Goal: Task Accomplishment & Management: Complete application form

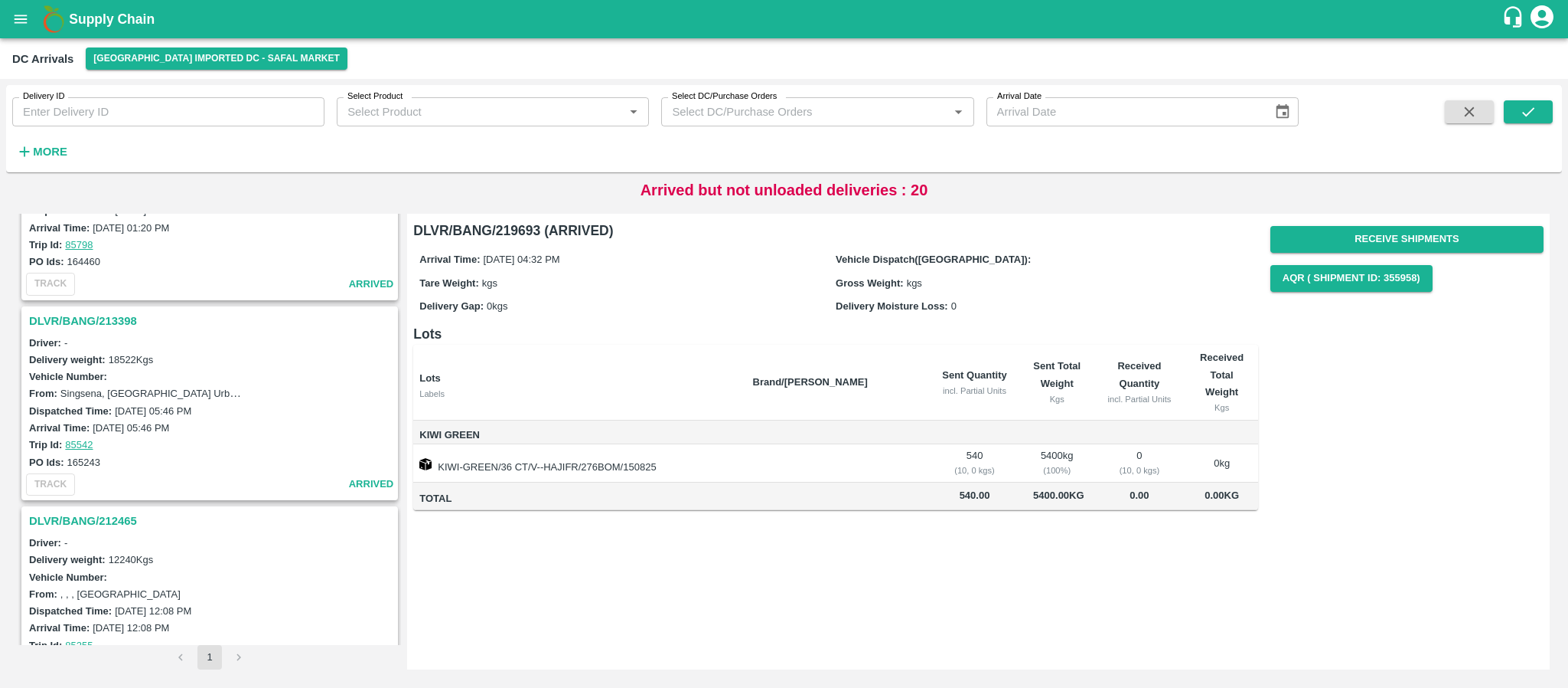
scroll to position [3960, 0]
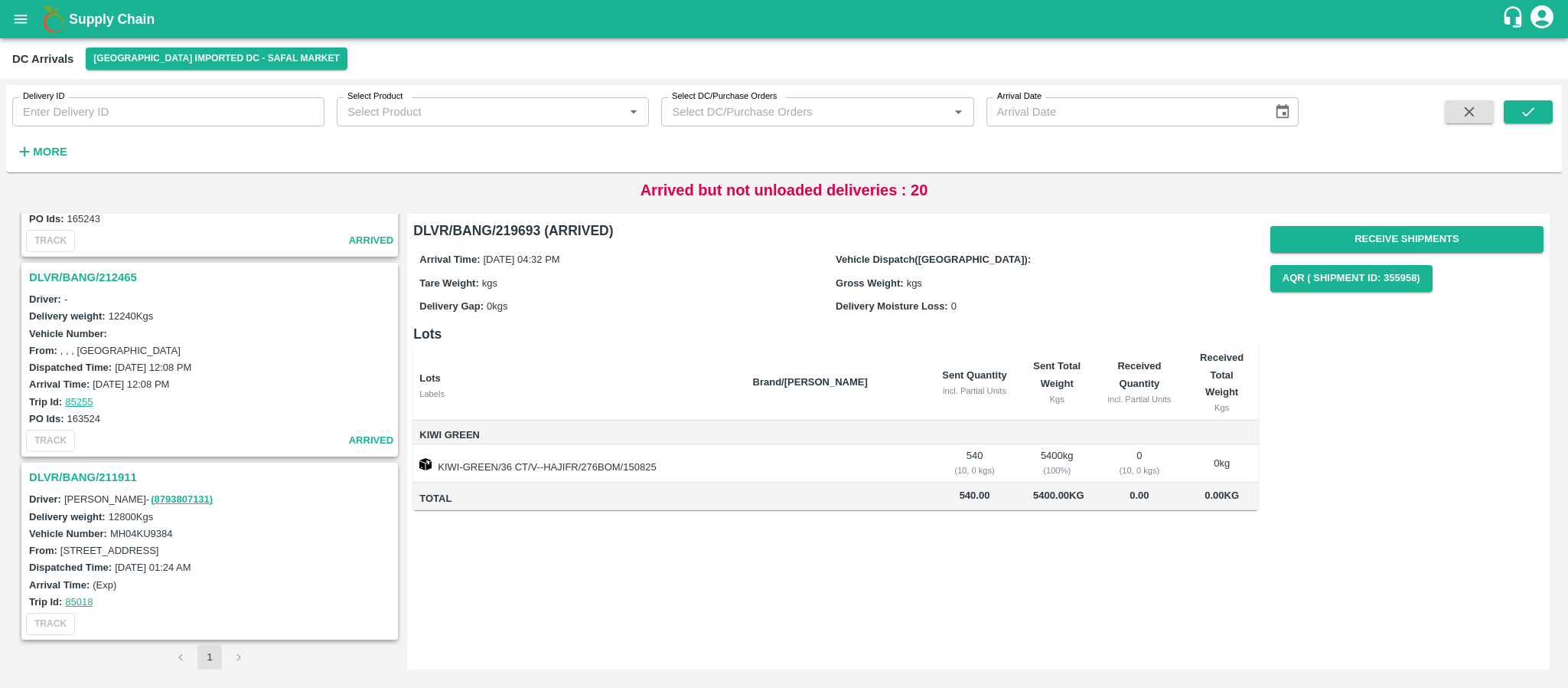
click at [119, 475] on h3 "DLVR/BANG/211911" at bounding box center [212, 477] width 366 height 20
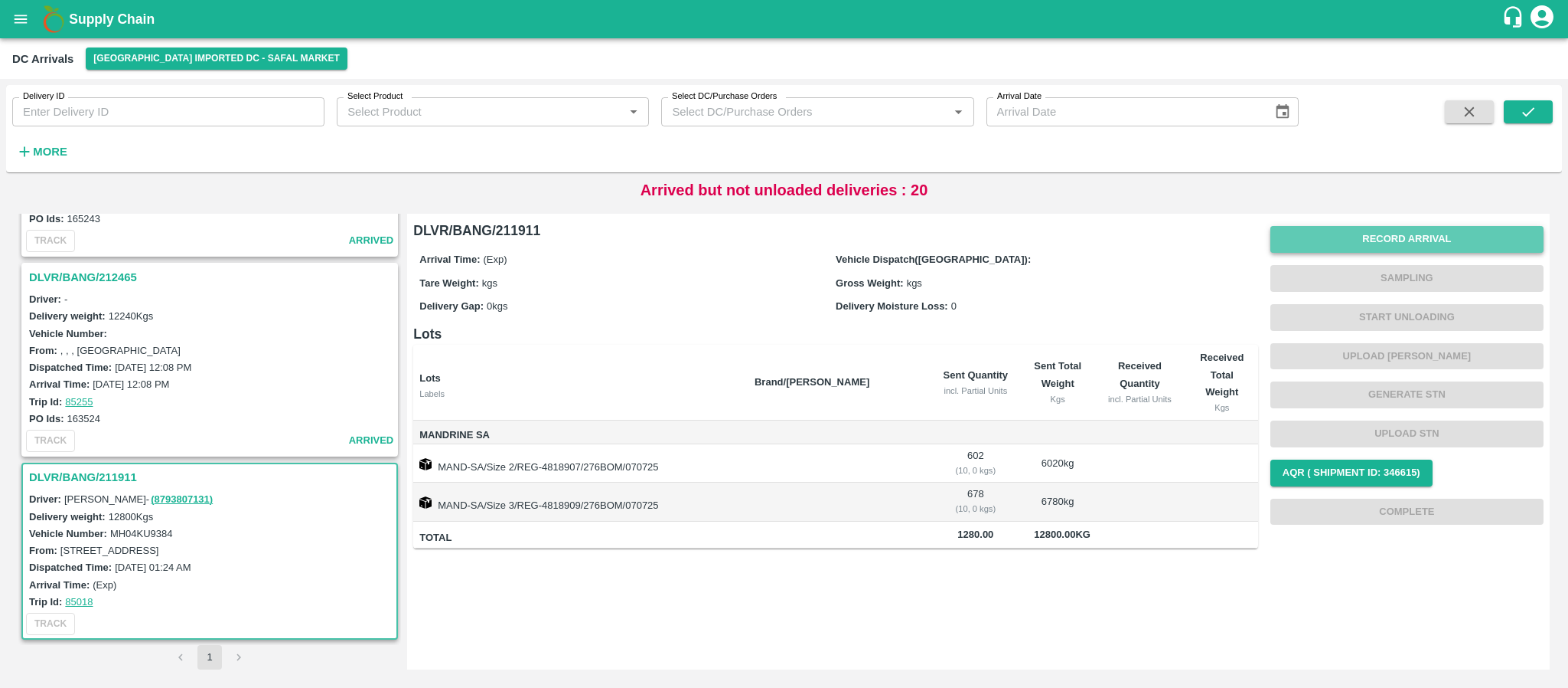
click at [1435, 232] on button "Record Arrival" at bounding box center [1406, 239] width 273 height 27
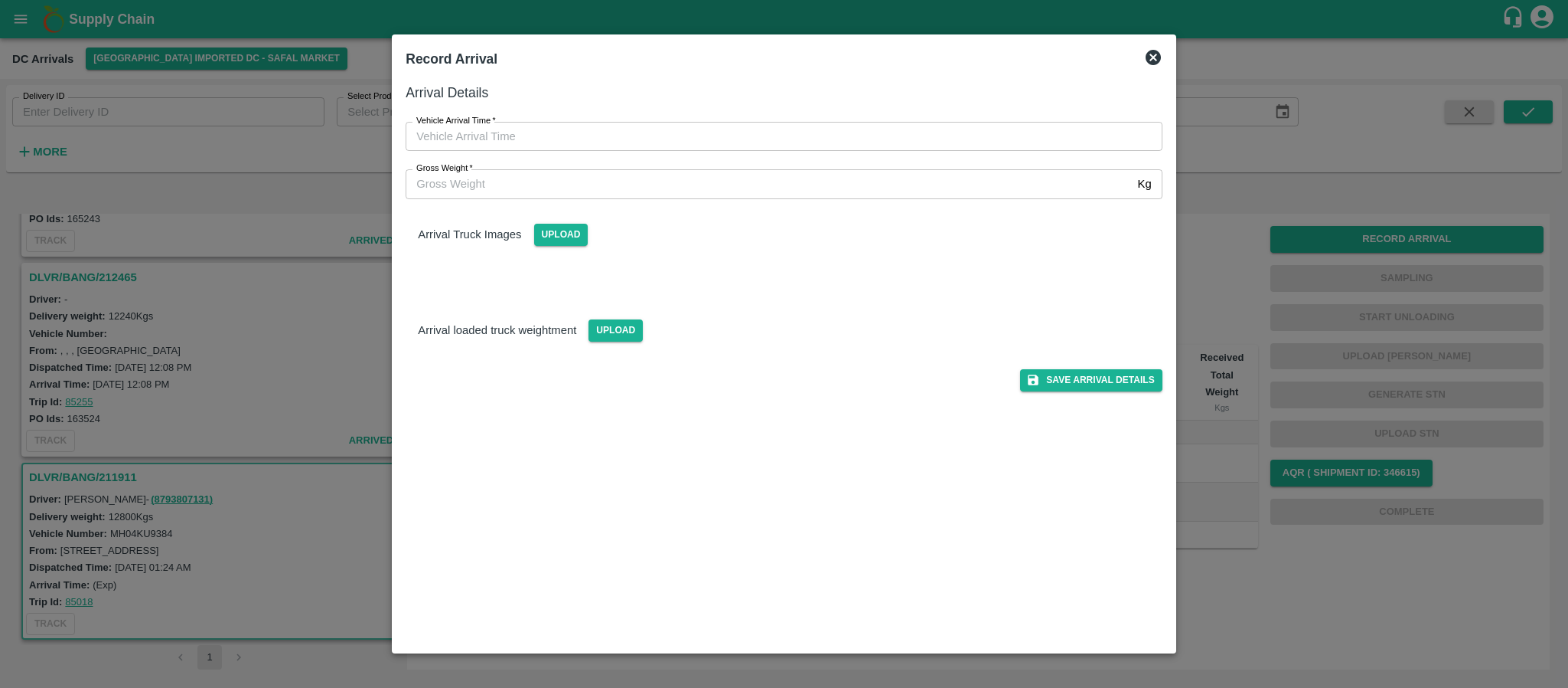
type input "DD/MM/YYYY hh:mm aa"
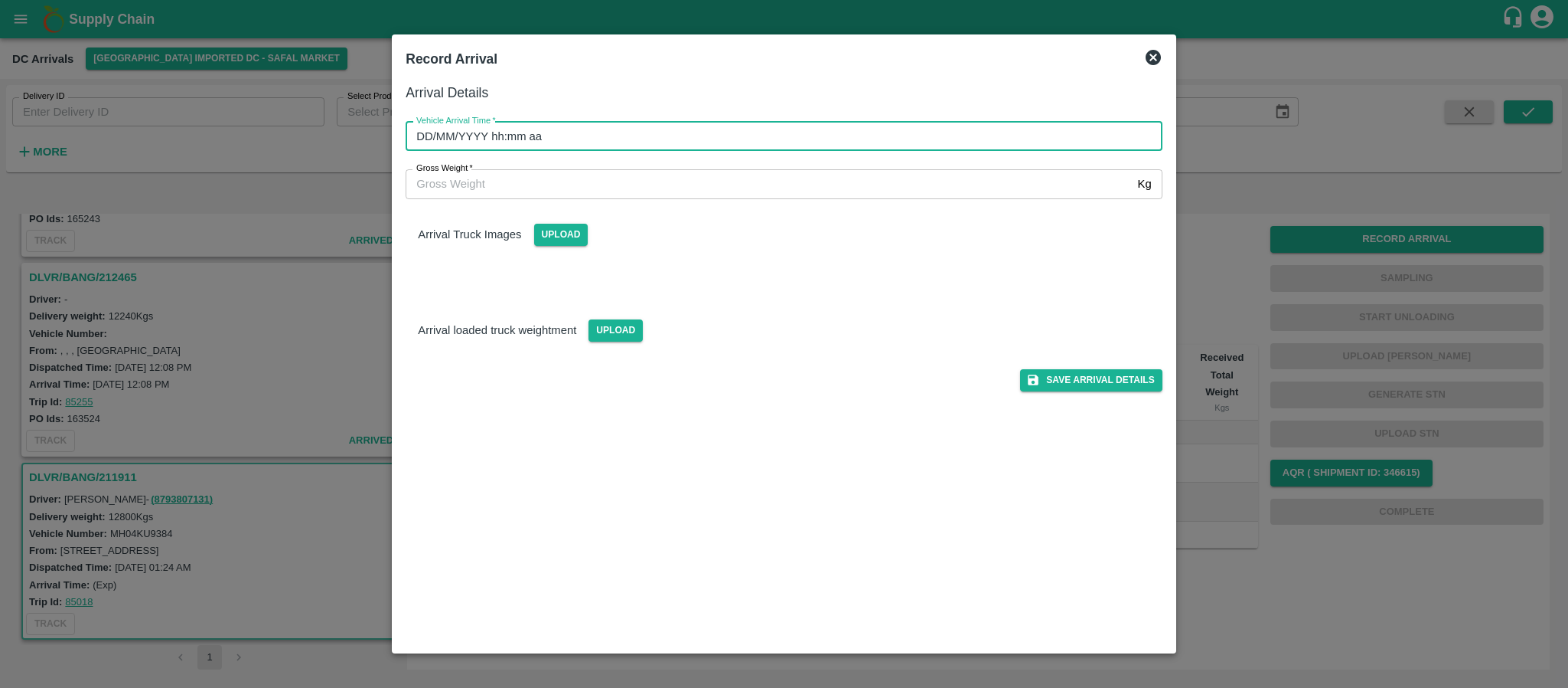
click at [1040, 140] on input "DD/MM/YYYY hh:mm aa" at bounding box center [778, 137] width 746 height 29
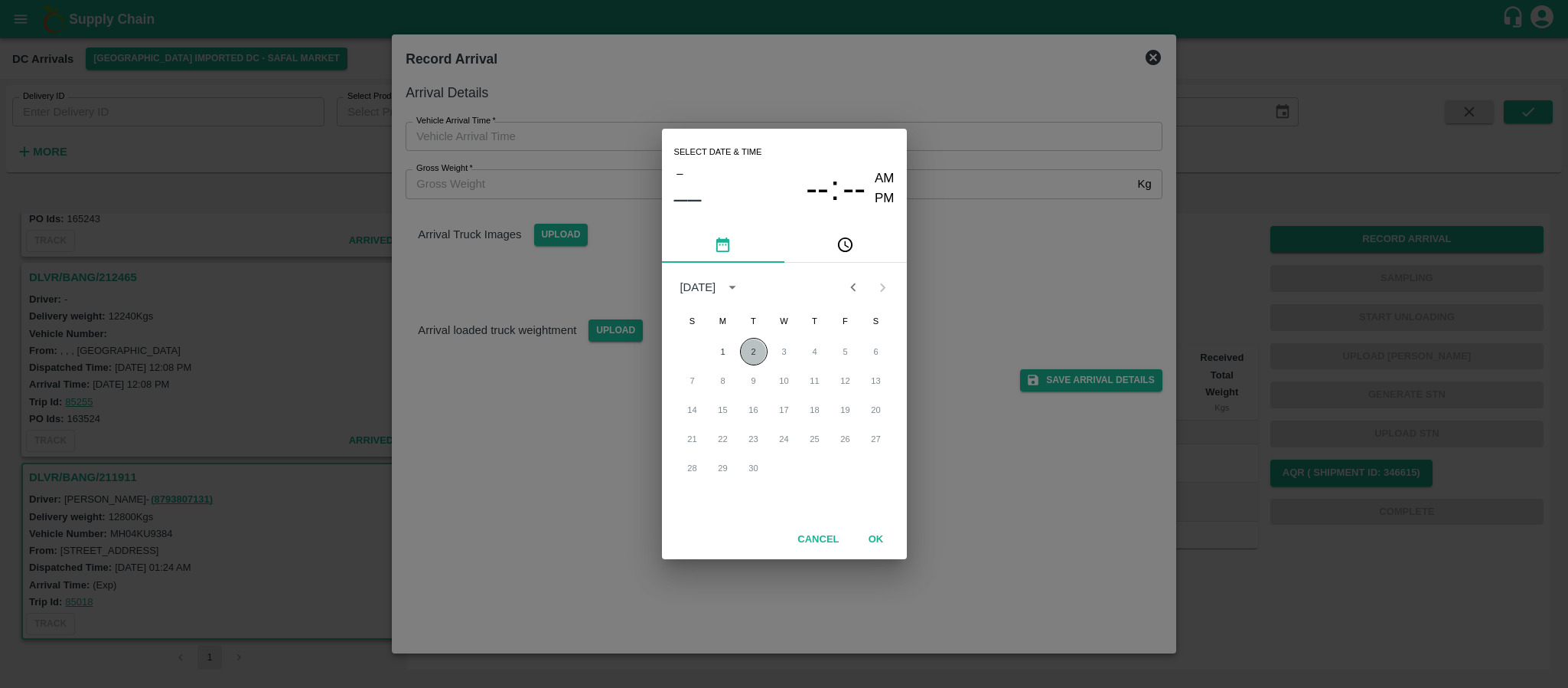
click at [760, 350] on button "2" at bounding box center [753, 351] width 28 height 28
type input "02/09/2025 12:00 AM"
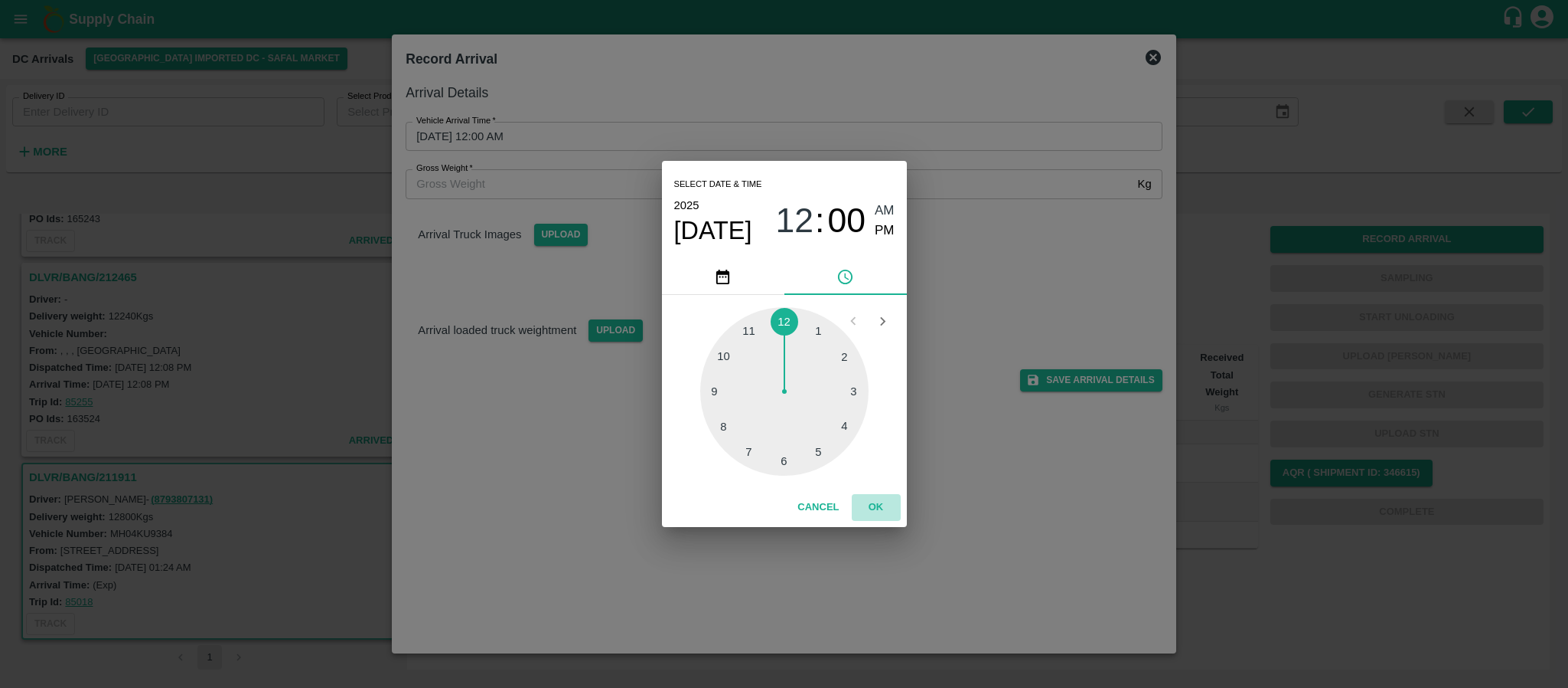
click at [871, 503] on button "OK" at bounding box center [876, 507] width 49 height 27
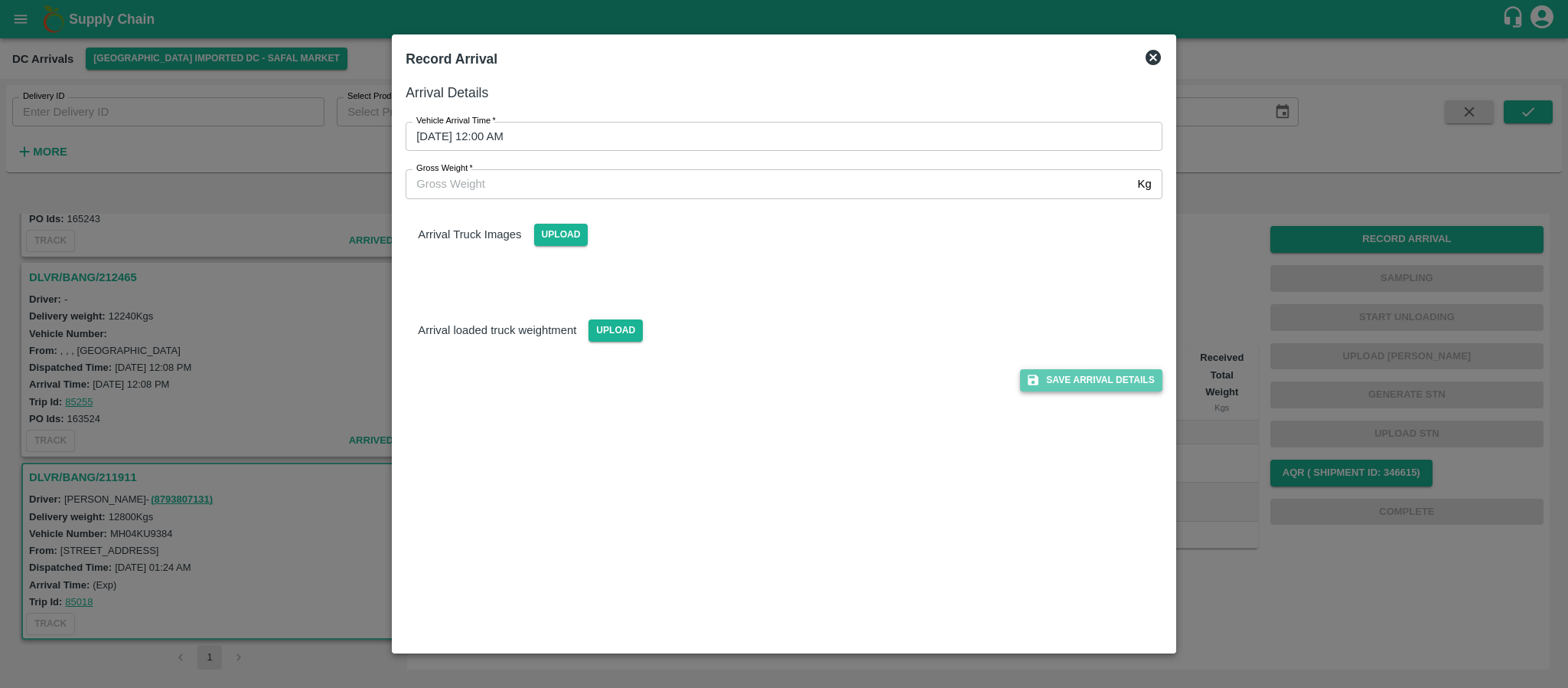
click at [1091, 375] on button "Save Arrival Details" at bounding box center [1091, 380] width 142 height 22
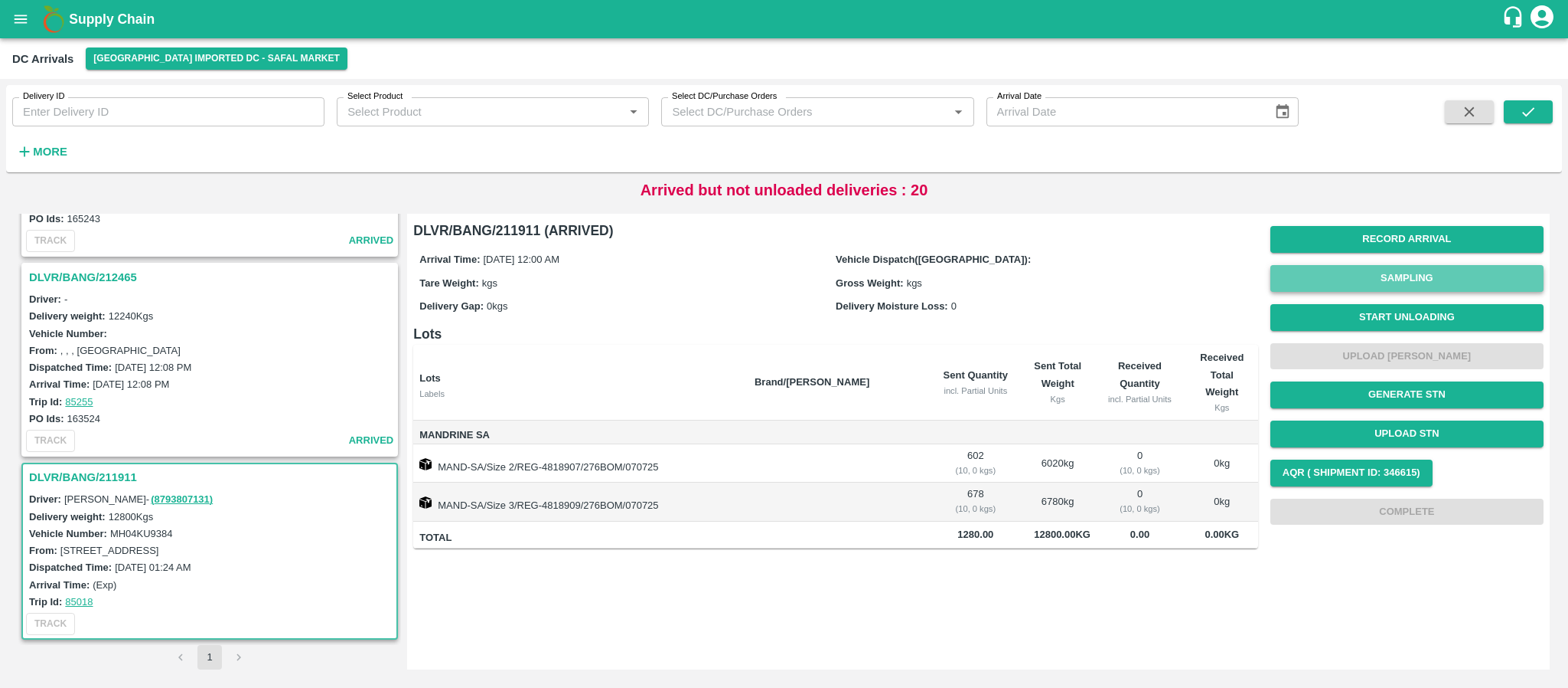
click at [1442, 276] on button "Sampling" at bounding box center [1406, 278] width 273 height 27
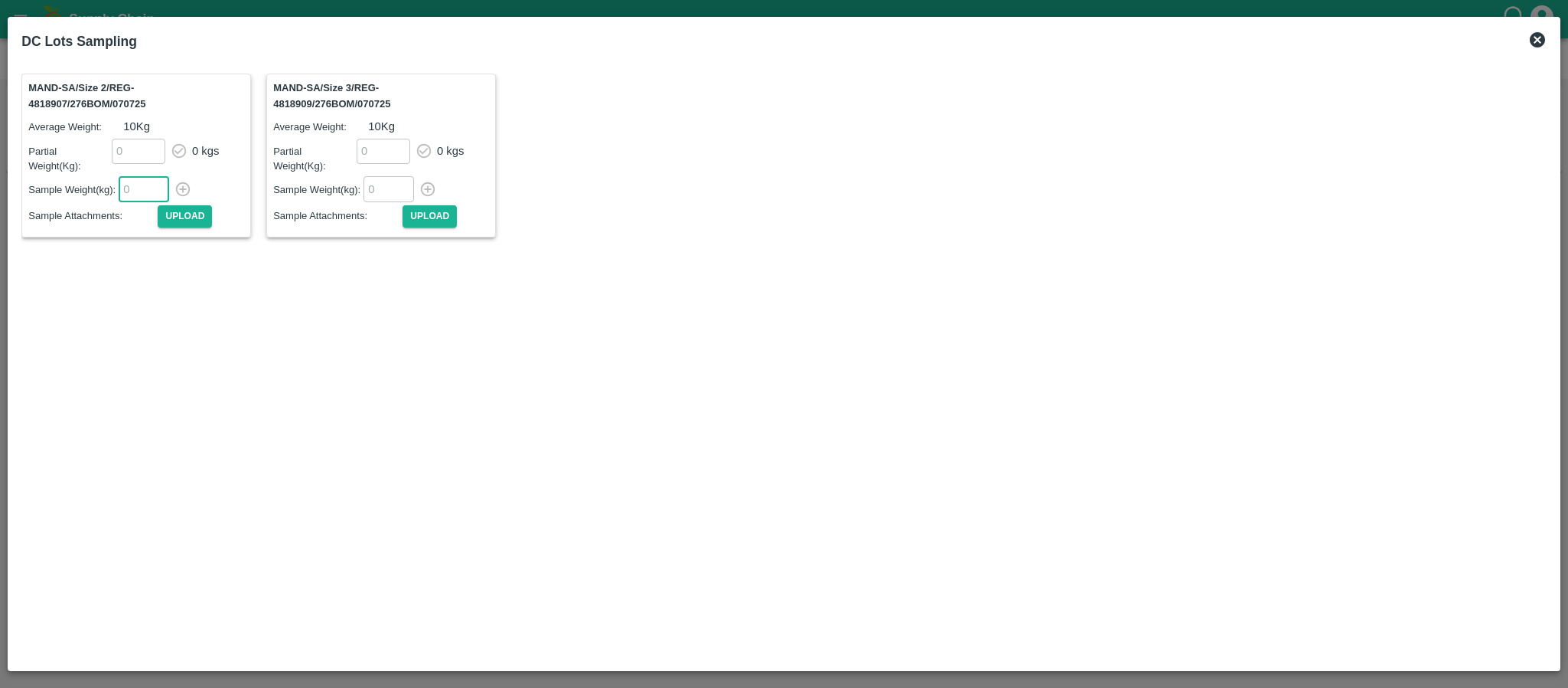
click at [138, 176] on input "number" at bounding box center [144, 189] width 50 height 25
type input "10"
click at [182, 182] on icon "button" at bounding box center [183, 190] width 14 height 14
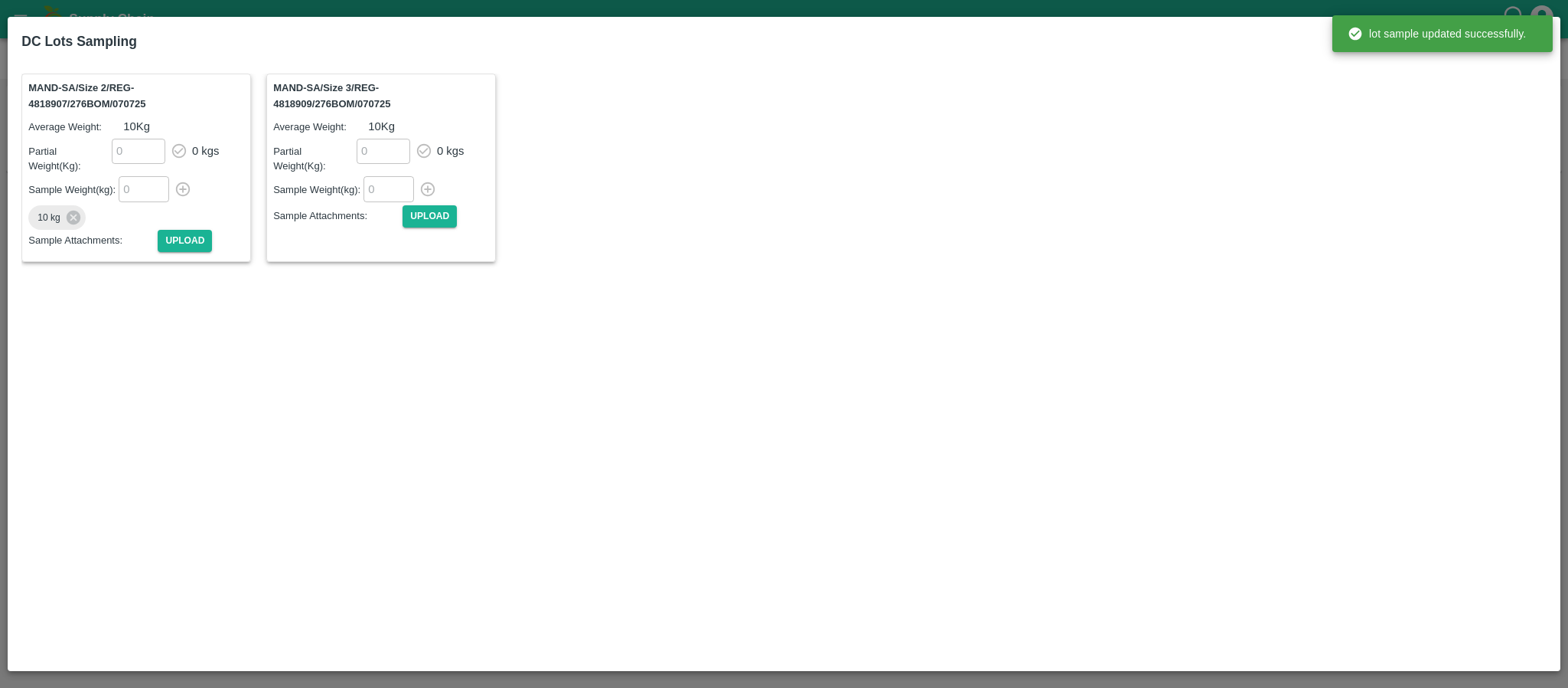
click at [386, 176] on input "number" at bounding box center [389, 189] width 50 height 25
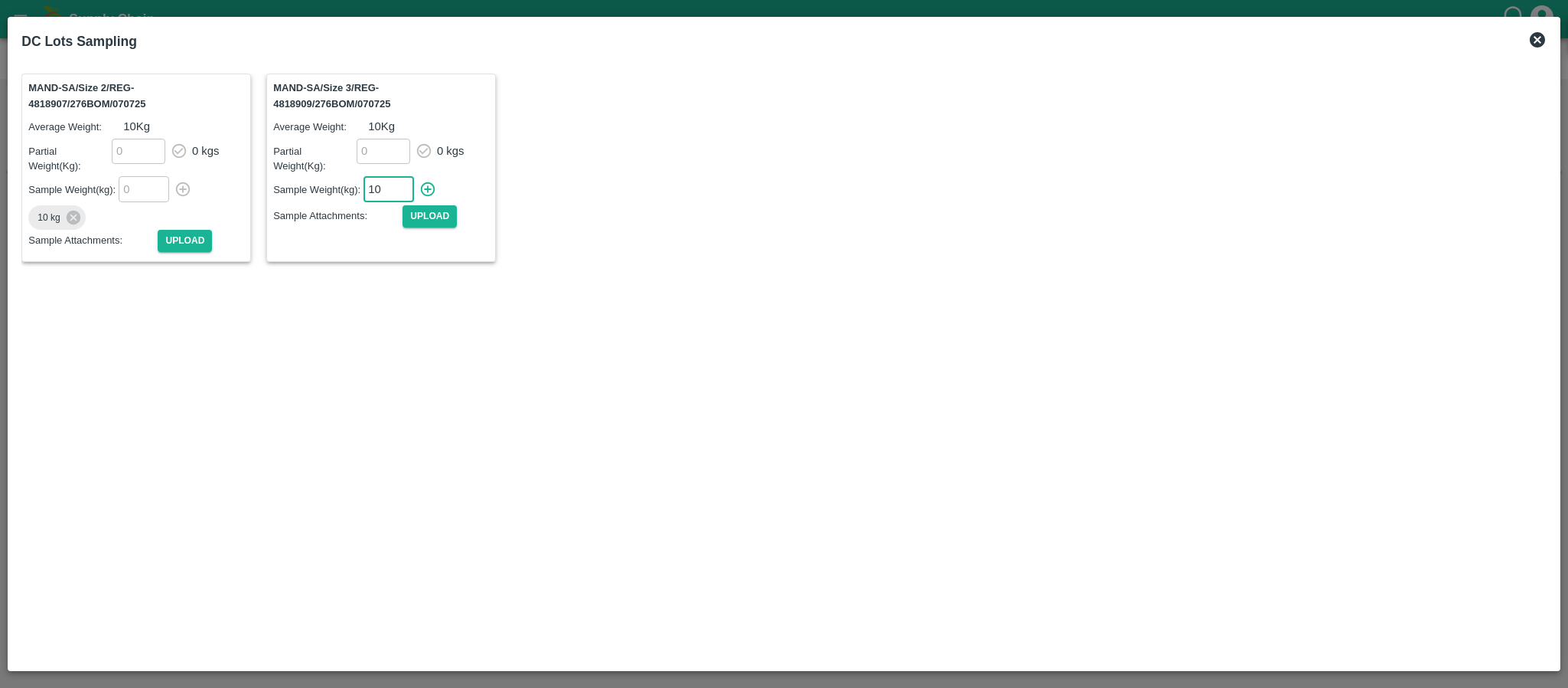
type input "10"
click at [427, 181] on icon "button" at bounding box center [427, 189] width 17 height 17
click at [1538, 41] on icon at bounding box center [1537, 40] width 18 height 18
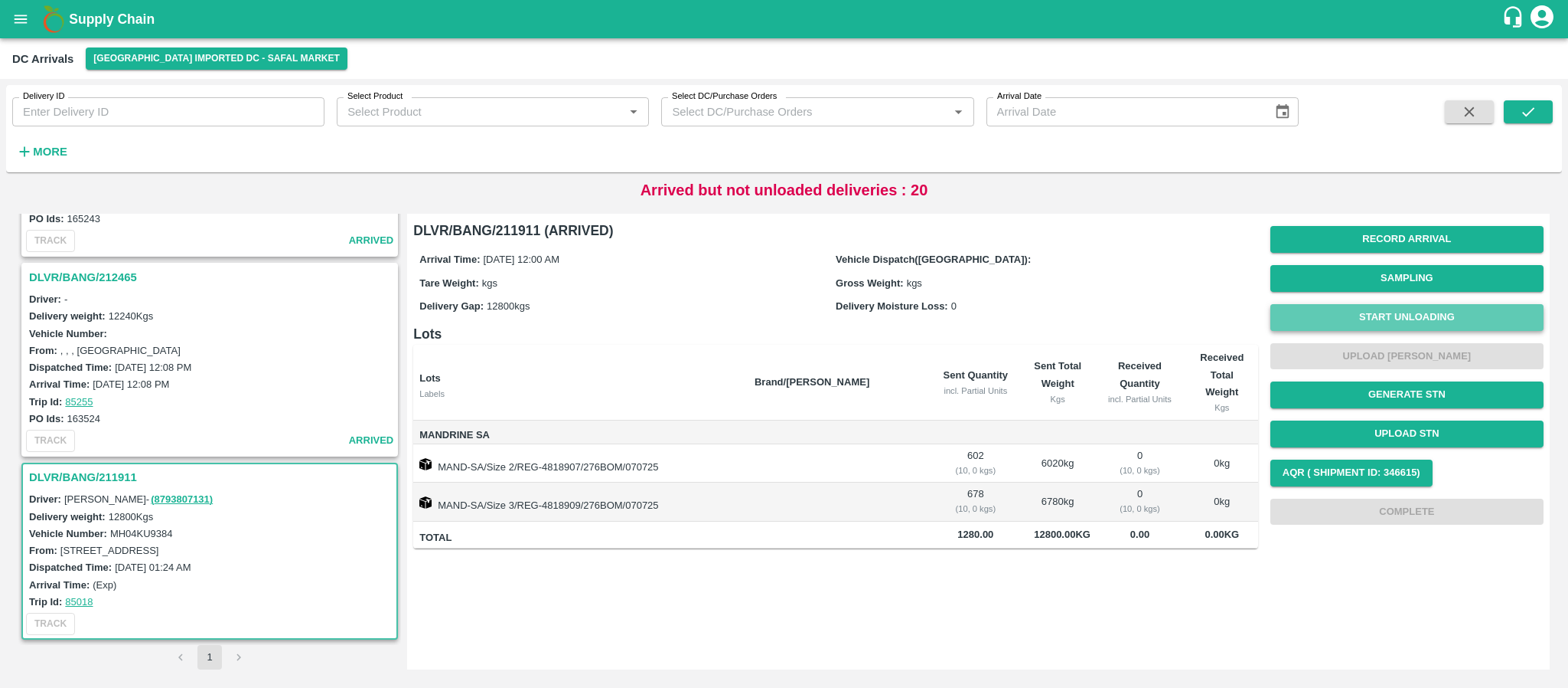
click at [1441, 313] on button "Start Unloading" at bounding box center [1406, 317] width 273 height 27
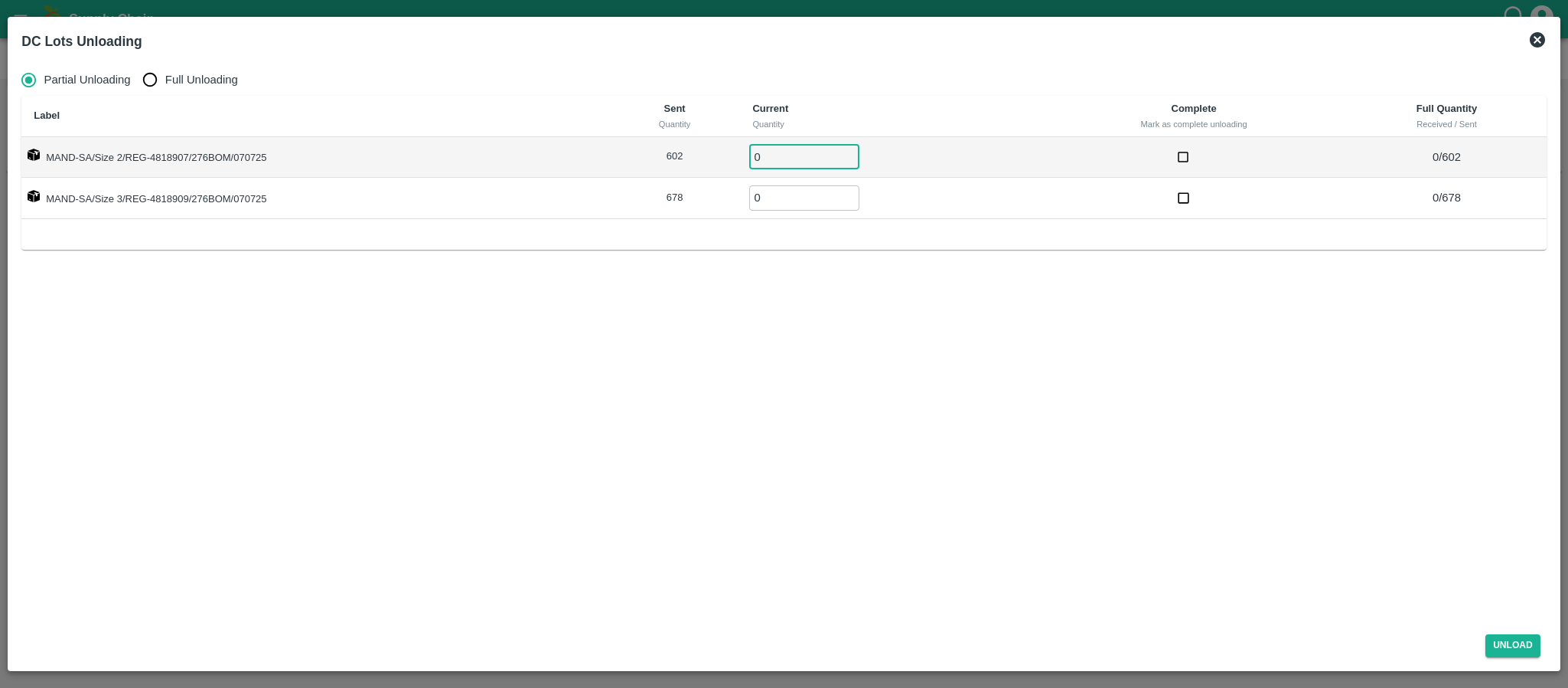
click at [797, 154] on input "0" at bounding box center [804, 156] width 110 height 25
type input "602"
click at [793, 200] on input "0" at bounding box center [804, 198] width 110 height 25
type input "678"
click at [1520, 635] on button "Unload" at bounding box center [1512, 645] width 55 height 22
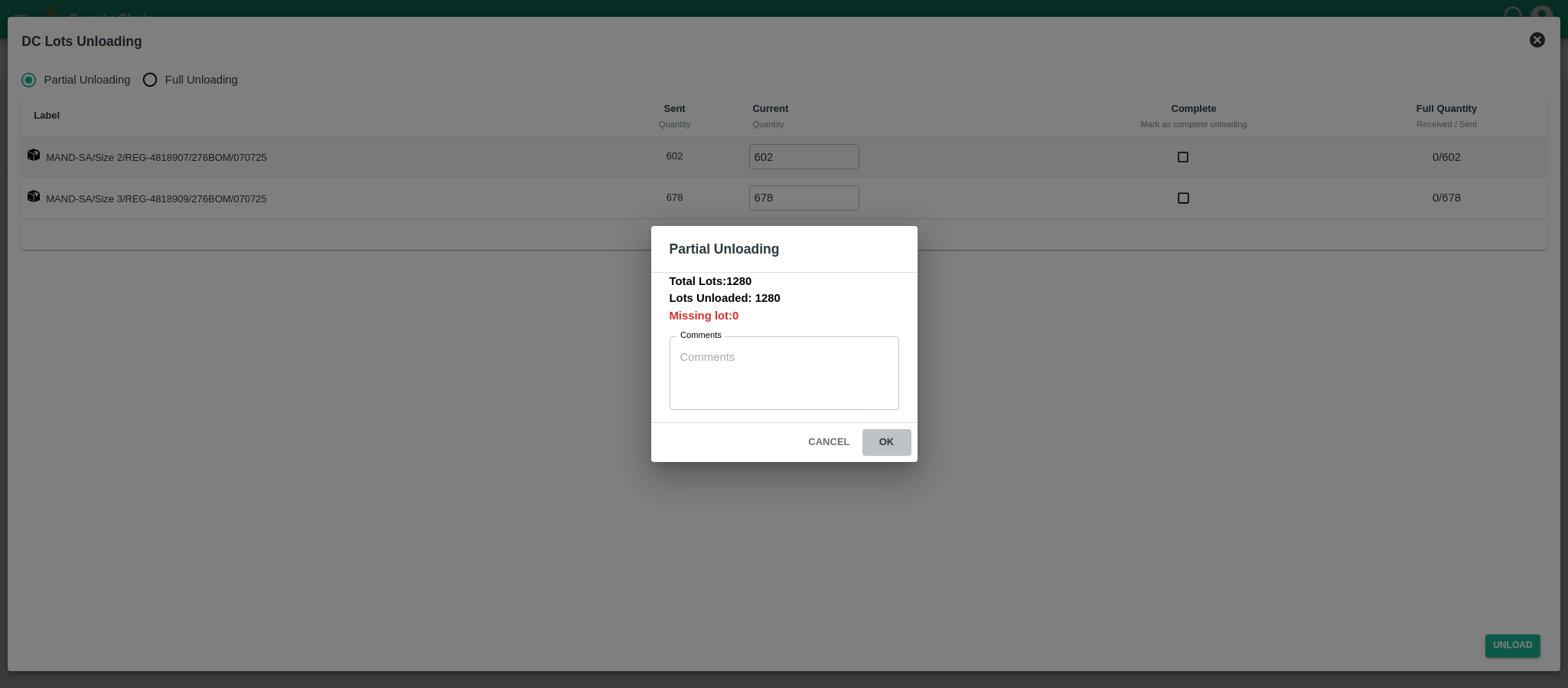
click at [891, 441] on button "ok" at bounding box center [887, 442] width 49 height 27
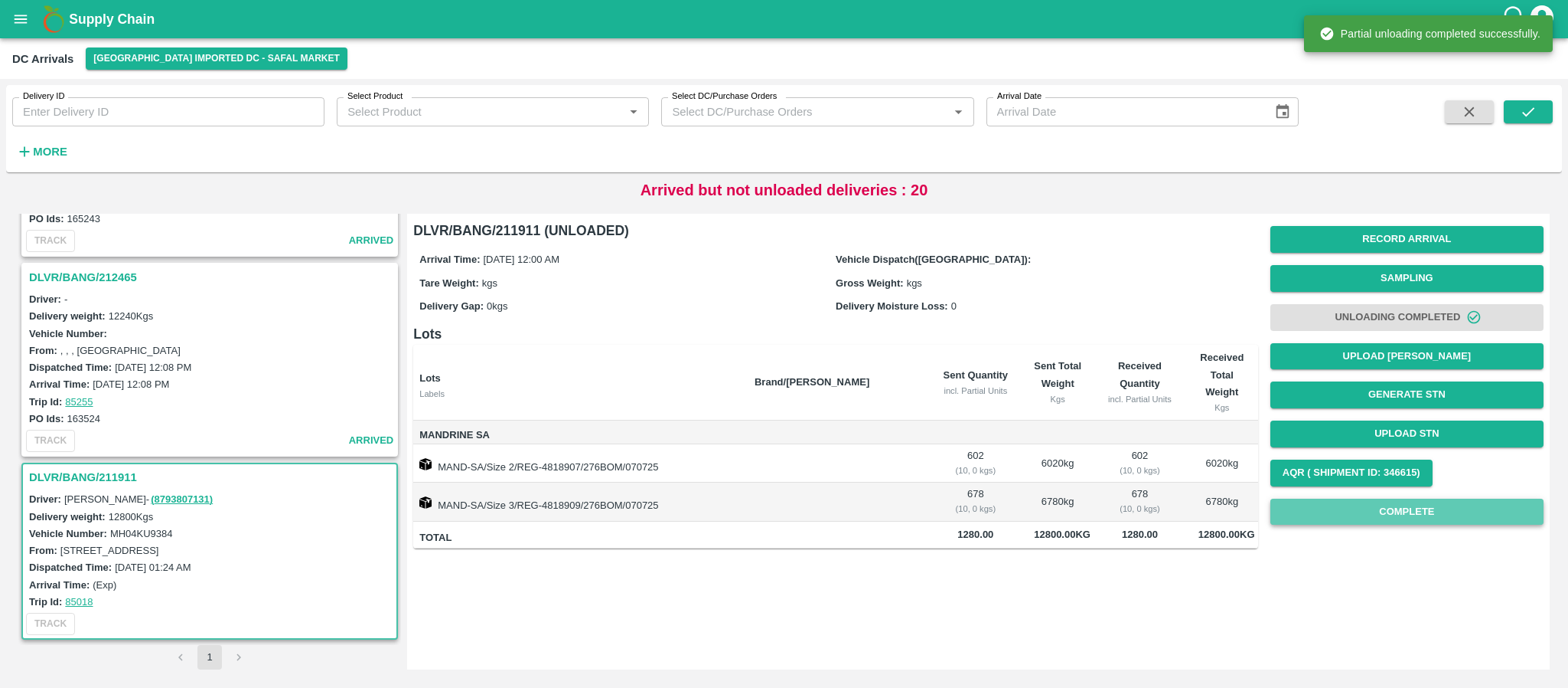
click at [1419, 513] on button "Complete" at bounding box center [1406, 512] width 273 height 27
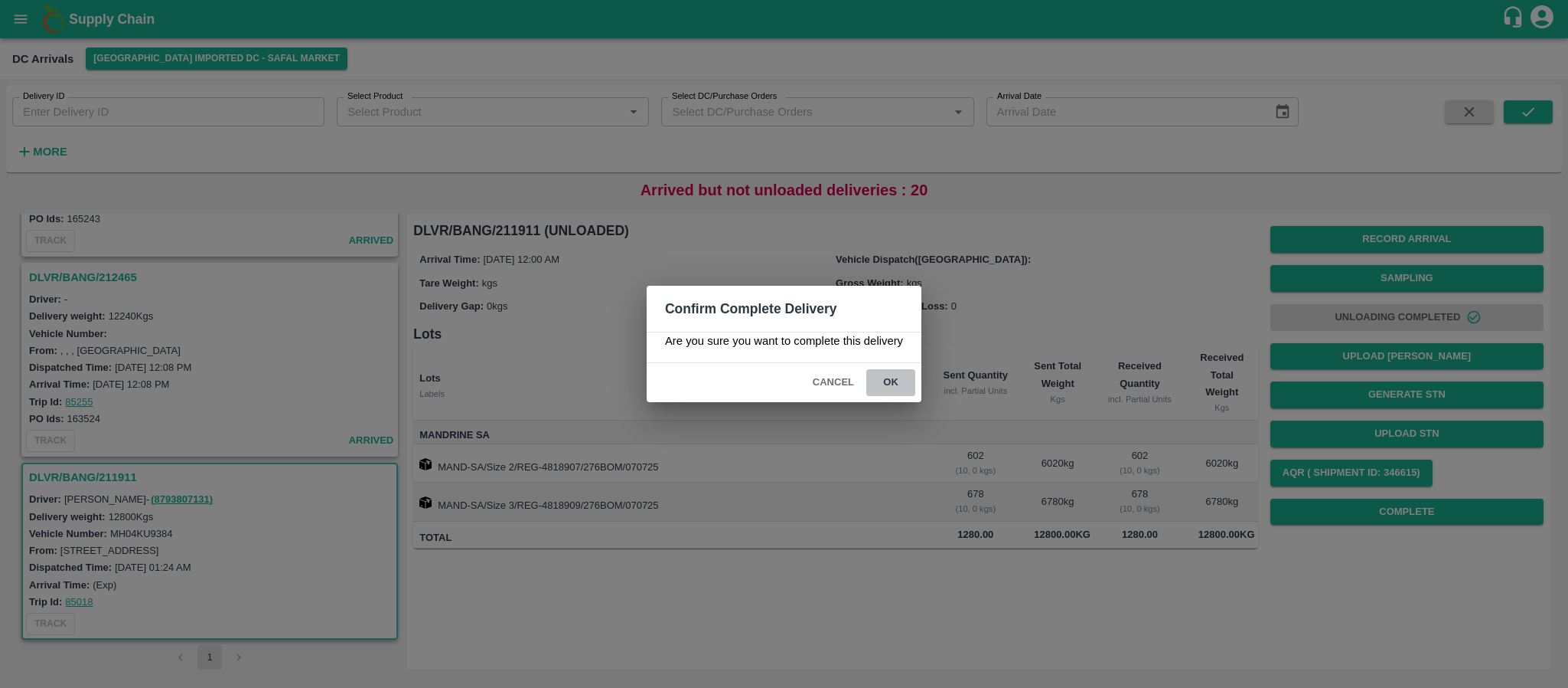
click at [898, 376] on button "ok" at bounding box center [890, 383] width 49 height 27
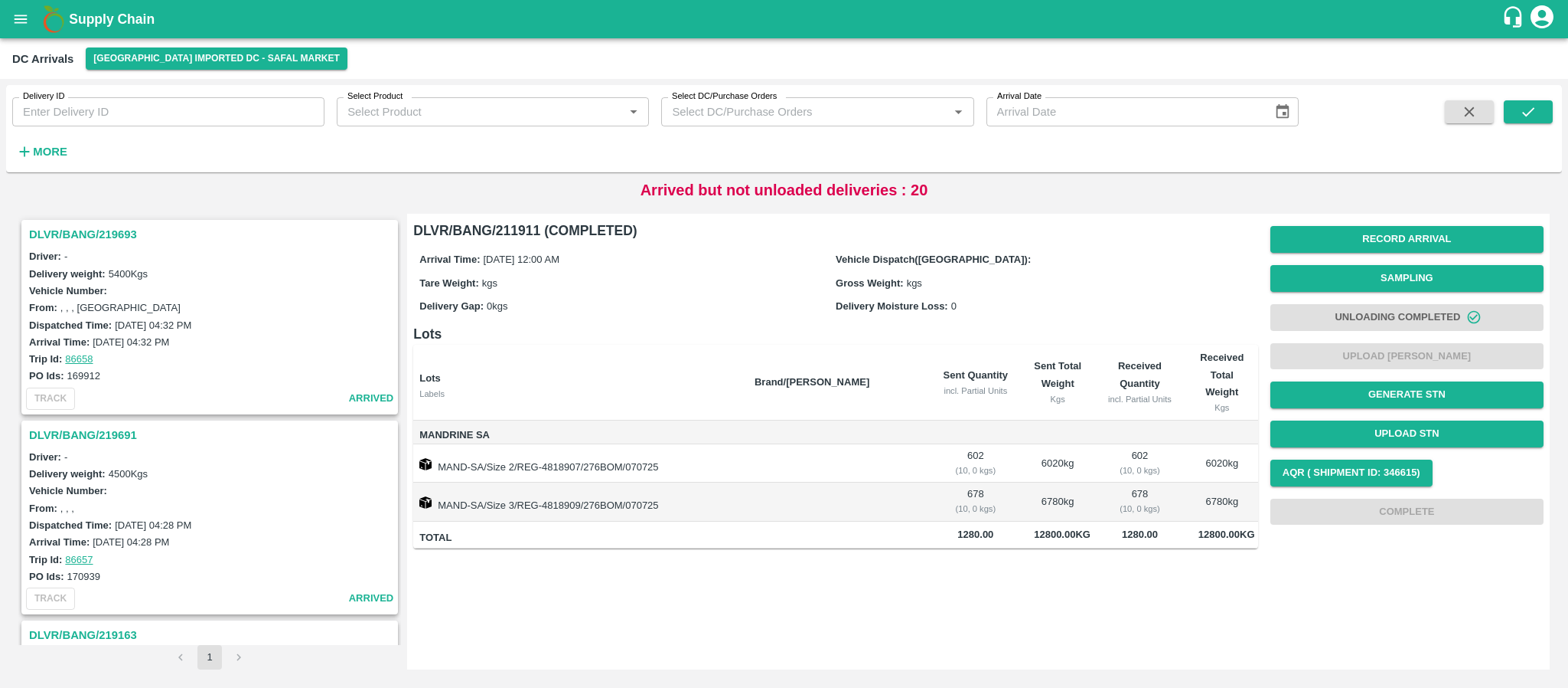
click at [88, 441] on h3 "DLVR/BANG/219691" at bounding box center [212, 435] width 366 height 20
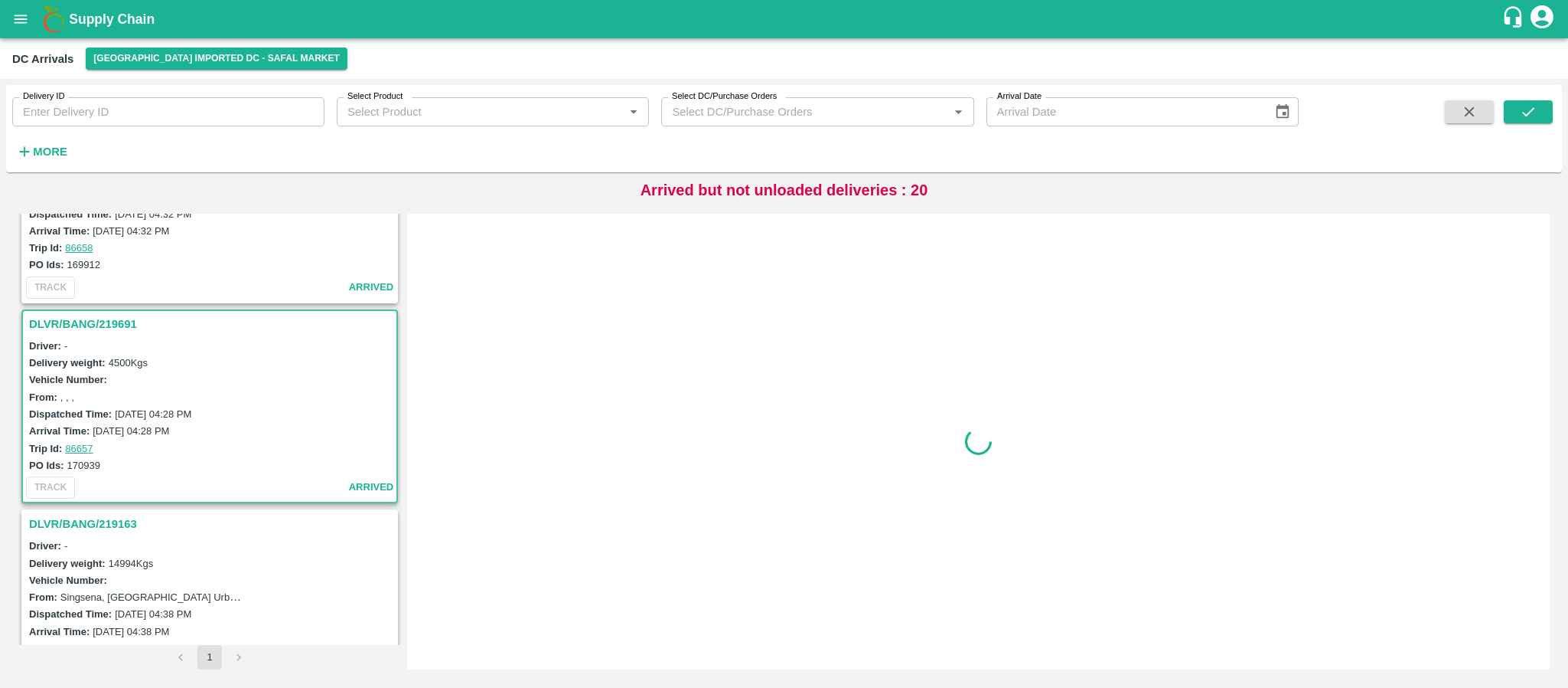
scroll to position [207, 0]
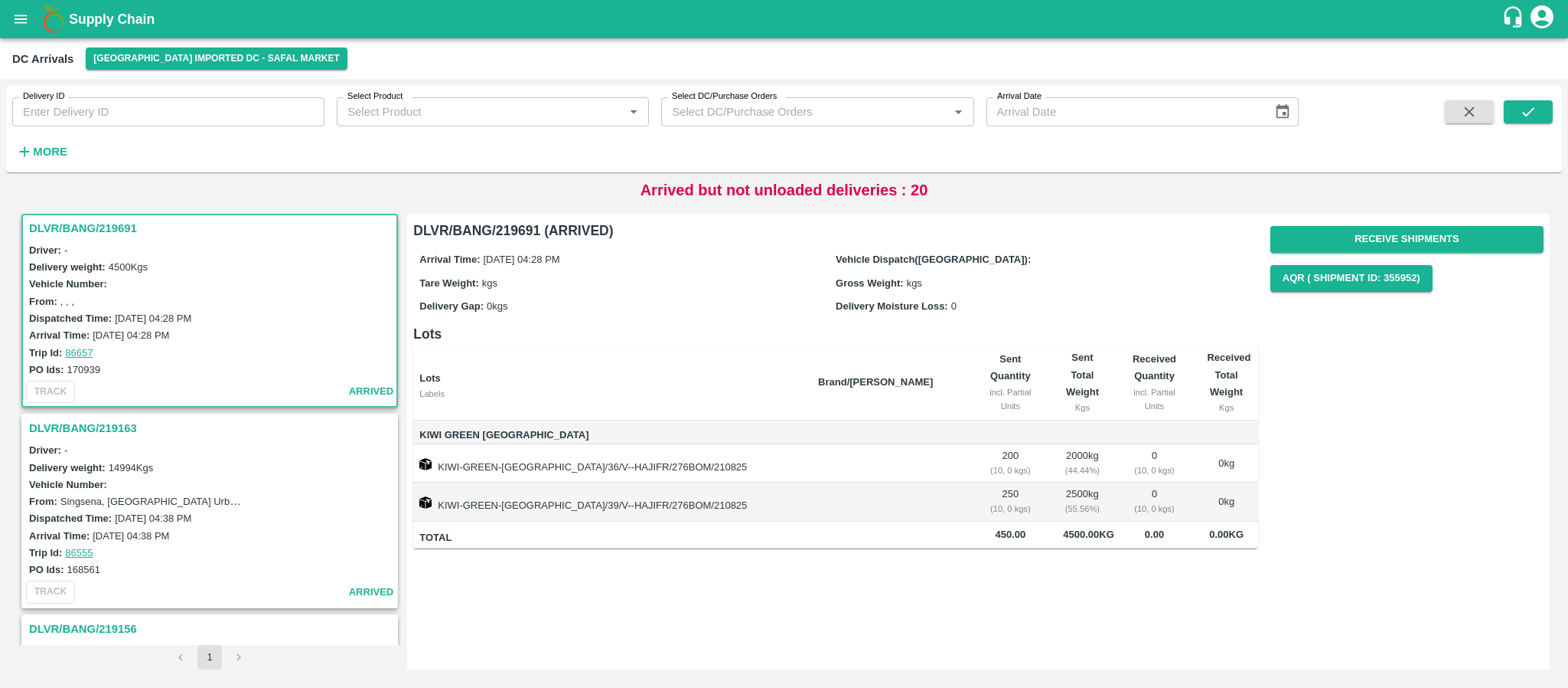
click at [109, 420] on h3 "DLVR/BANG/219163" at bounding box center [212, 428] width 366 height 20
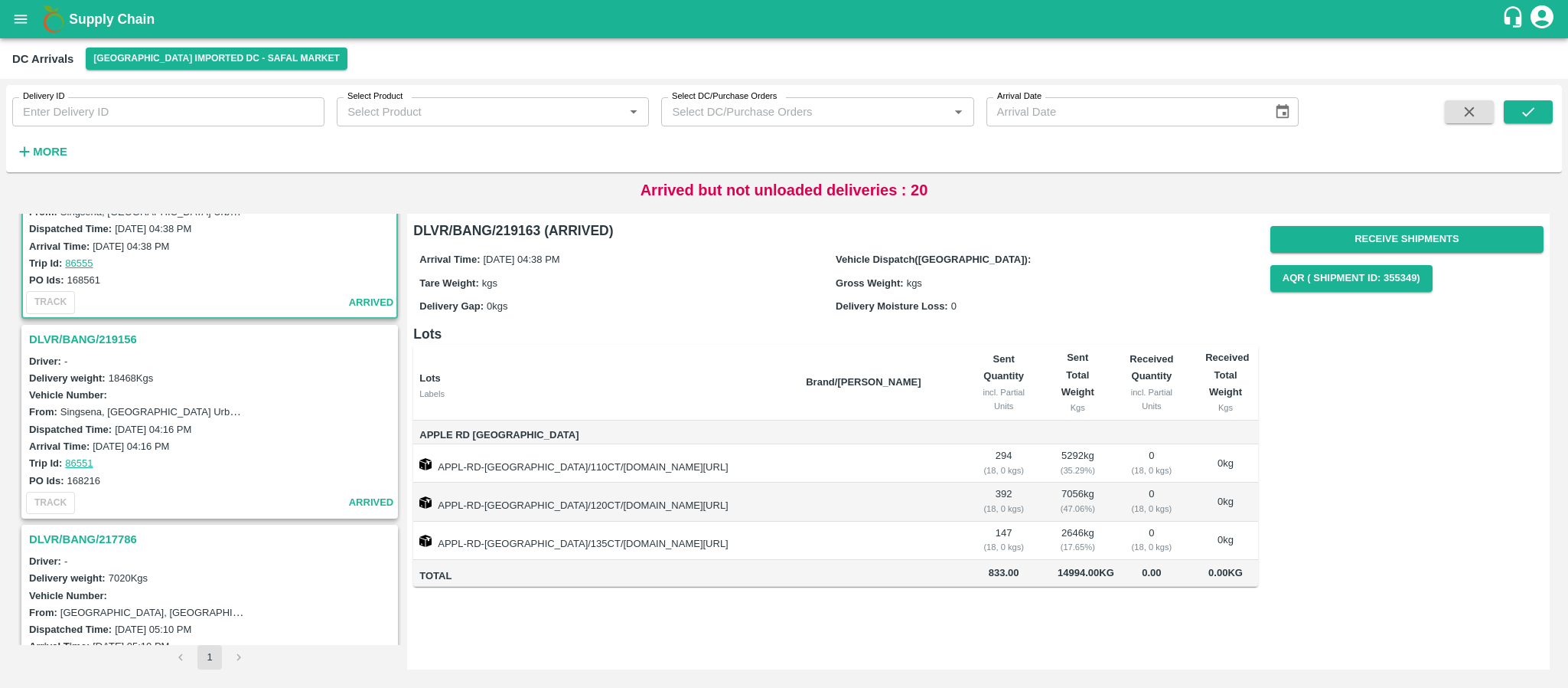
scroll to position [504, 0]
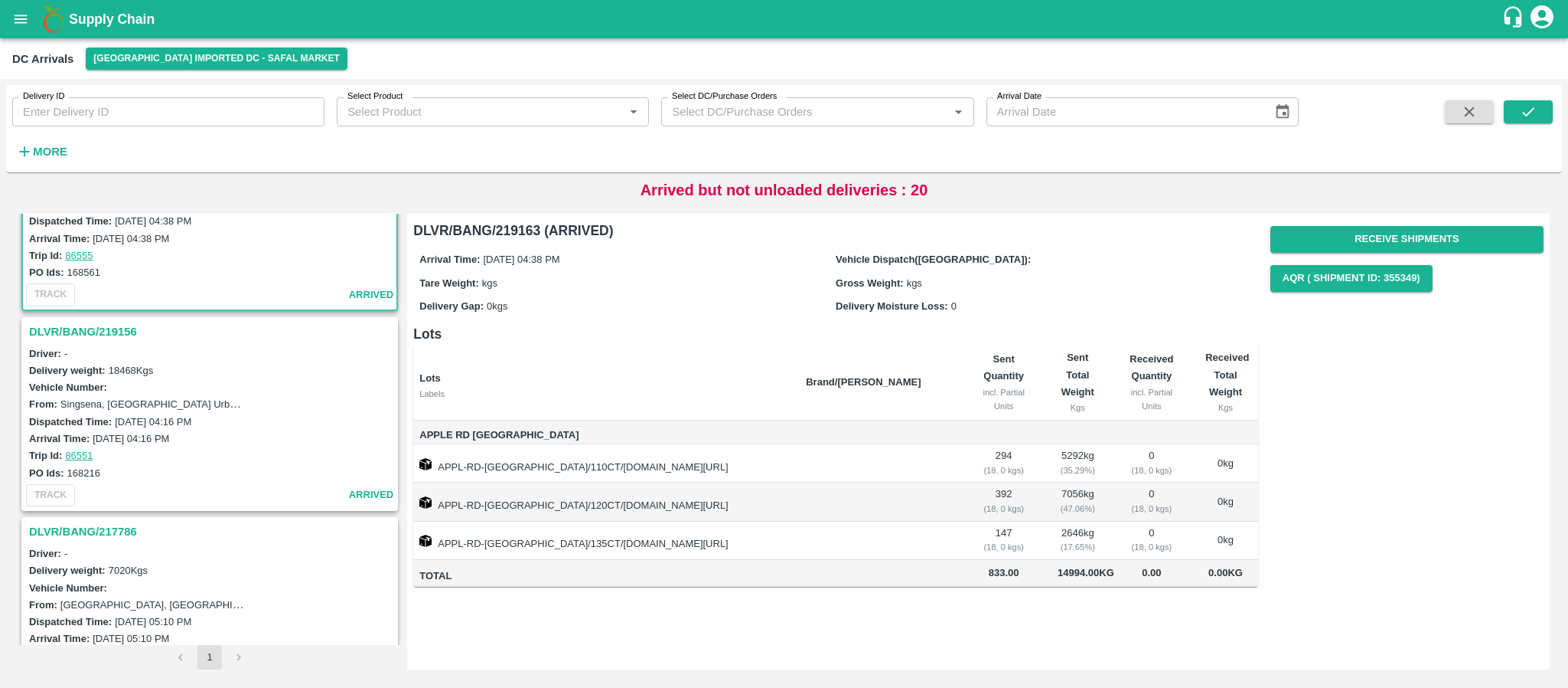
click at [74, 533] on h3 "DLVR/BANG/217786" at bounding box center [212, 532] width 366 height 20
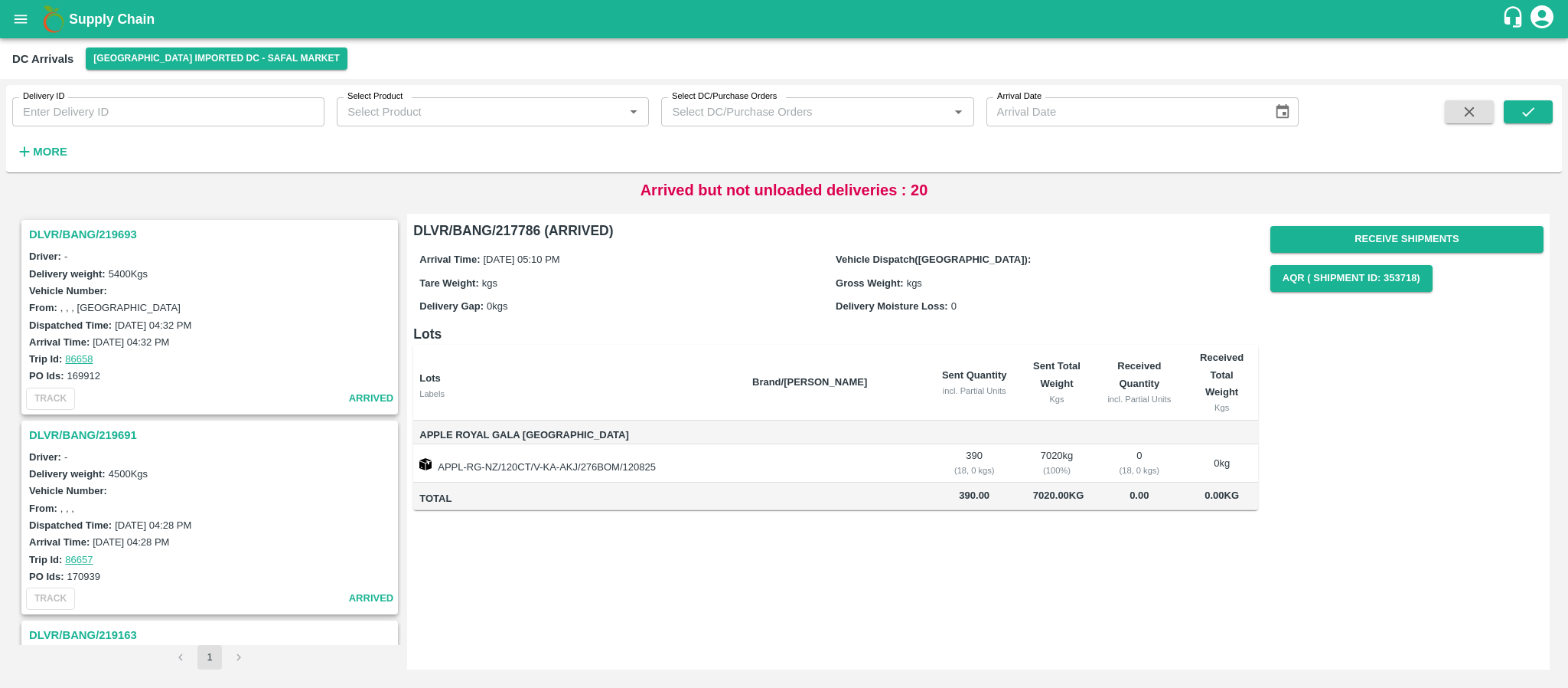
click at [95, 231] on h3 "DLVR/BANG/219693" at bounding box center [212, 234] width 366 height 20
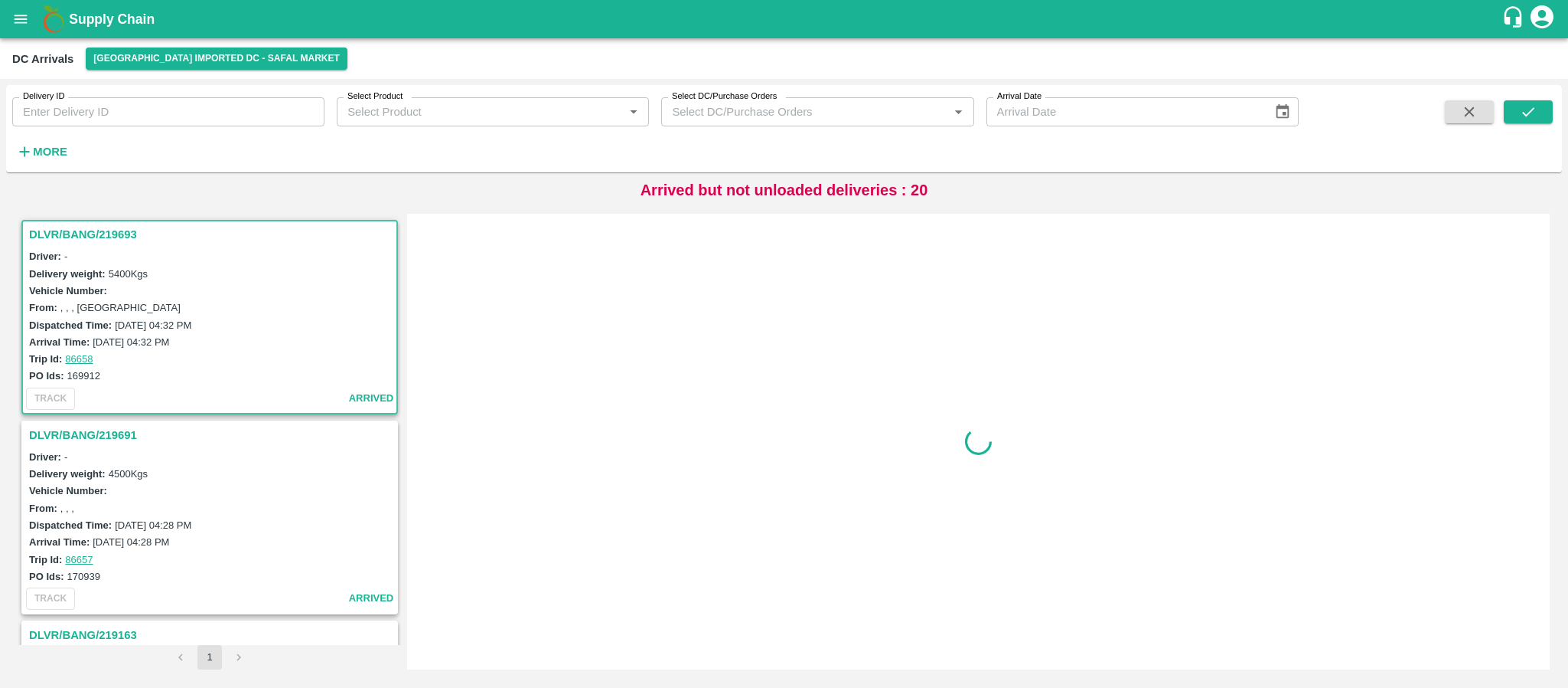
scroll to position [5, 0]
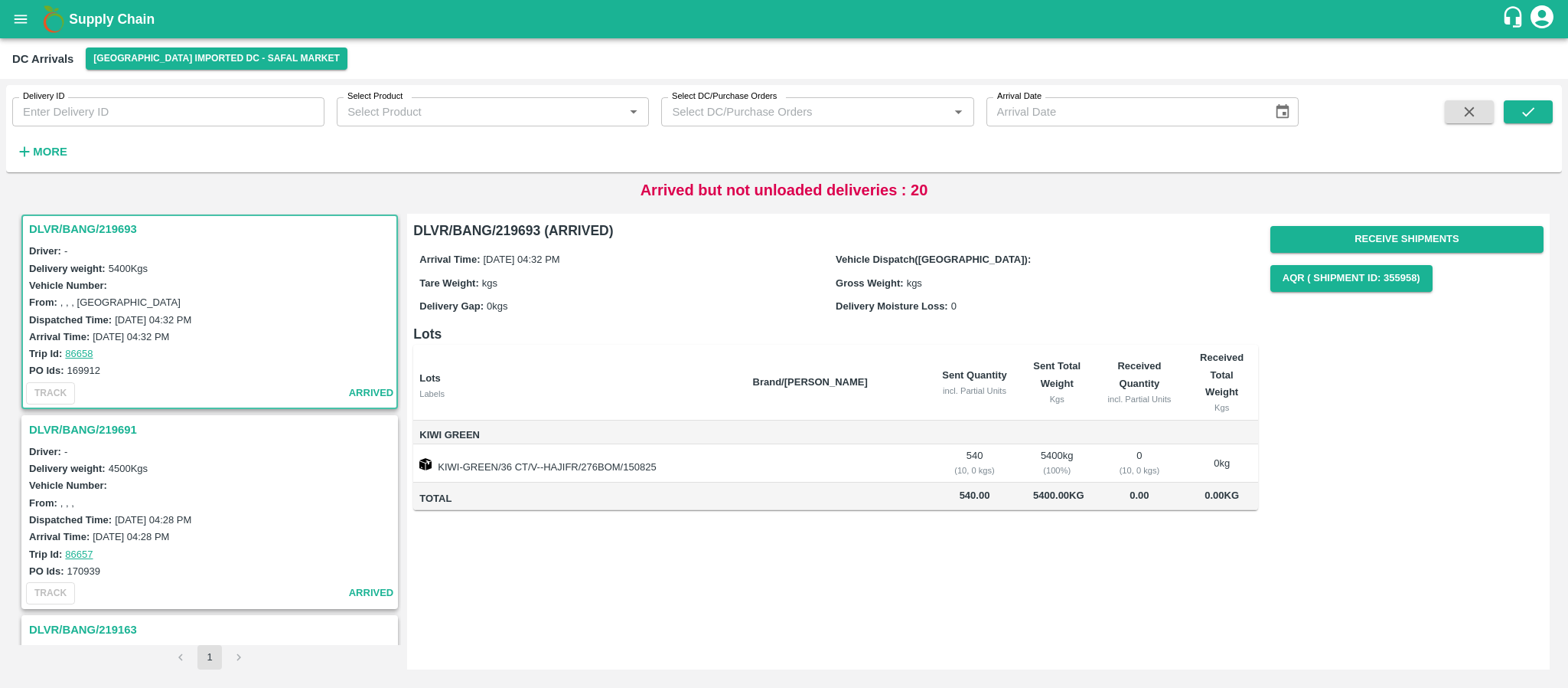
click at [95, 420] on h3 "DLVR/BANG/219691" at bounding box center [212, 429] width 366 height 20
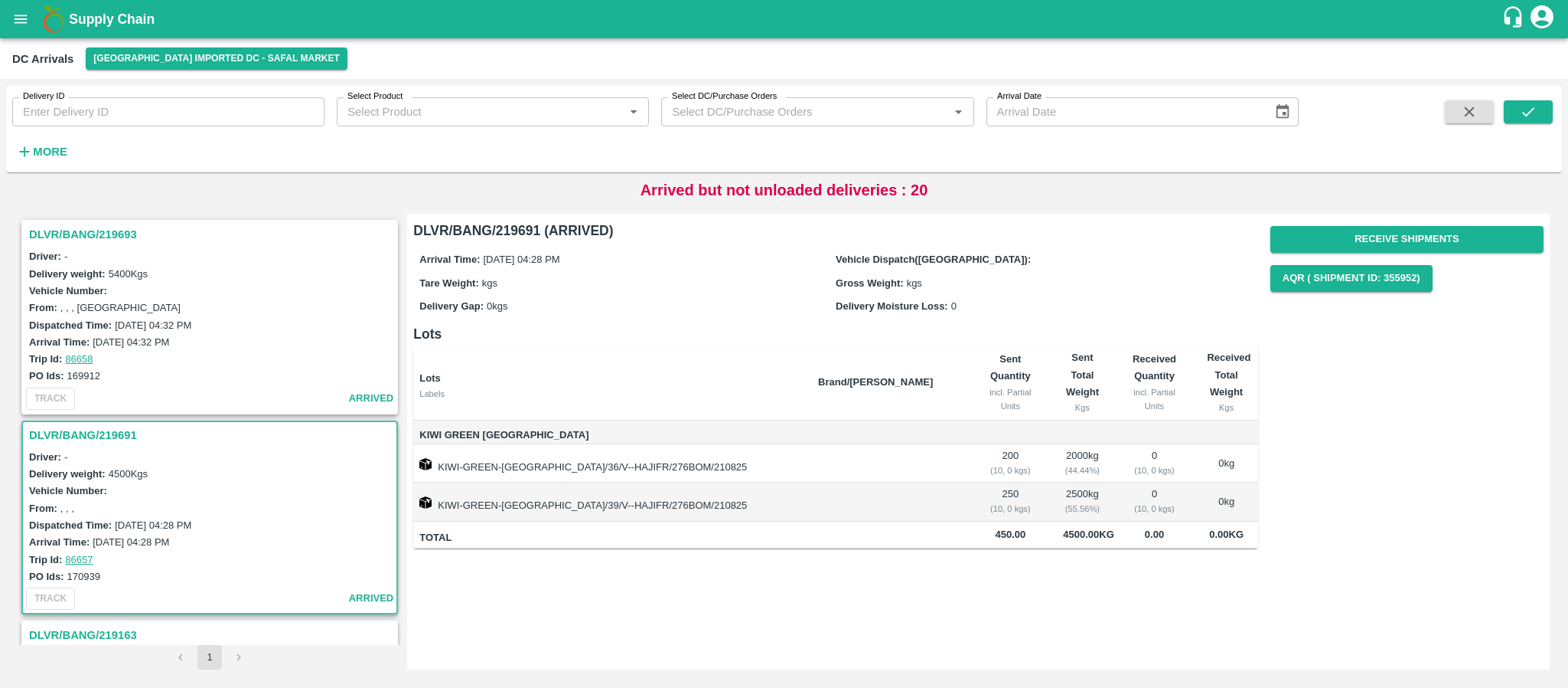
click at [97, 239] on h3 "DLVR/BANG/219693" at bounding box center [212, 234] width 366 height 20
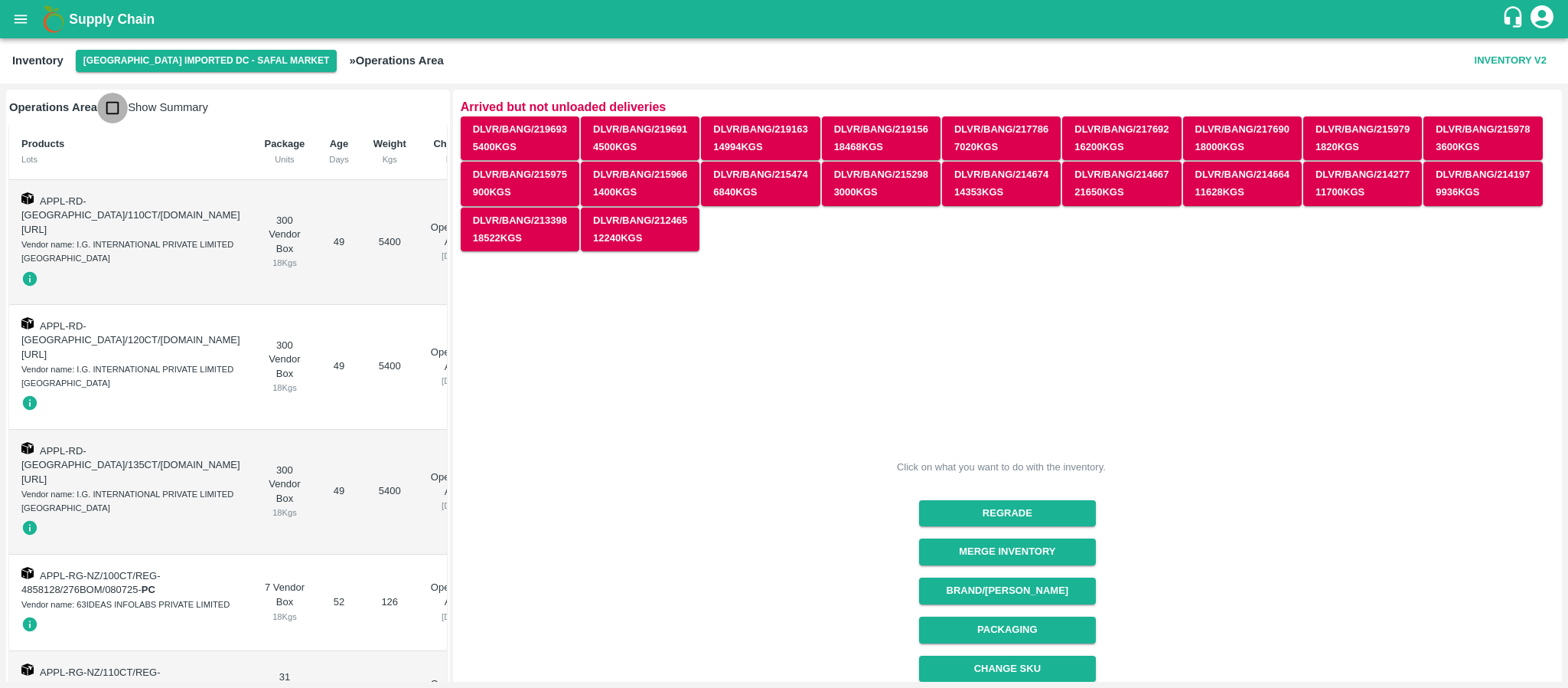
click at [116, 104] on input "checkbox" at bounding box center [112, 108] width 31 height 31
checkbox input "true"
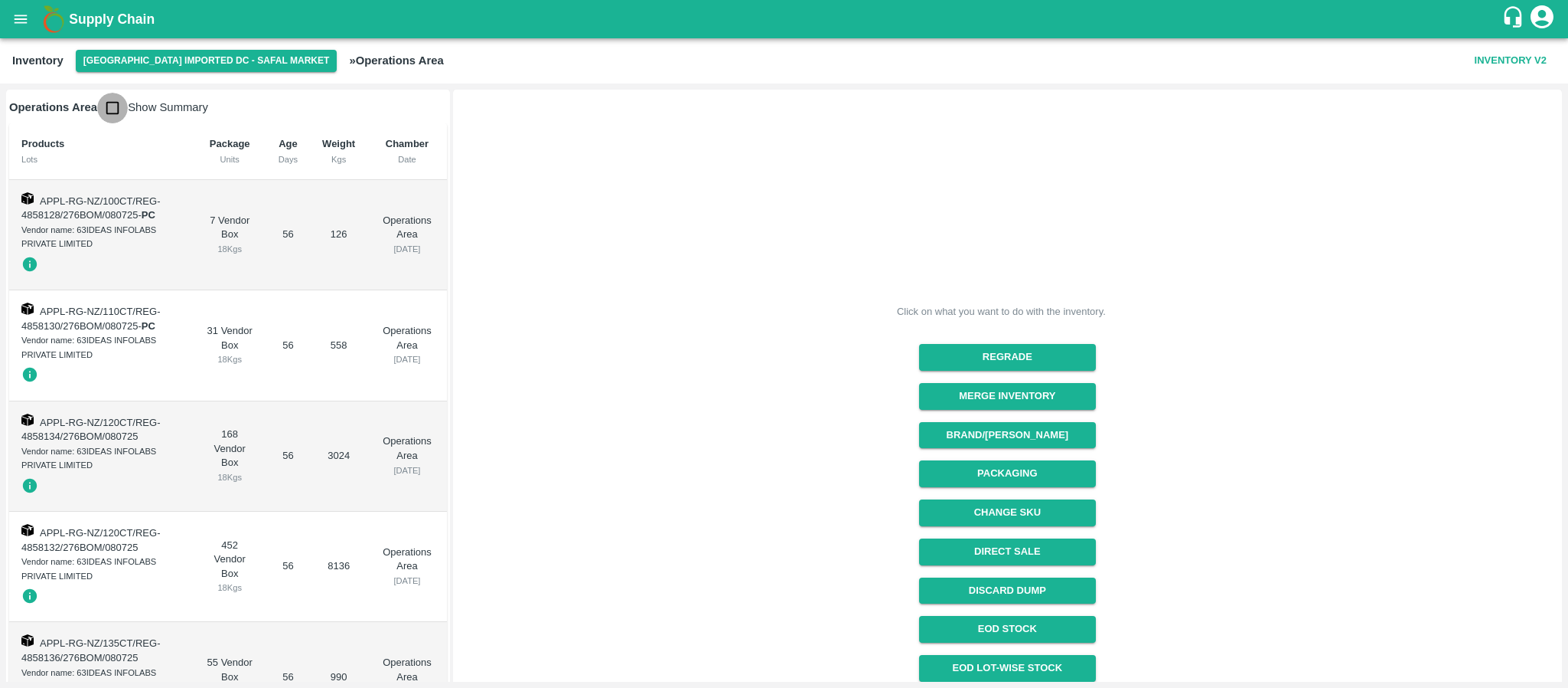
click at [101, 117] on input "checkbox" at bounding box center [112, 108] width 31 height 31
checkbox input "true"
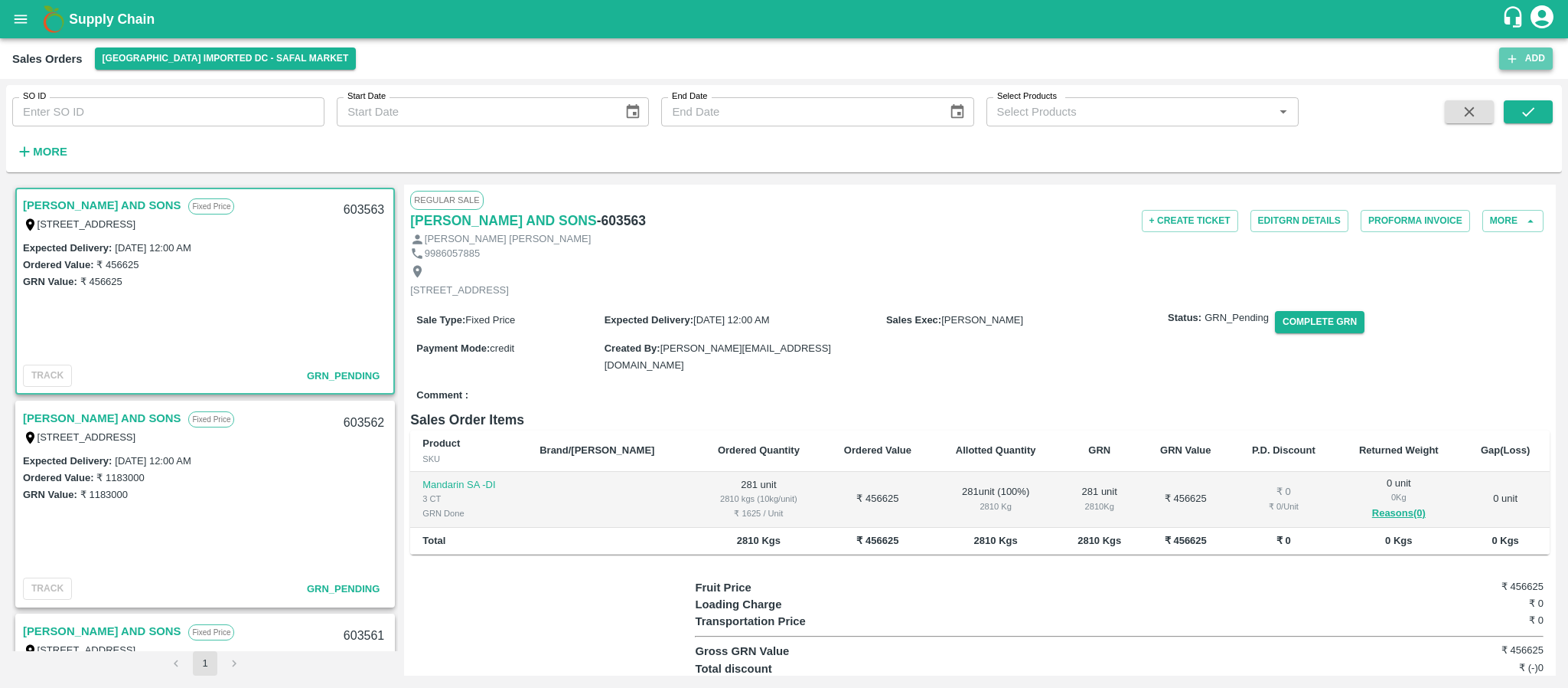
click at [1534, 49] on button "Add" at bounding box center [1526, 58] width 54 height 22
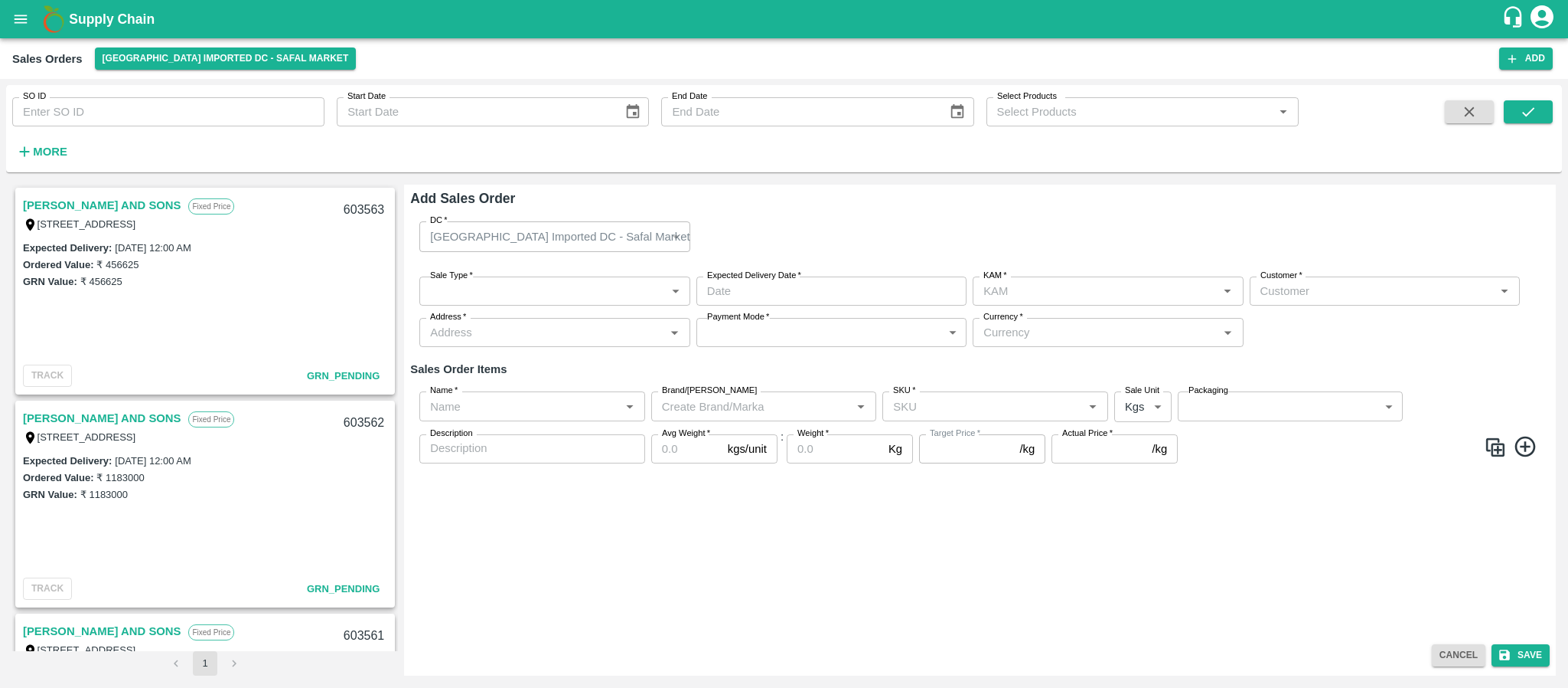
type input "[PERSON_NAME]"
drag, startPoint x: 523, startPoint y: 274, endPoint x: 521, endPoint y: 283, distance: 9.2
click at [521, 283] on div "Sale Type   * ​ Sale Type Expected Delivery Date   * Expected Delivery Date KAM…" at bounding box center [979, 312] width 1139 height 96
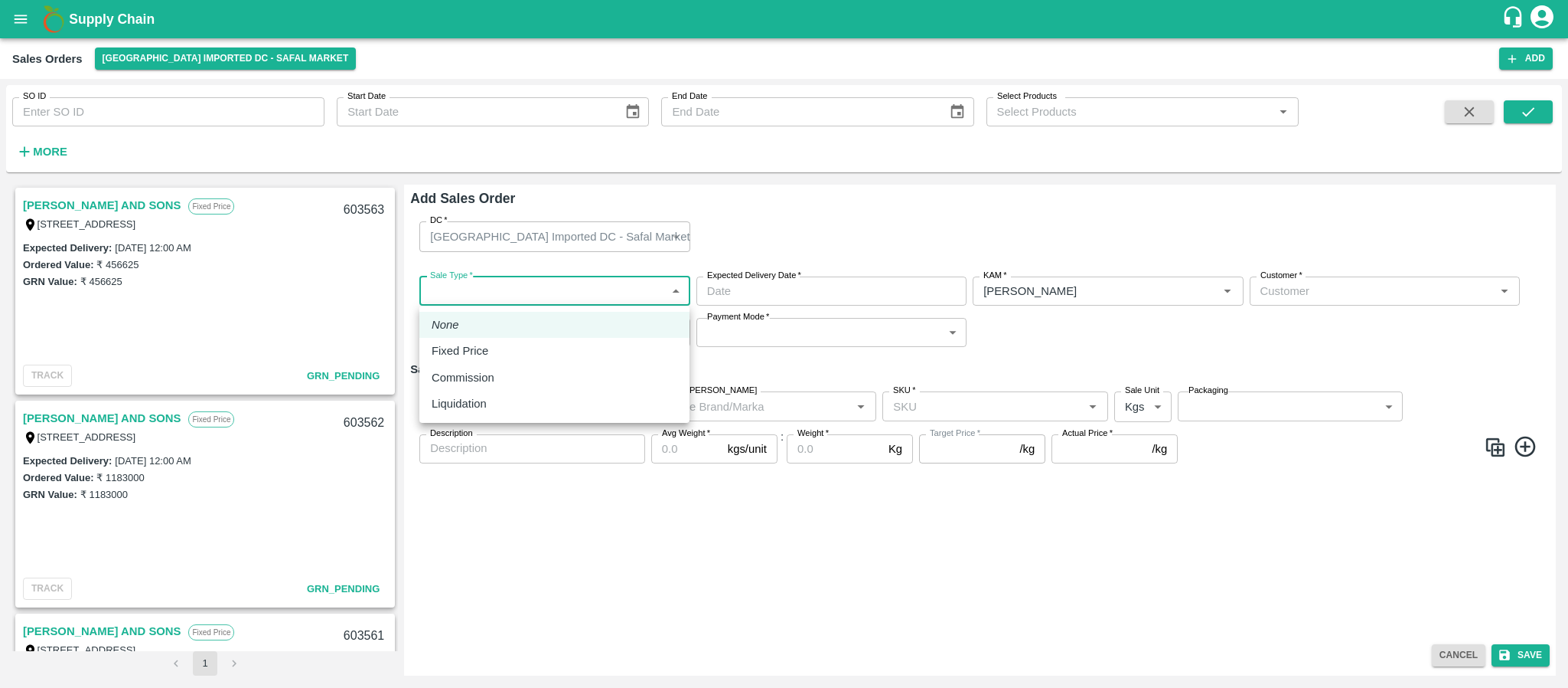
click at [521, 283] on body "Supply Chain Sales Orders Bangalore Imported DC - Safal Market Add SO ID SO ID …" at bounding box center [784, 344] width 1568 height 688
click at [480, 348] on p "Fixed Price" at bounding box center [460, 350] width 57 height 17
type input "1"
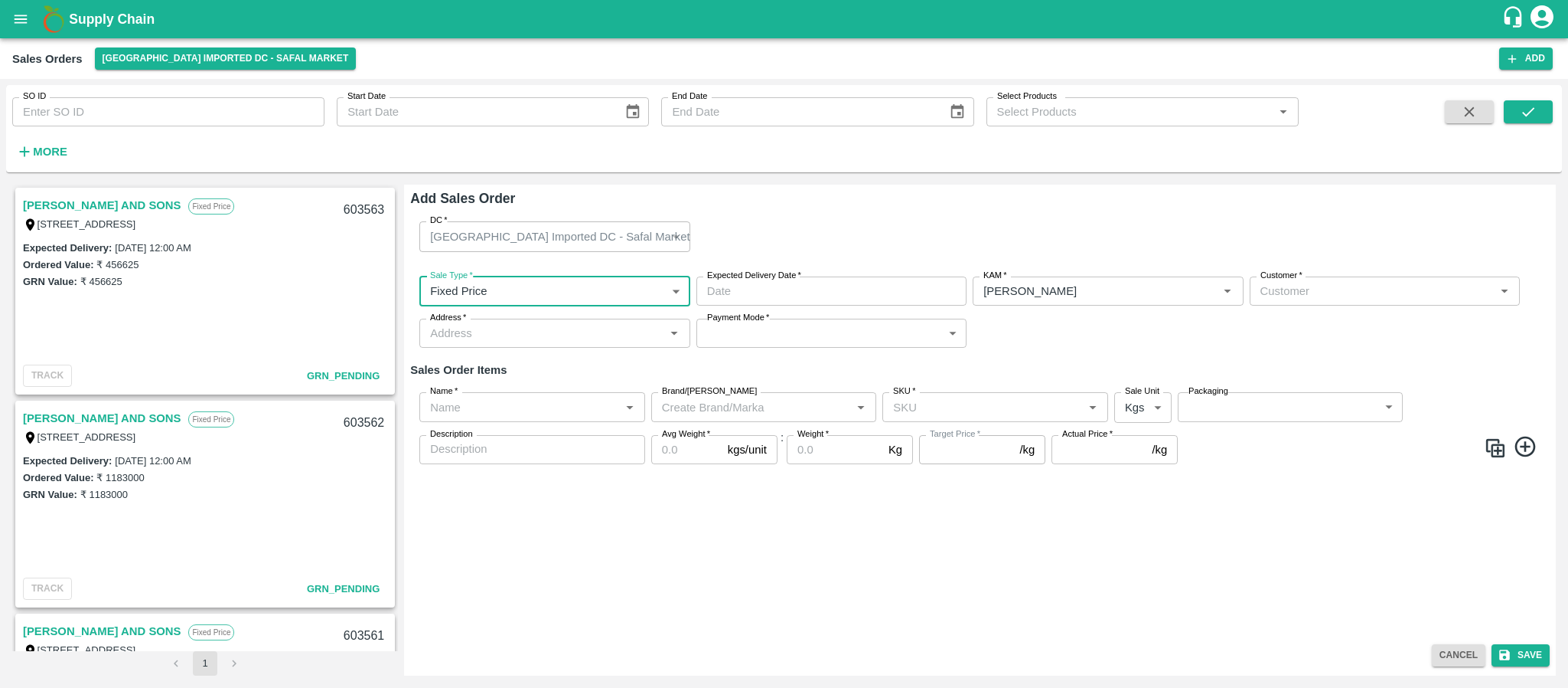
type input "DD/MM/YYYY hh:mm aa"
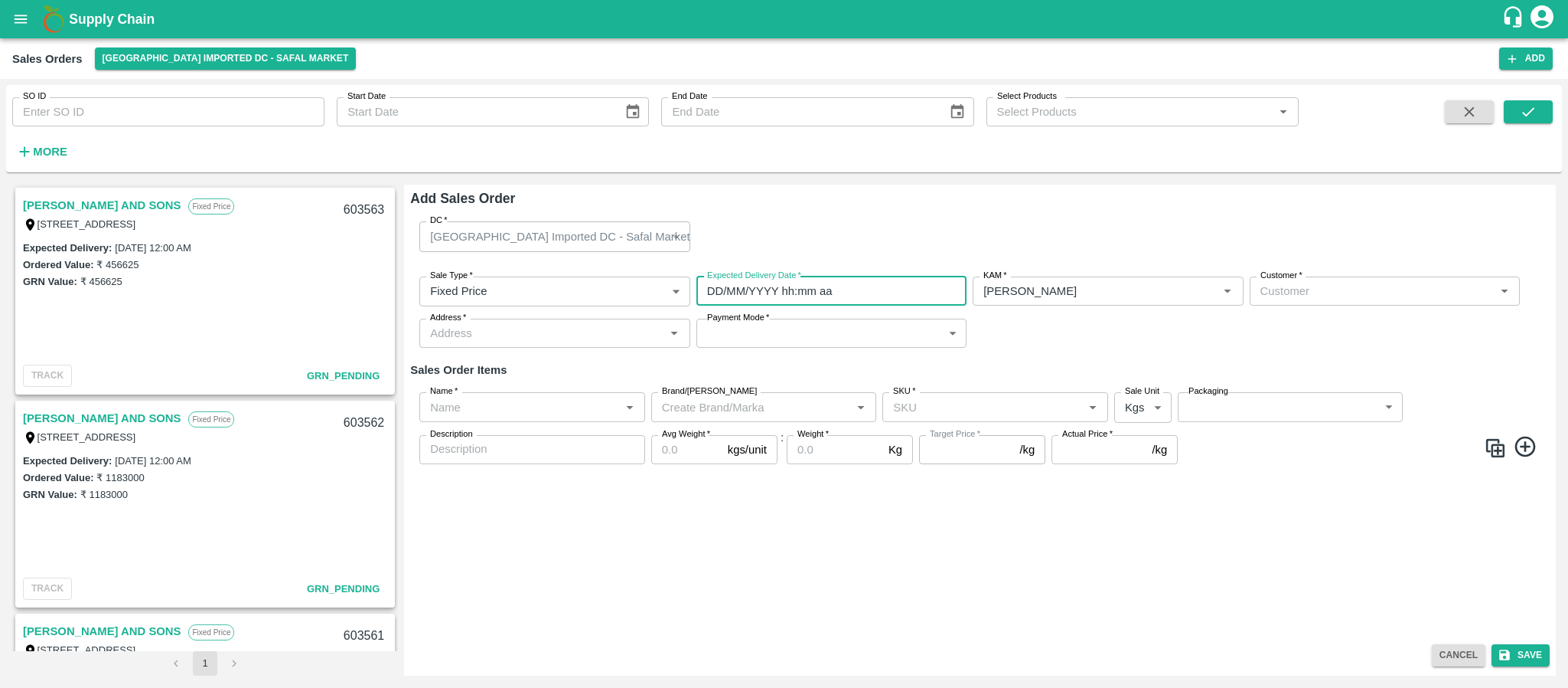
click at [799, 281] on input "DD/MM/YYYY hh:mm aa" at bounding box center [826, 291] width 259 height 29
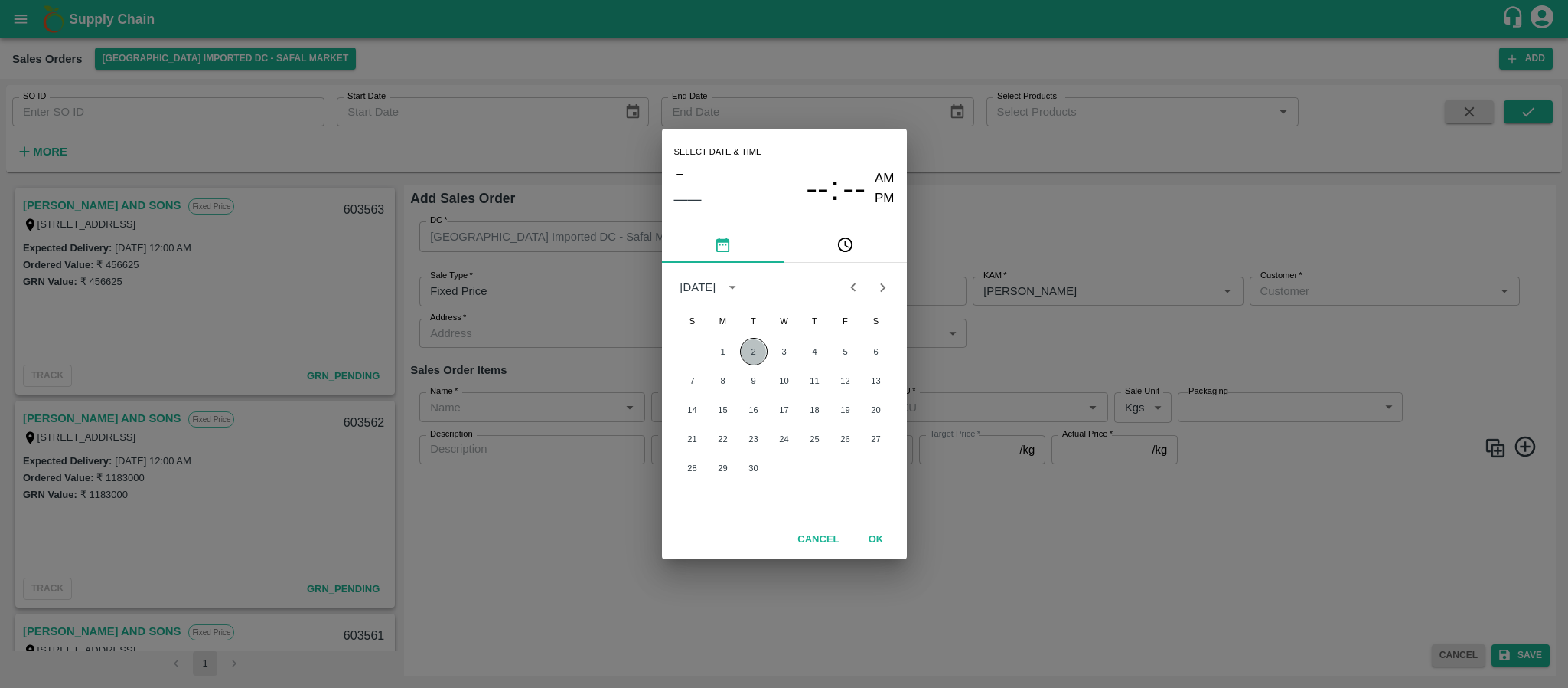
click at [760, 348] on button "2" at bounding box center [753, 351] width 28 height 28
type input "02/09/2025 12:00 AM"
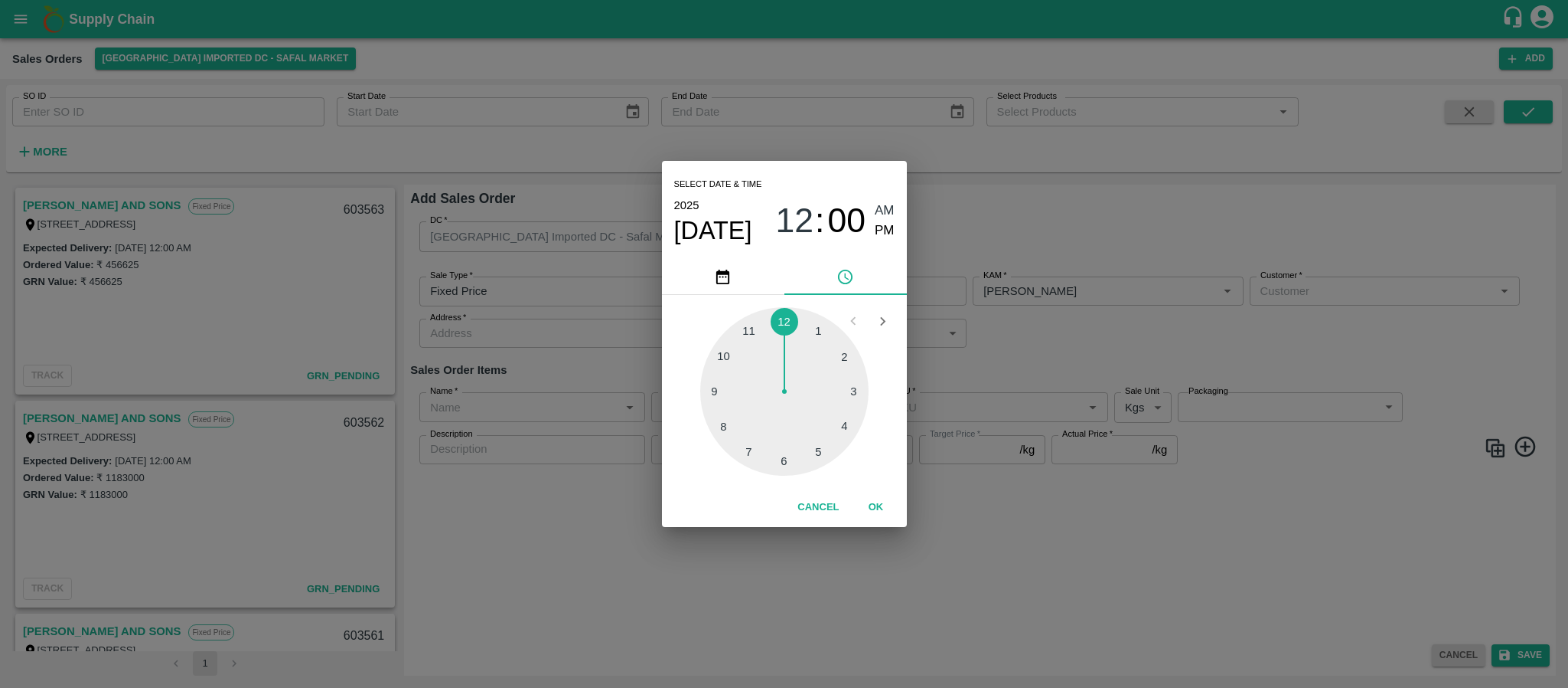
click at [968, 379] on div "Select date & time 2025 Sep 2 12 : 00 AM PM 1 2 3 4 5 6 7 8 9 10 11 12 Cancel OK" at bounding box center [784, 344] width 1568 height 688
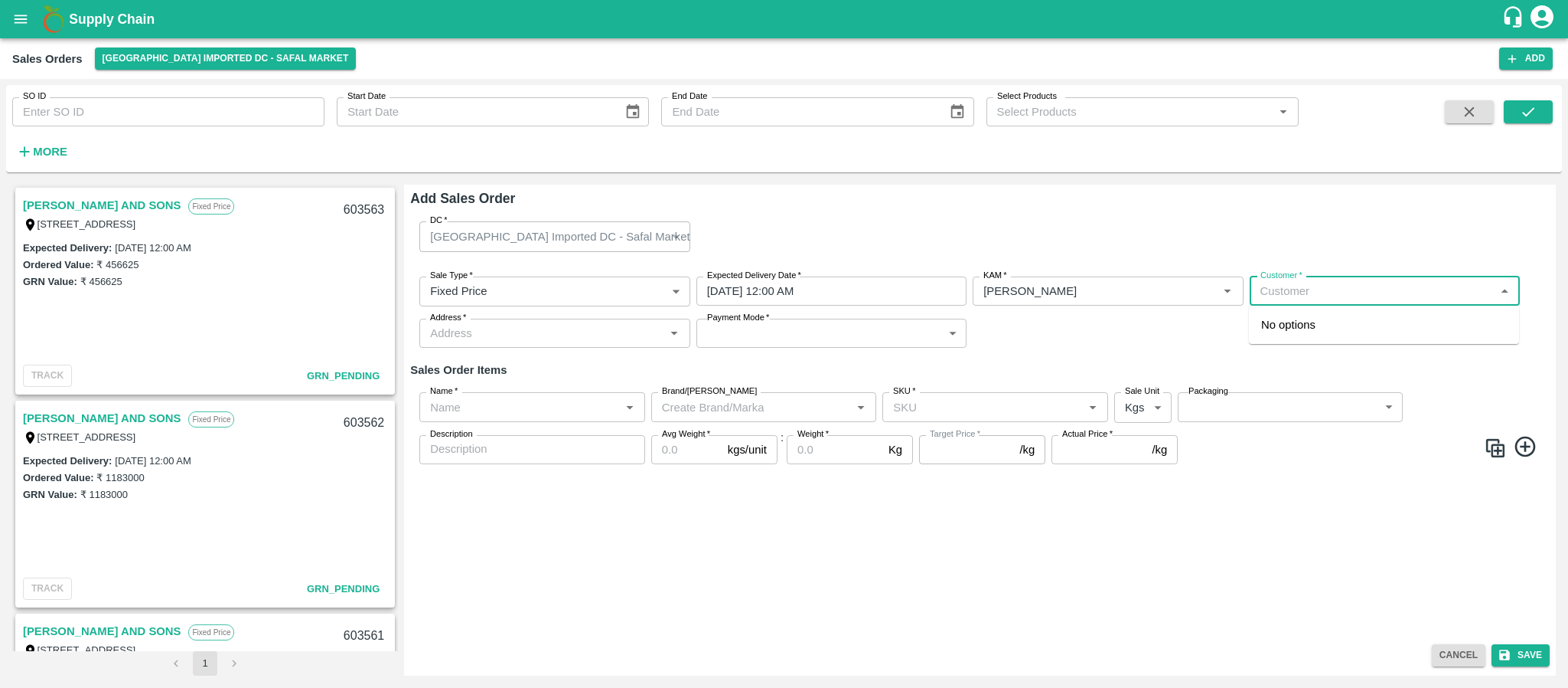
click at [1326, 292] on input "Customer   *" at bounding box center [1371, 291] width 236 height 20
click at [1318, 293] on input "Customer   *" at bounding box center [1371, 291] width 236 height 20
type input "f"
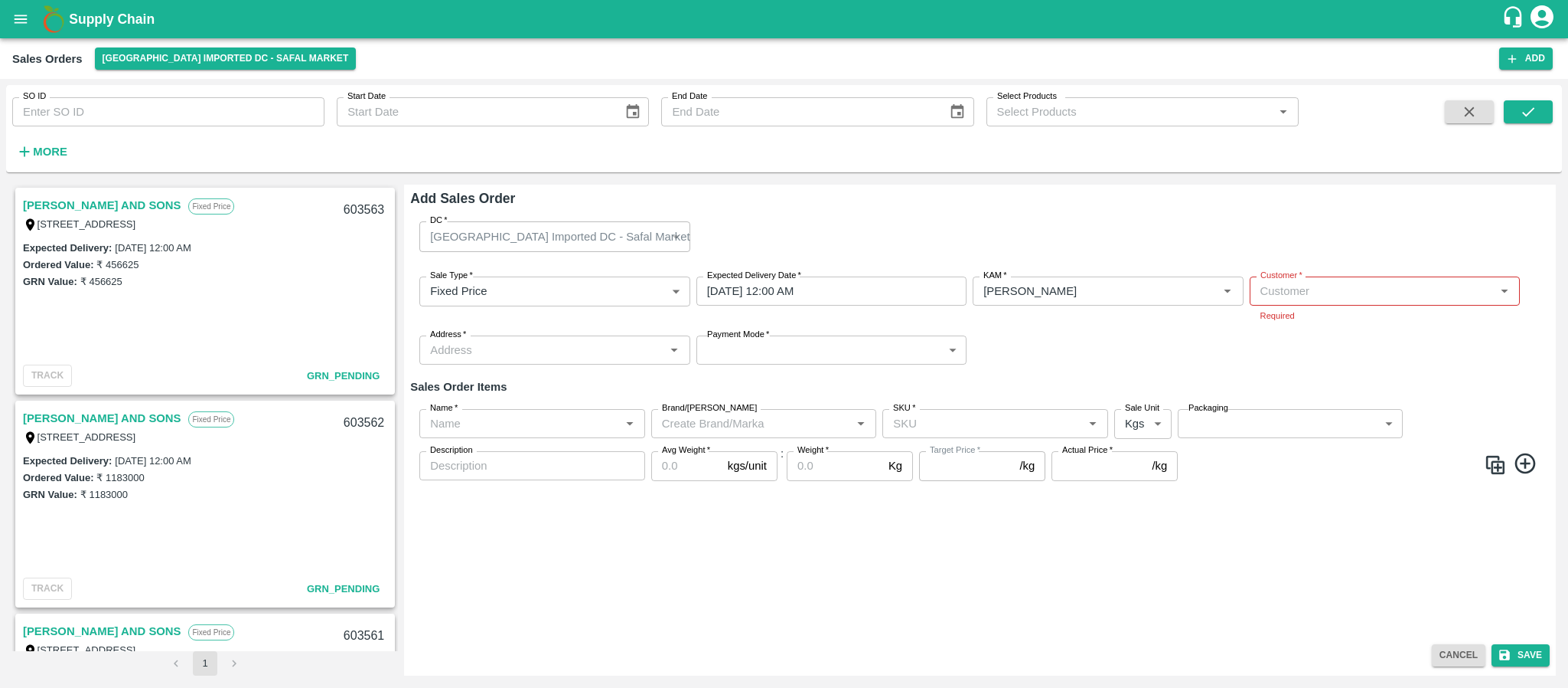
click at [1180, 348] on div "Sale Type   * Fixed Price 1 Sale Type Expected Delivery Date   * 02/09/2025 12:…" at bounding box center [979, 320] width 1139 height 112
click at [1453, 657] on button "Cancel" at bounding box center [1459, 655] width 54 height 22
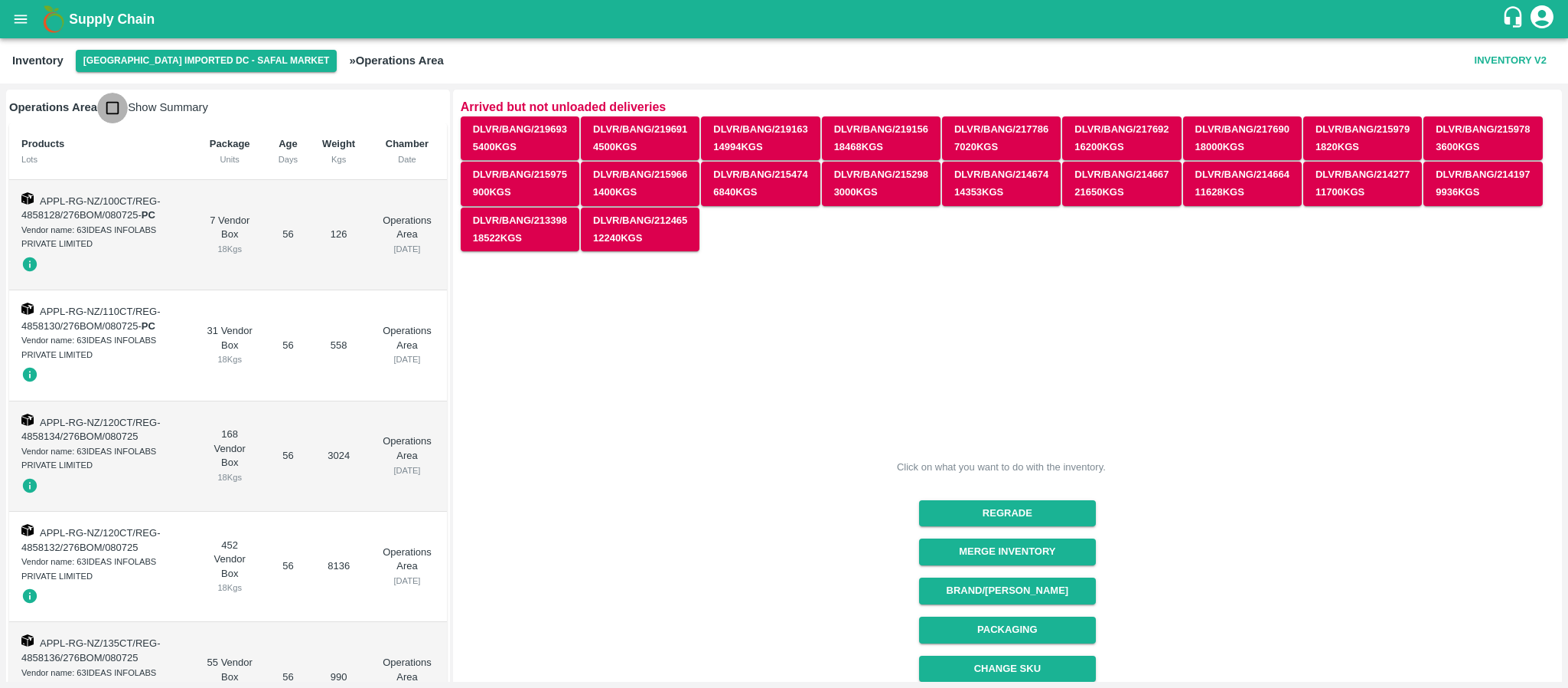
click at [111, 97] on input "checkbox" at bounding box center [112, 108] width 31 height 31
checkbox input "true"
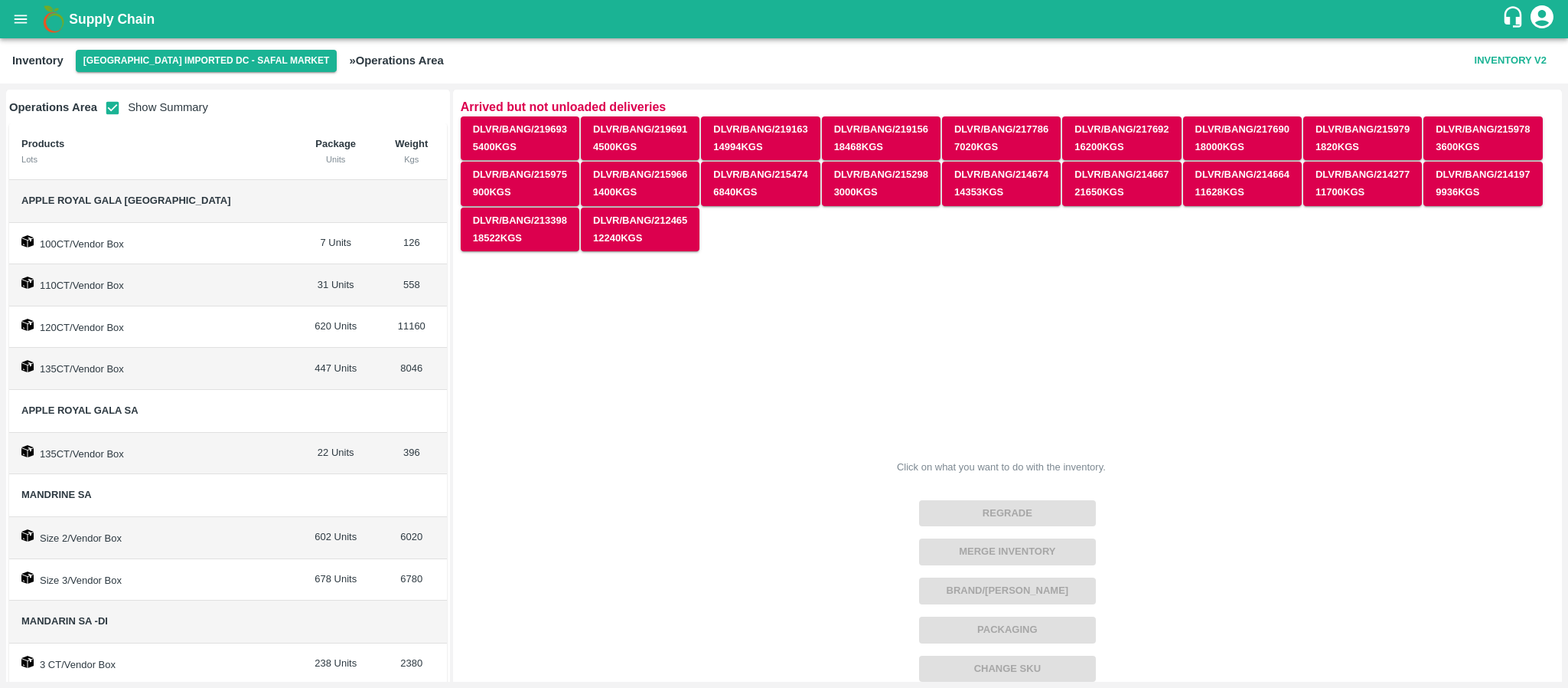
scroll to position [34, 0]
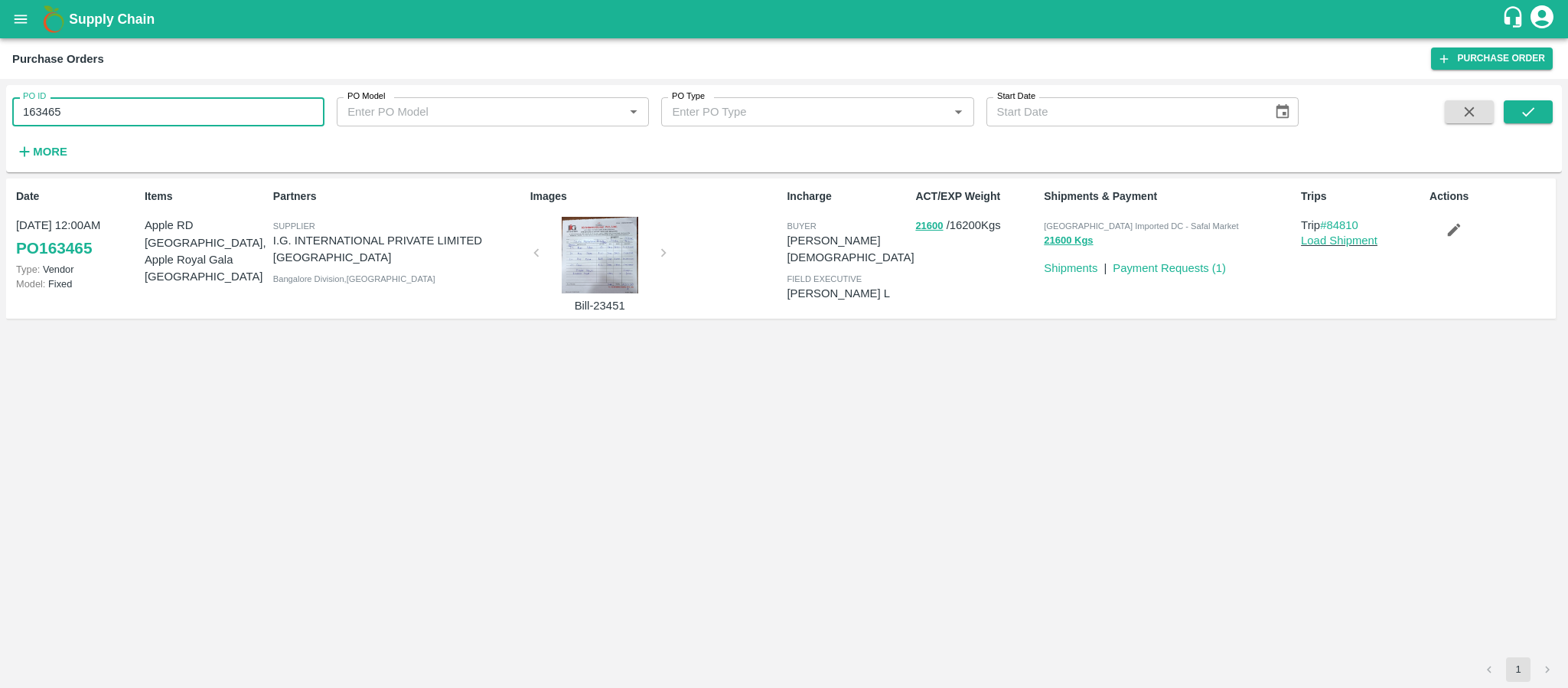
drag, startPoint x: 71, startPoint y: 106, endPoint x: 0, endPoint y: 124, distance: 73.2
click at [0, 124] on div "PO ID 163465 PO ID PO Model PO Model   * PO Type PO Type   * Start Date Start D…" at bounding box center [784, 384] width 1568 height 609
type input "163465"
click at [19, 7] on button "open drawer" at bounding box center [20, 19] width 35 height 35
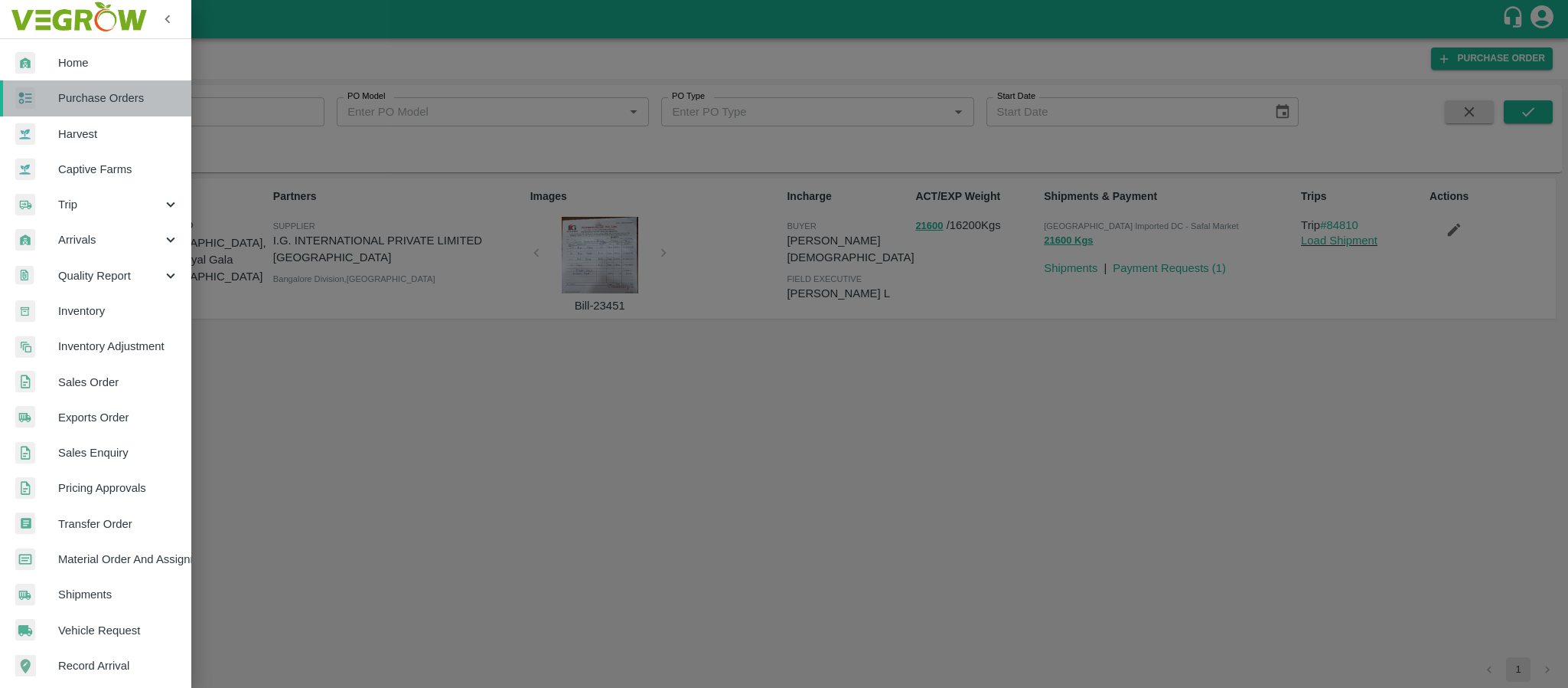
click at [112, 99] on span "Purchase Orders" at bounding box center [118, 98] width 121 height 17
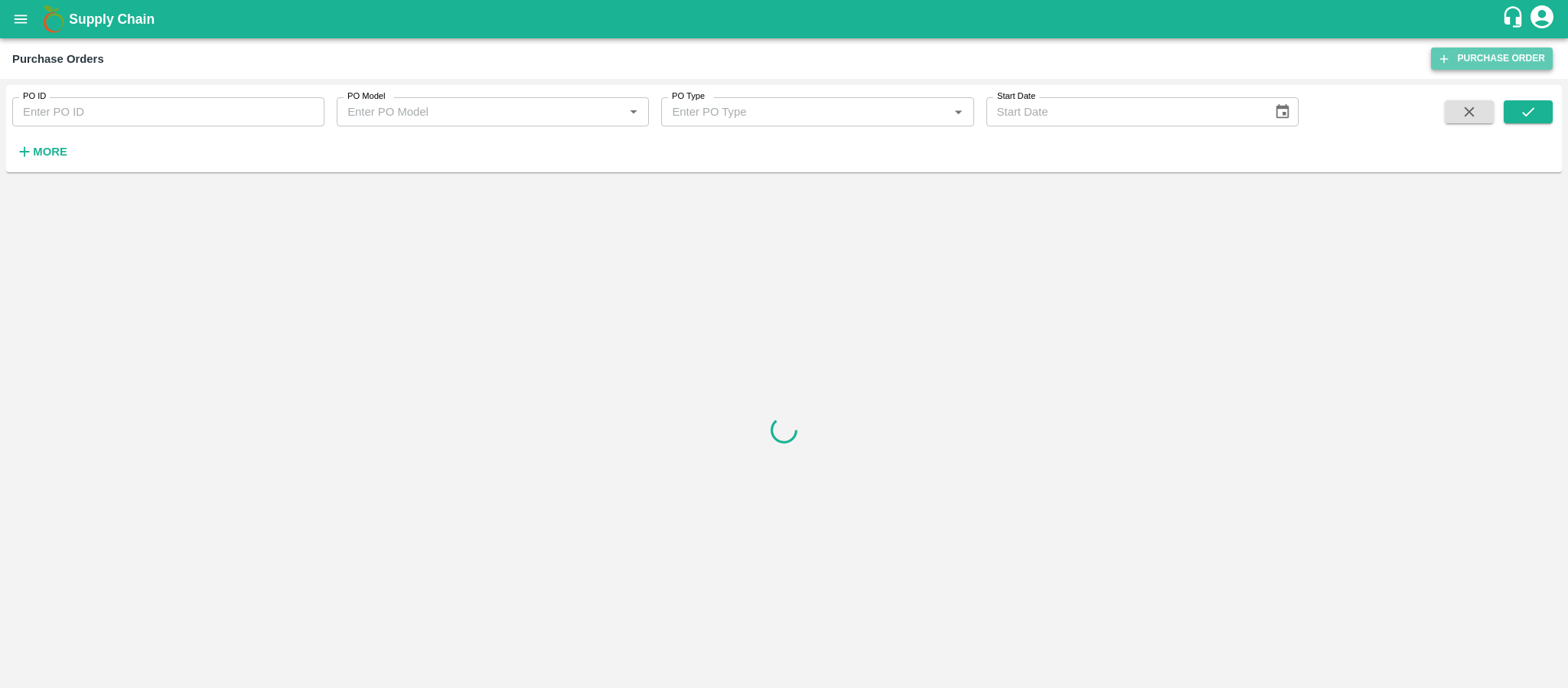
click at [1465, 49] on link "Purchase Order" at bounding box center [1492, 58] width 122 height 22
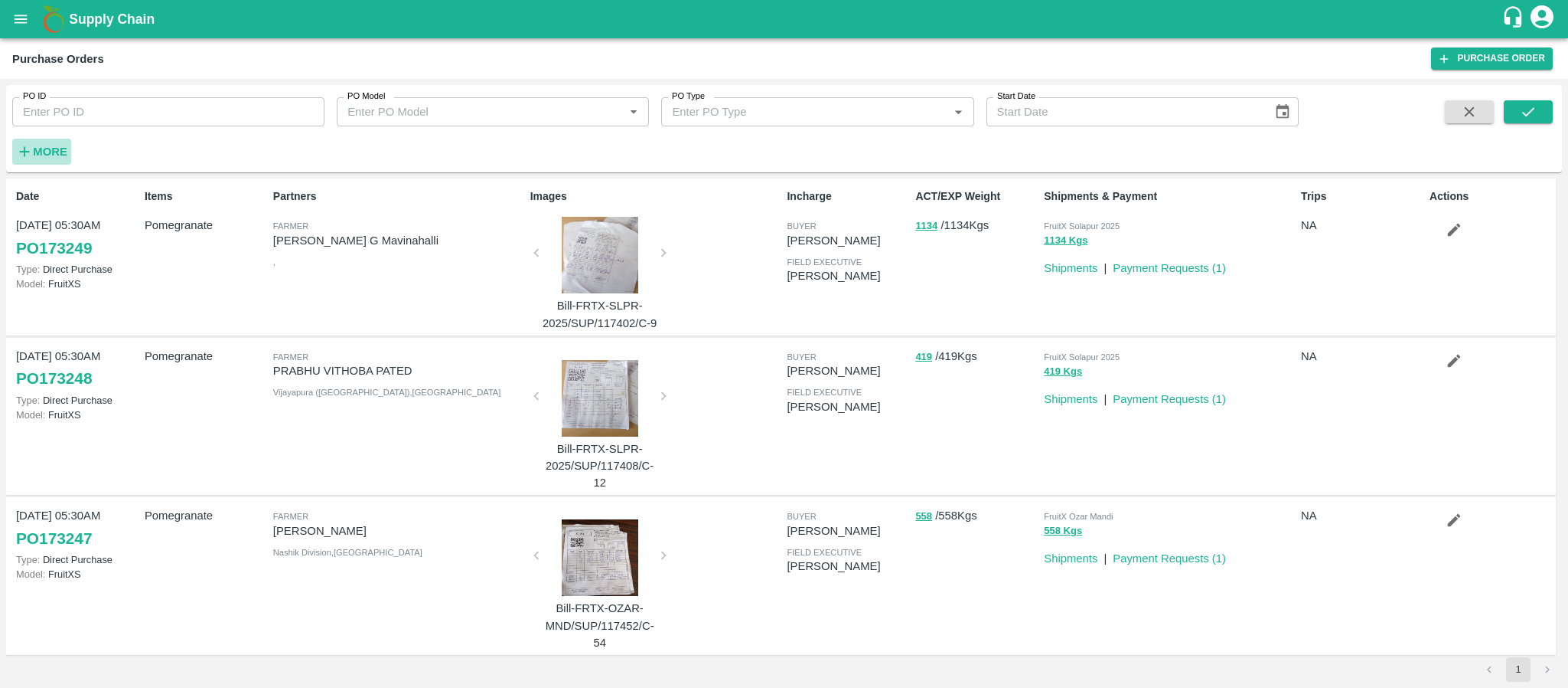
click at [35, 153] on strong "More" at bounding box center [50, 152] width 34 height 13
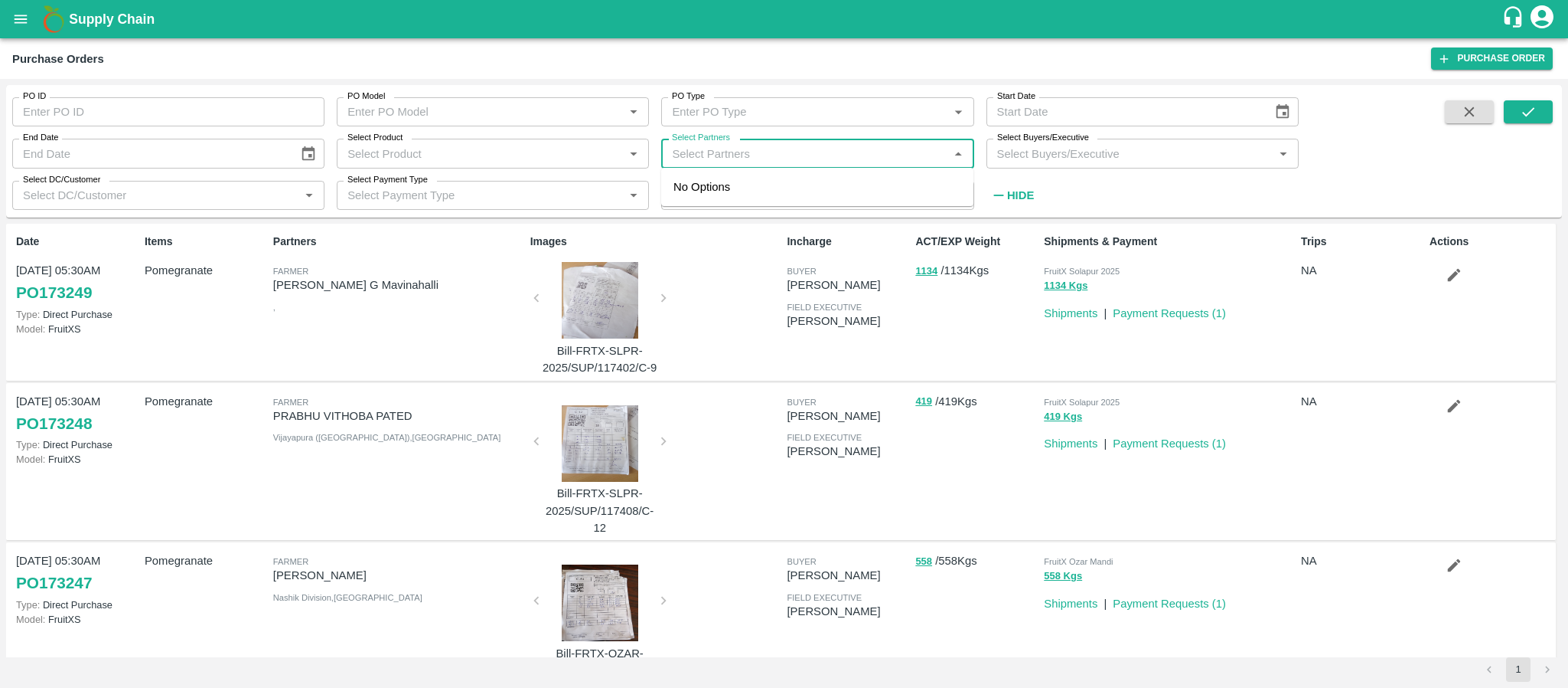
click at [796, 159] on input "Select Partners" at bounding box center [804, 153] width 277 height 20
type input "I.G."
click at [742, 190] on div "I.G. INTERNATIONAL PRIVATE LIMITED BANGALORE-Singsena, Bangalore Urban-70129918…" at bounding box center [838, 204] width 245 height 51
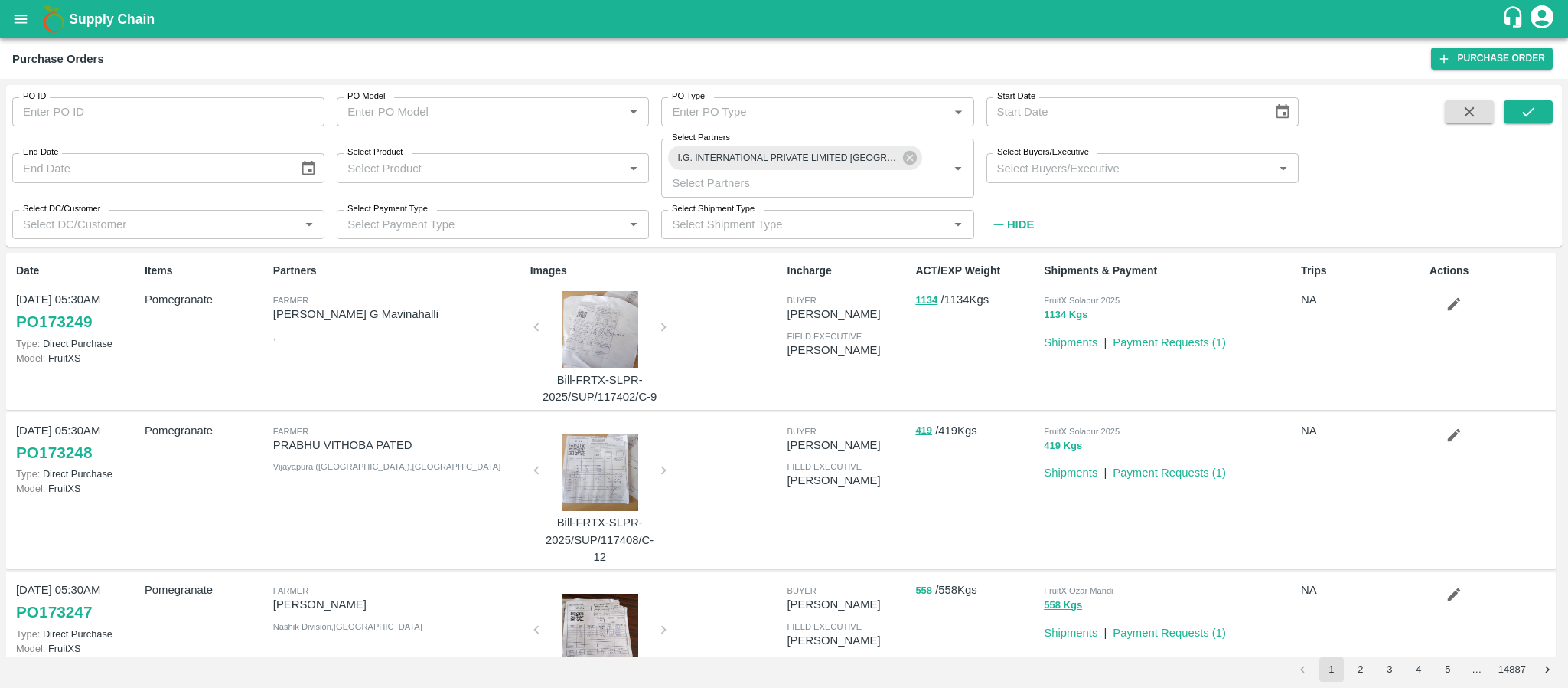
click at [1523, 124] on span at bounding box center [1528, 169] width 49 height 137
click at [1524, 117] on icon "submit" at bounding box center [1528, 111] width 17 height 17
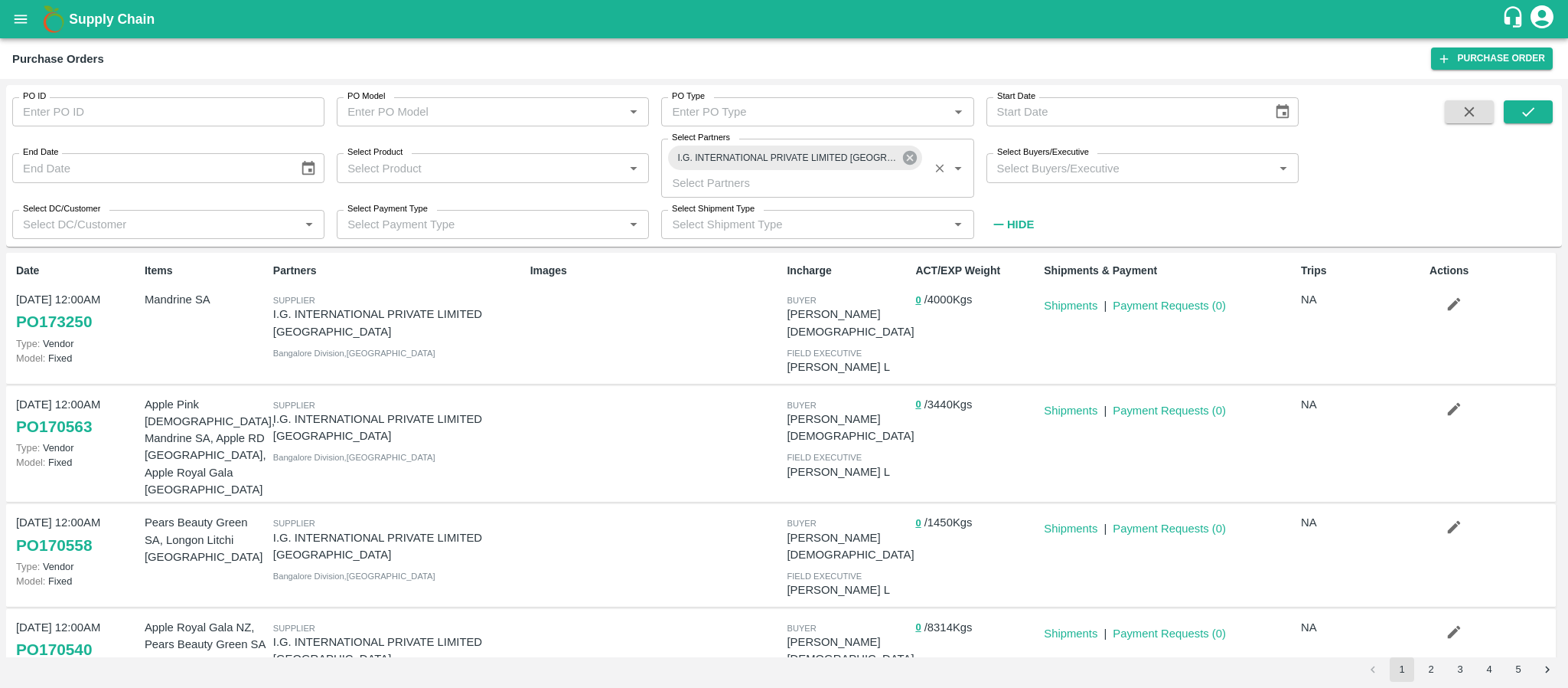
click at [911, 154] on icon at bounding box center [908, 157] width 13 height 13
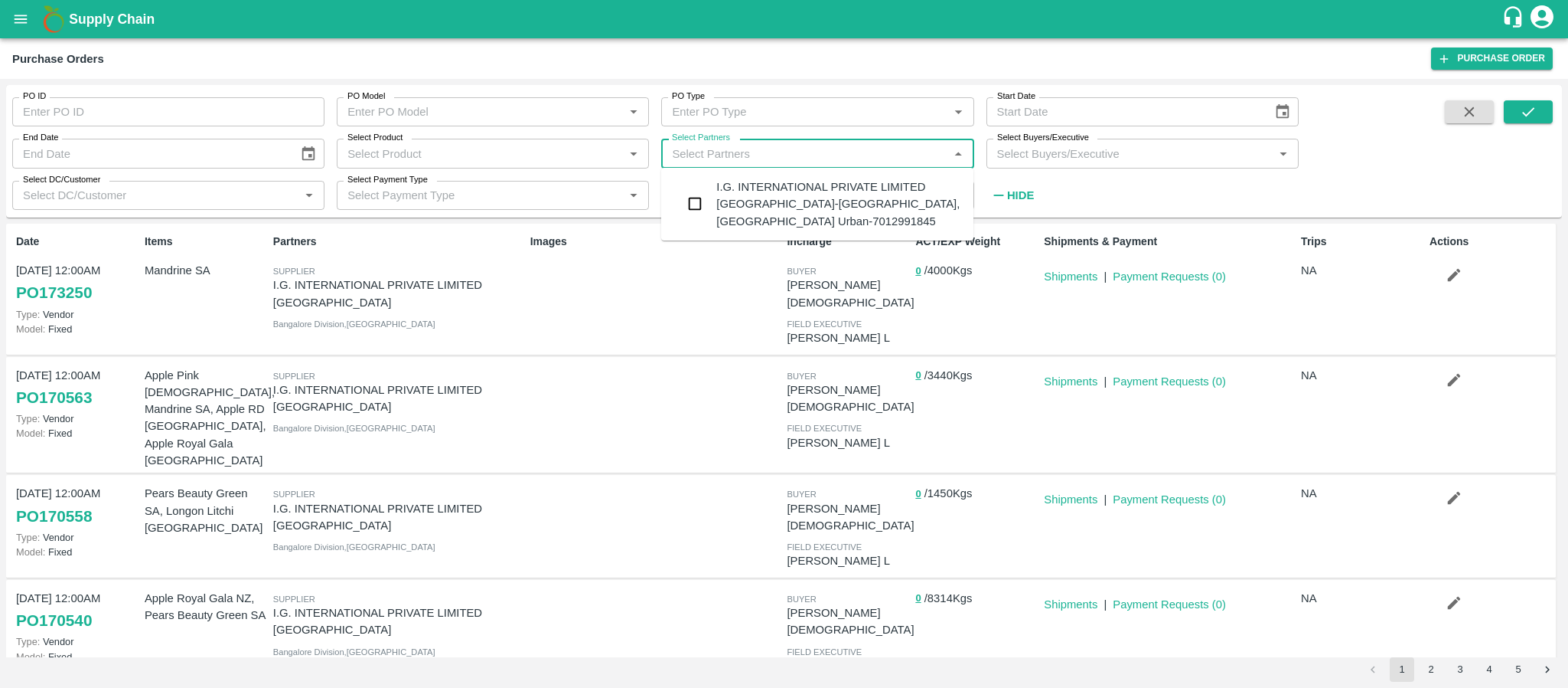
click at [799, 156] on input "Select Partners" at bounding box center [804, 153] width 277 height 20
type input "HAJI FRUIT"
click at [781, 185] on div "HAJI FRUIT COMPANY-, -9742008194" at bounding box center [814, 193] width 197 height 17
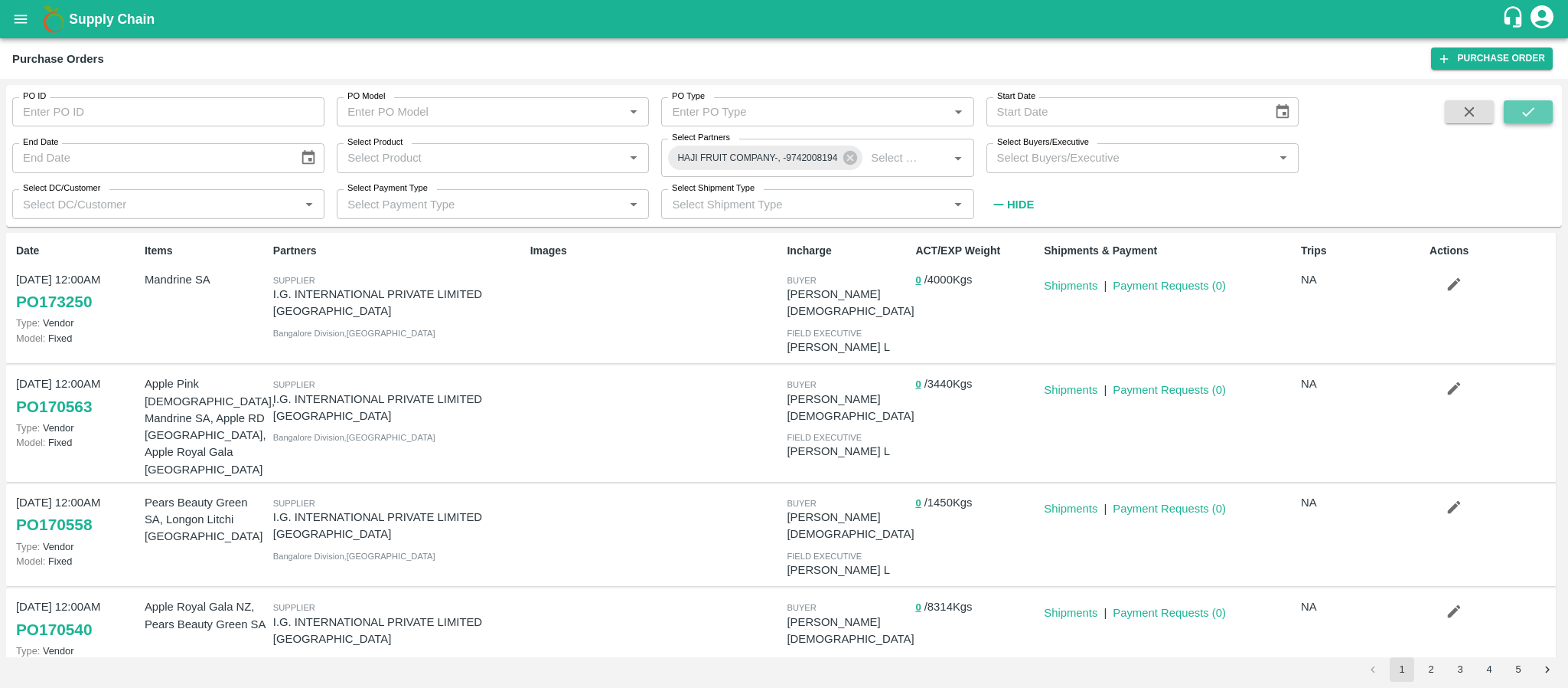
click at [1531, 109] on icon "submit" at bounding box center [1528, 111] width 17 height 17
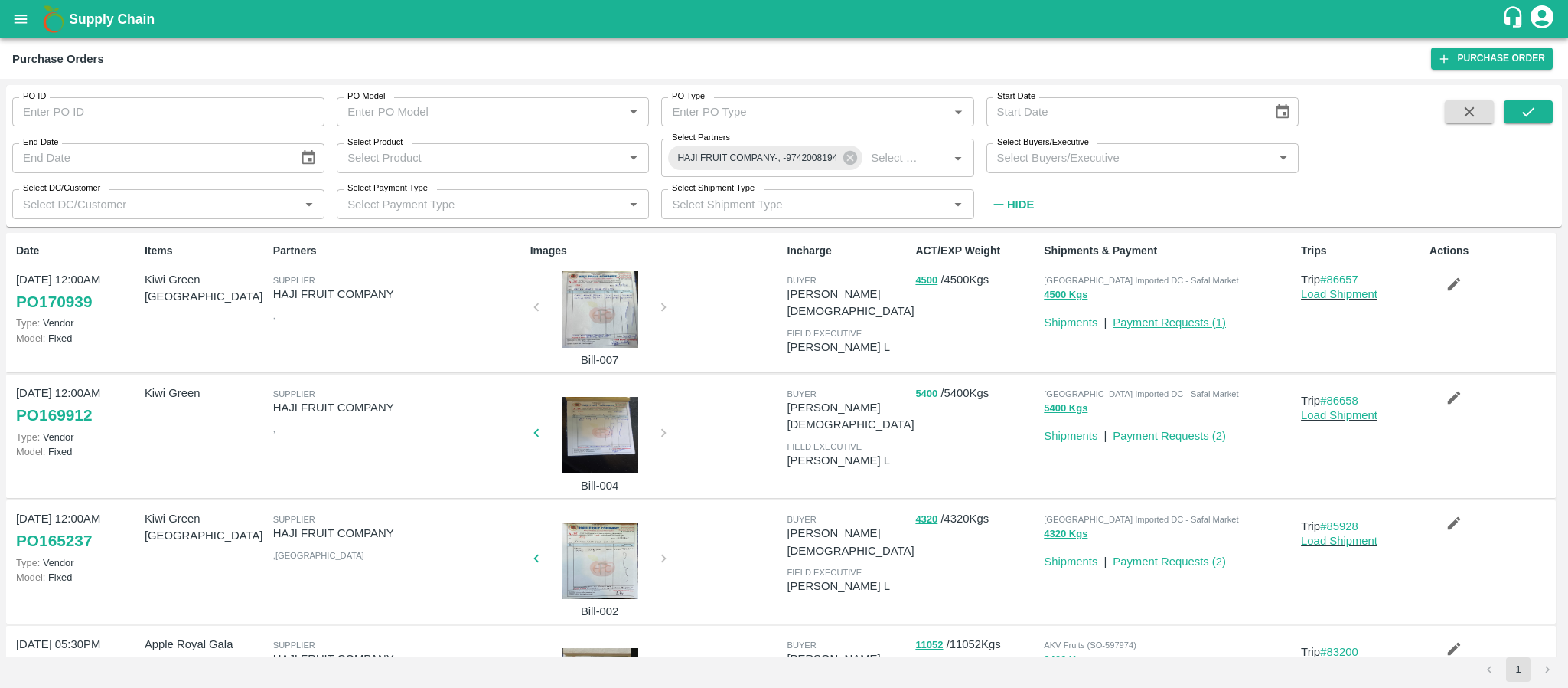
click at [1190, 317] on link "Payment Requests ( 1 )" at bounding box center [1169, 322] width 113 height 13
click at [629, 290] on div at bounding box center [600, 309] width 115 height 76
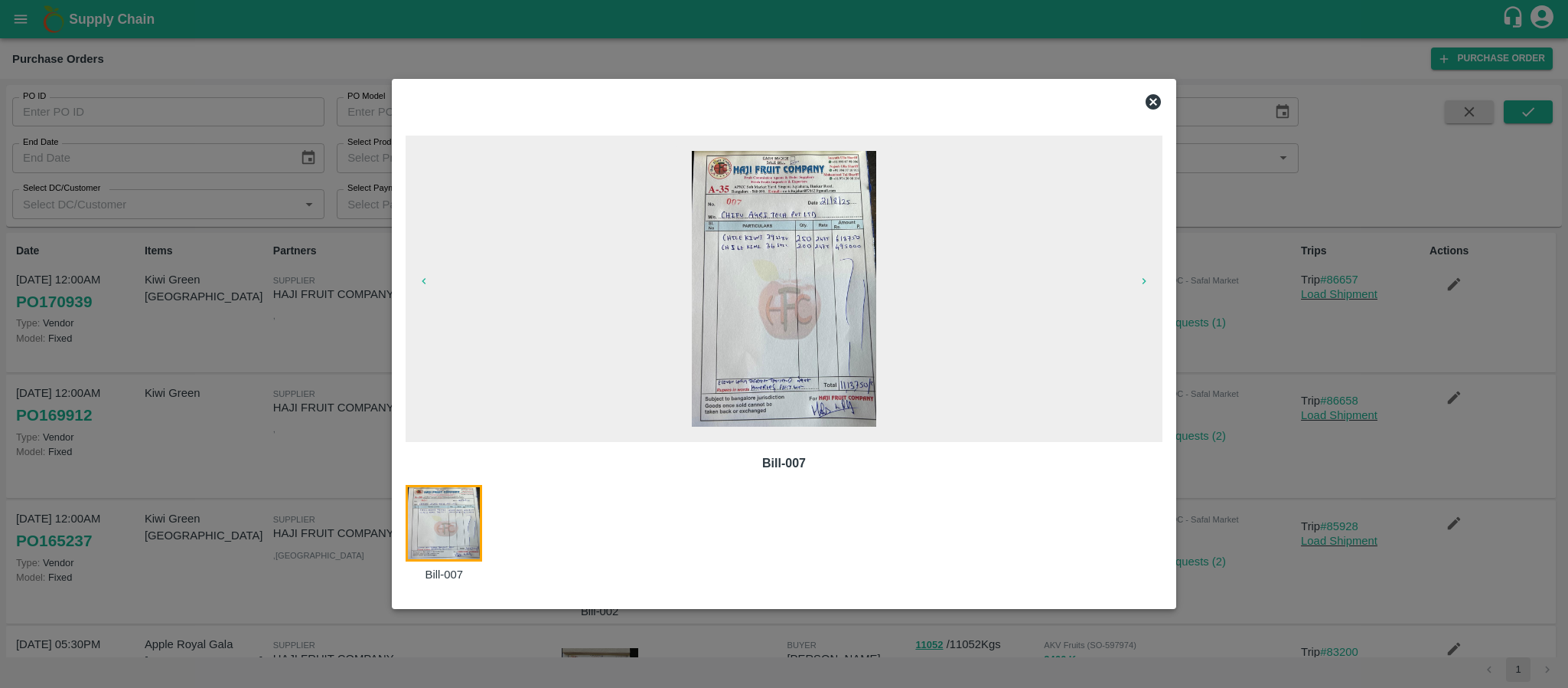
click at [1153, 101] on icon at bounding box center [1153, 101] width 18 height 18
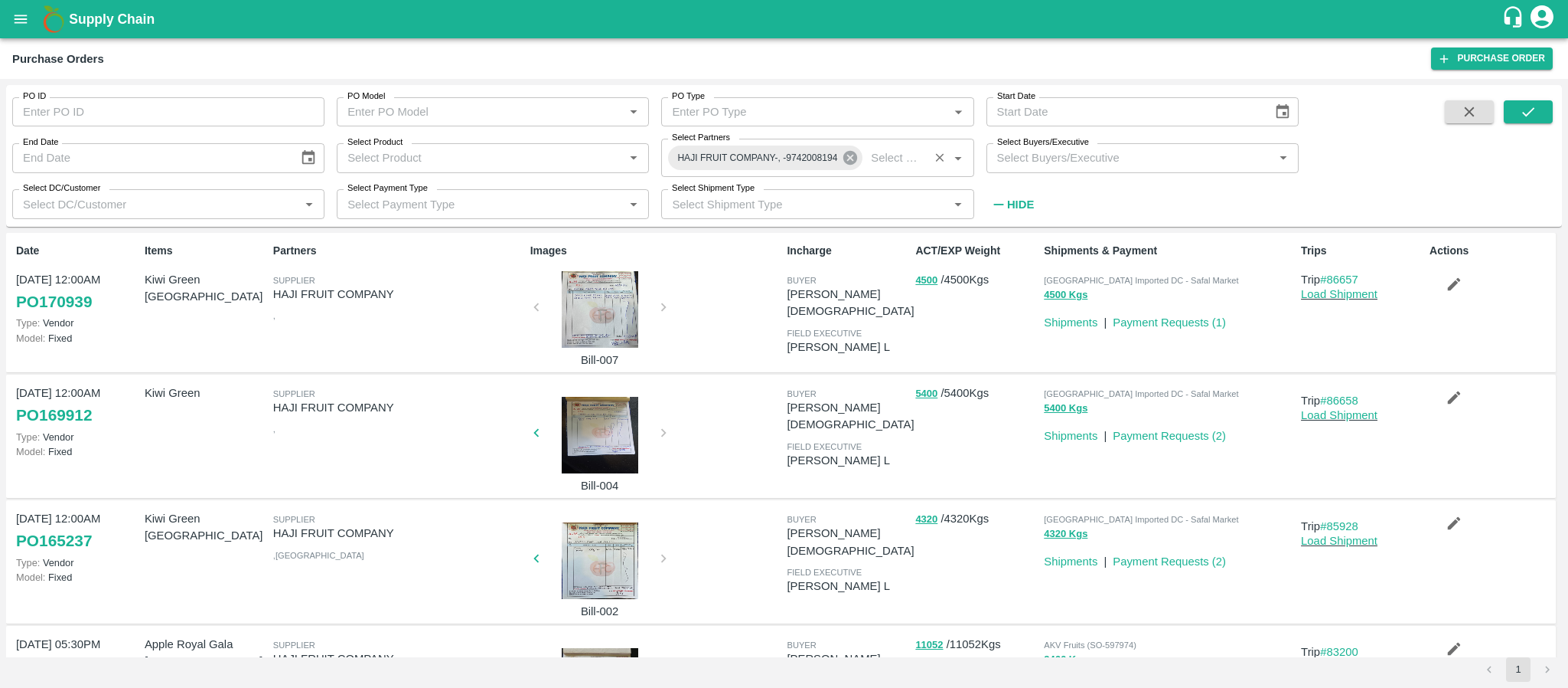
click at [854, 157] on icon at bounding box center [849, 157] width 13 height 13
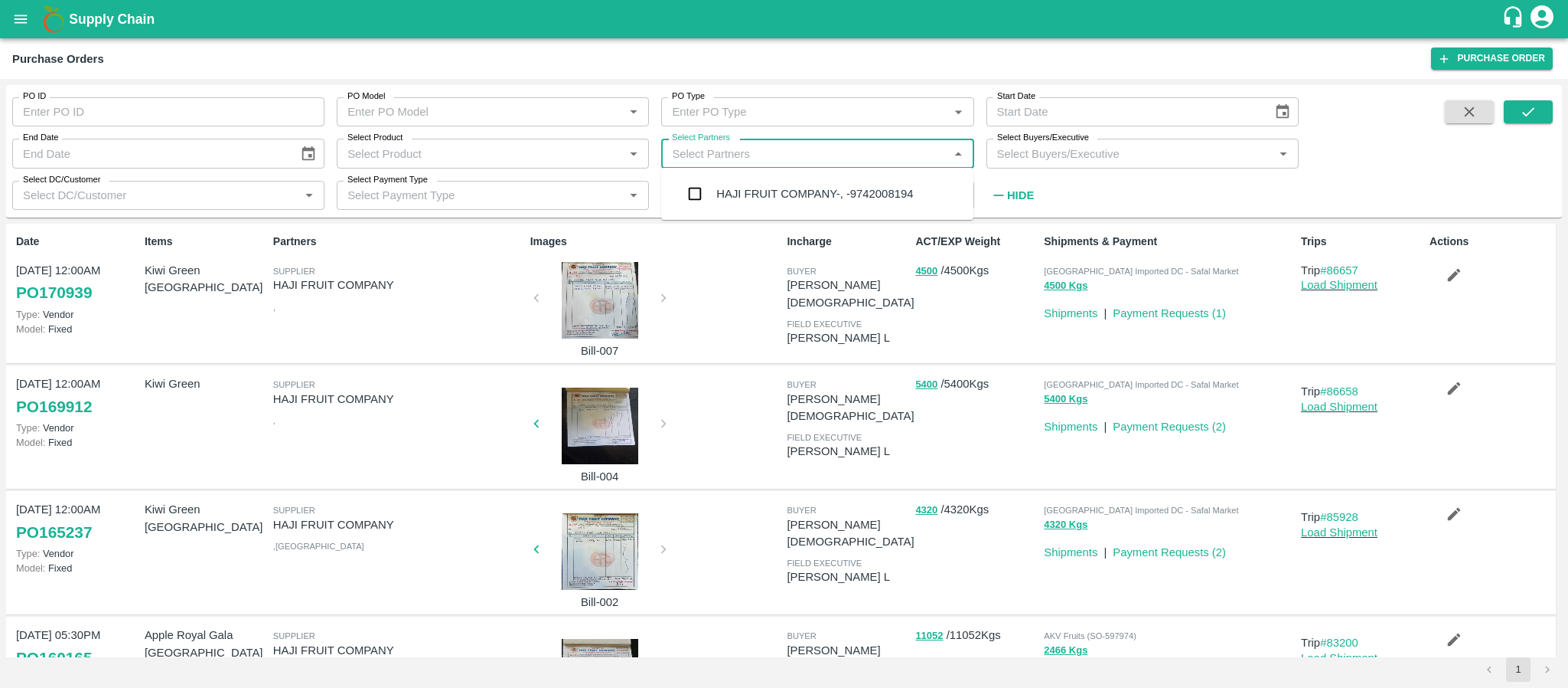
click at [833, 153] on input "Select Partners" at bounding box center [804, 153] width 277 height 20
type input "MOHAMMED SAMI"
click at [802, 180] on div "Mohammed Samiulla & Sons-Huskur, Bangalore Urban-9986057885" at bounding box center [838, 204] width 245 height 51
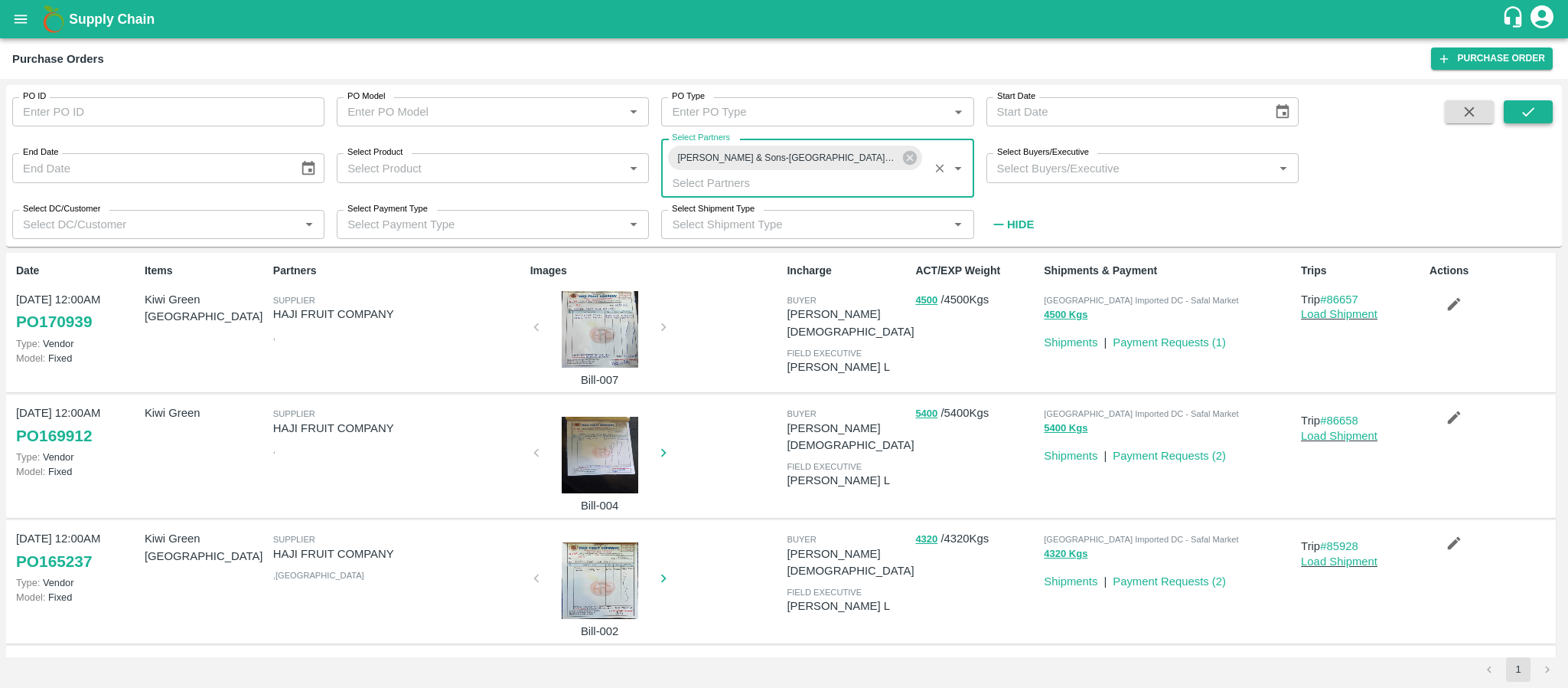
click at [1531, 115] on icon "submit" at bounding box center [1528, 111] width 17 height 17
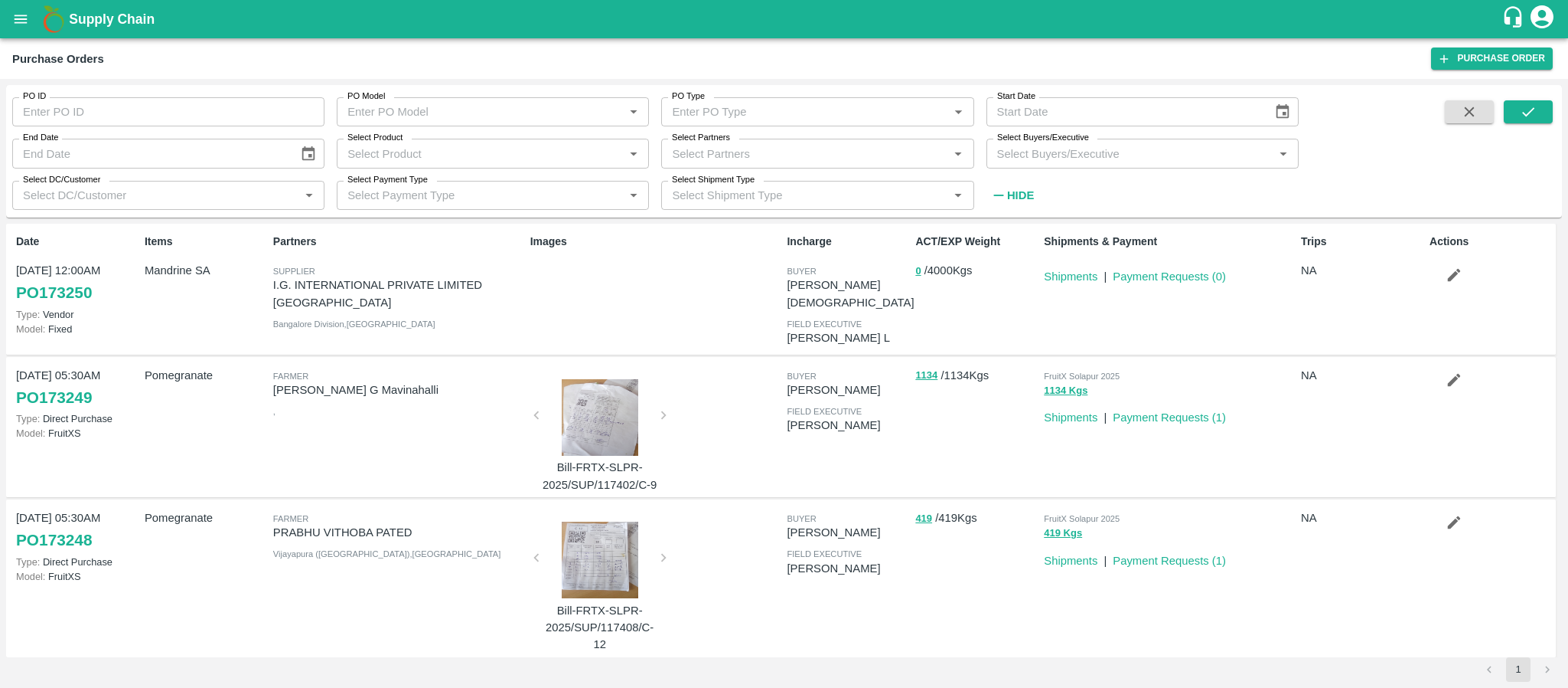
click at [784, 148] on input "Select Partners" at bounding box center [804, 153] width 277 height 20
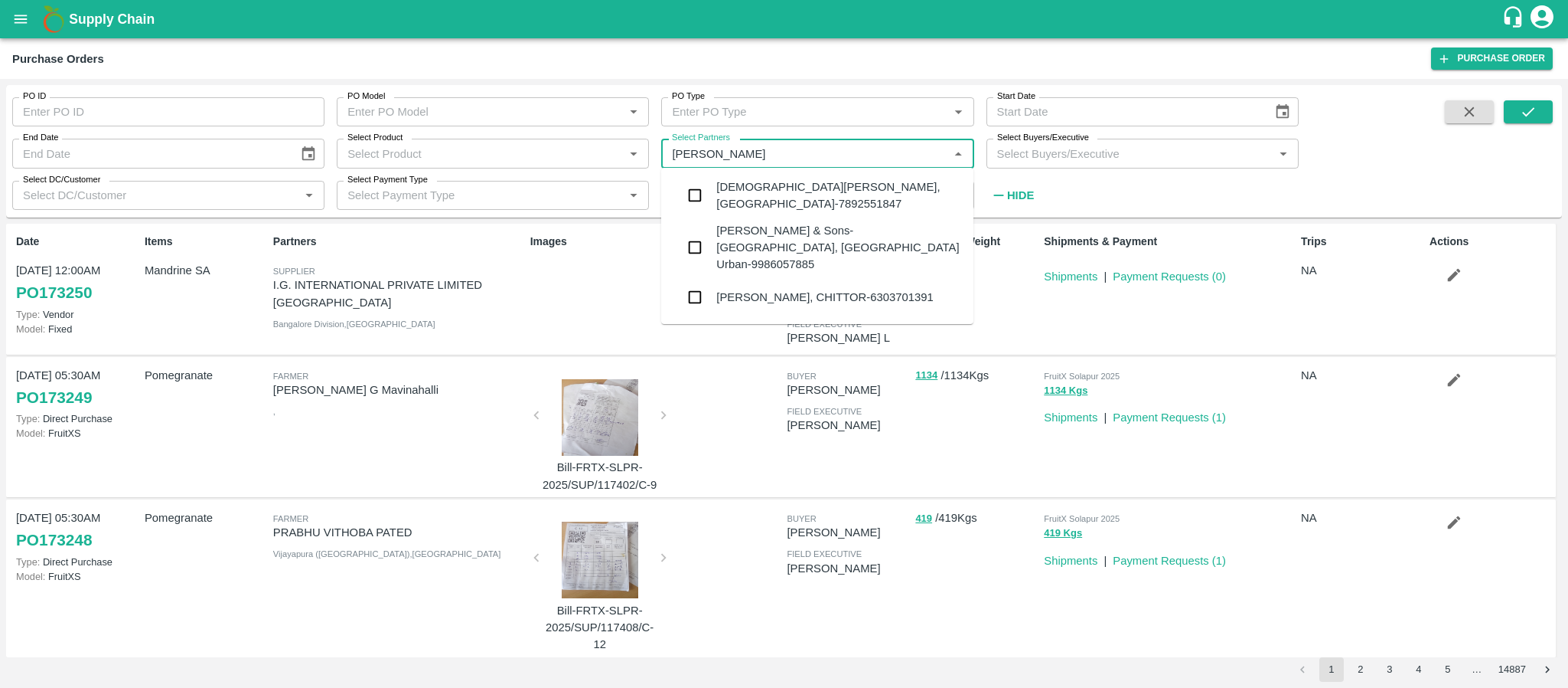
type input "MOHAMMED SAMI"
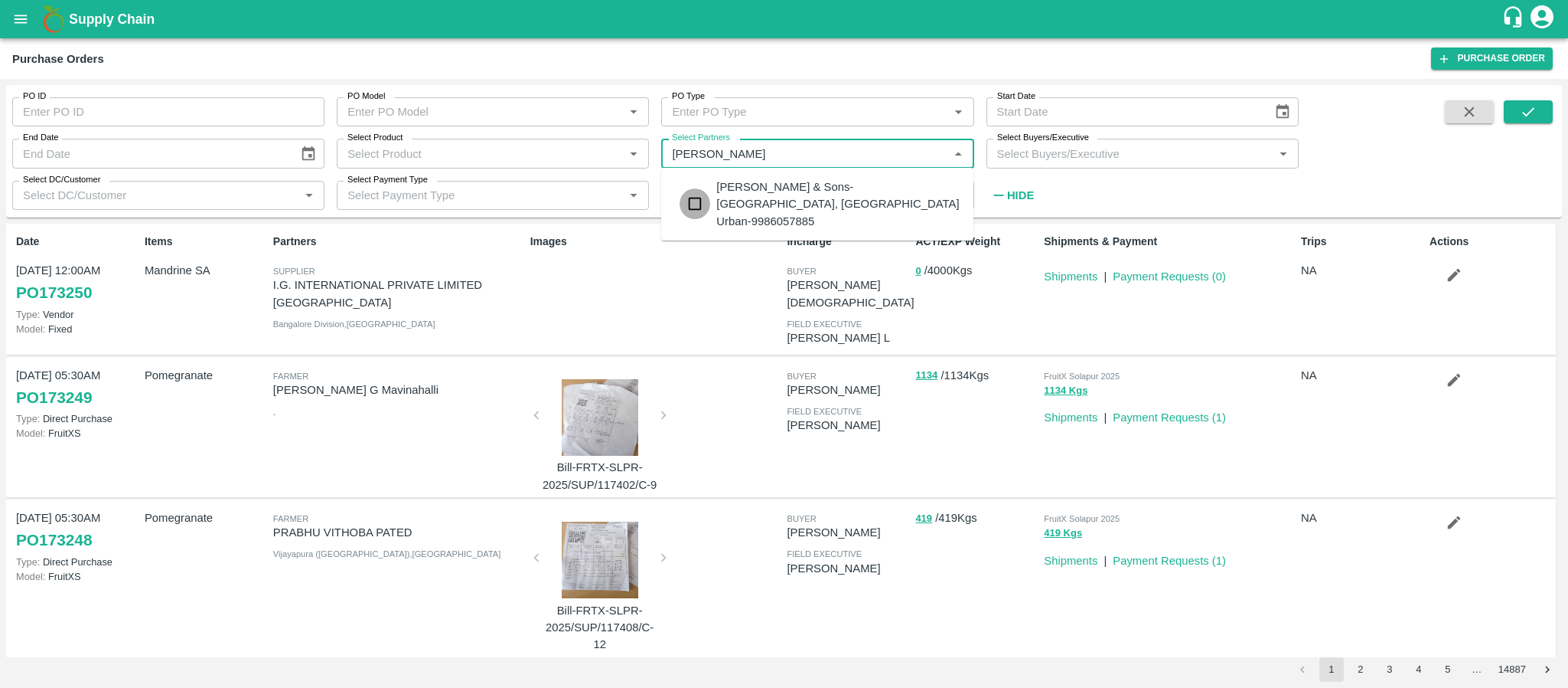
click at [691, 196] on input "checkbox" at bounding box center [695, 204] width 31 height 31
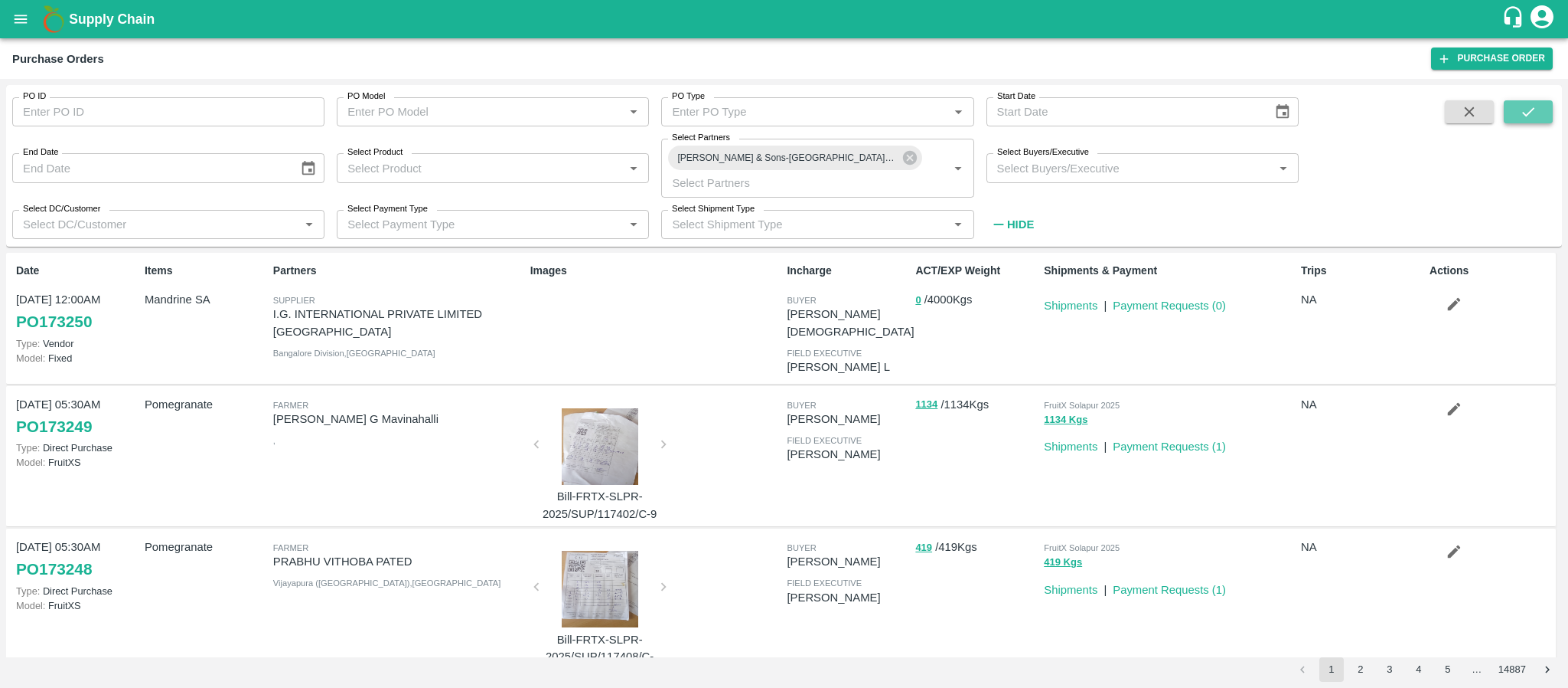
click at [1523, 107] on icon "submit" at bounding box center [1528, 111] width 17 height 17
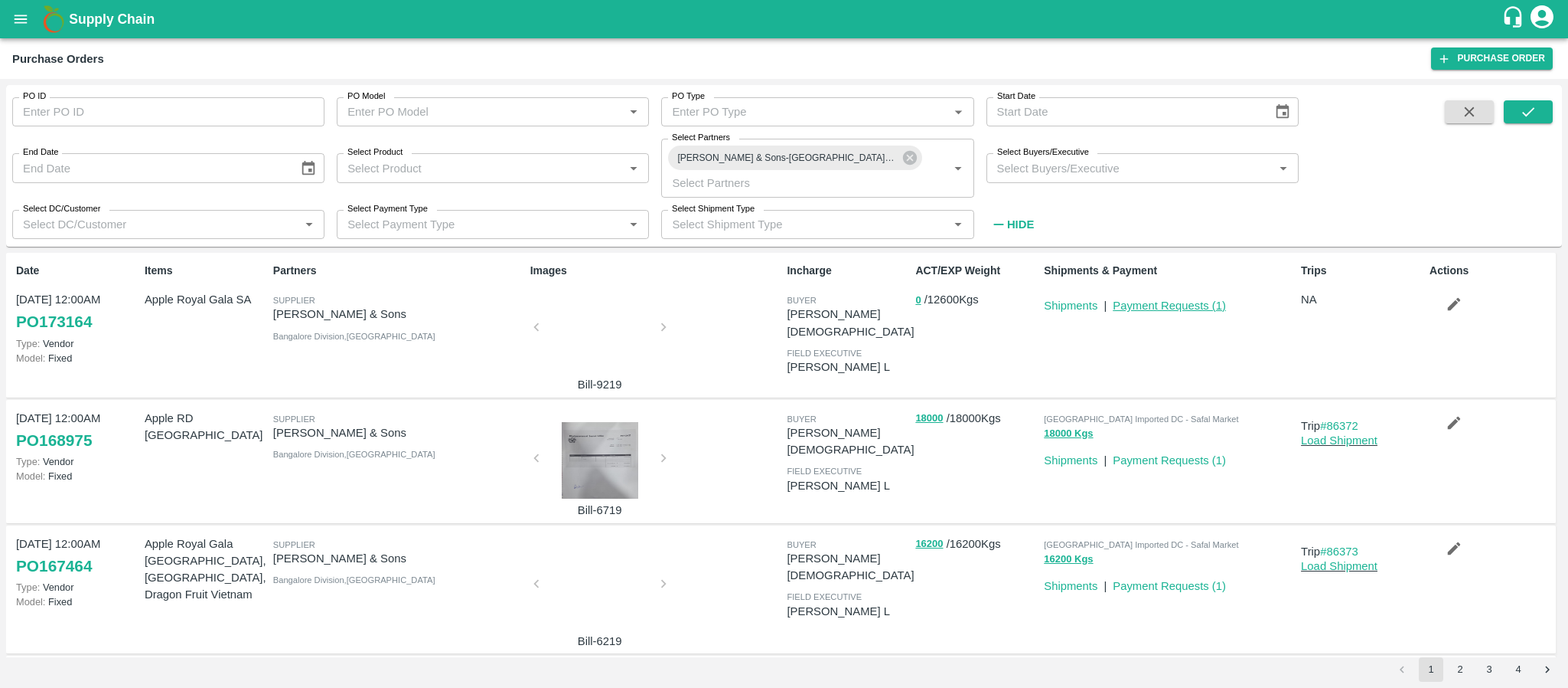
click at [1154, 309] on link "Payment Requests ( 1 )" at bounding box center [1169, 305] width 113 height 13
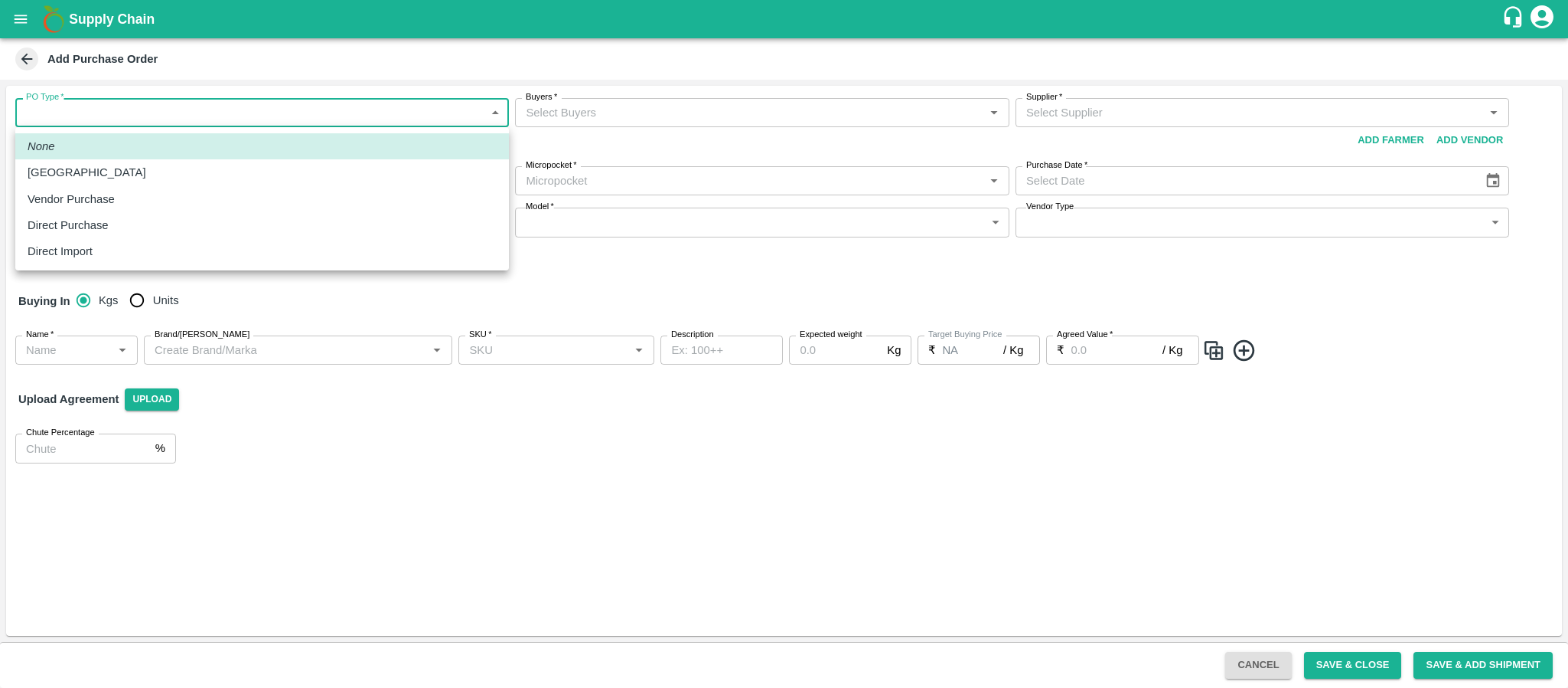
click at [299, 124] on body "Supply Chain Add Purchase Order PO Type   * ​ PO Type Buyers   * Buyers   * Sup…" at bounding box center [784, 344] width 1568 height 688
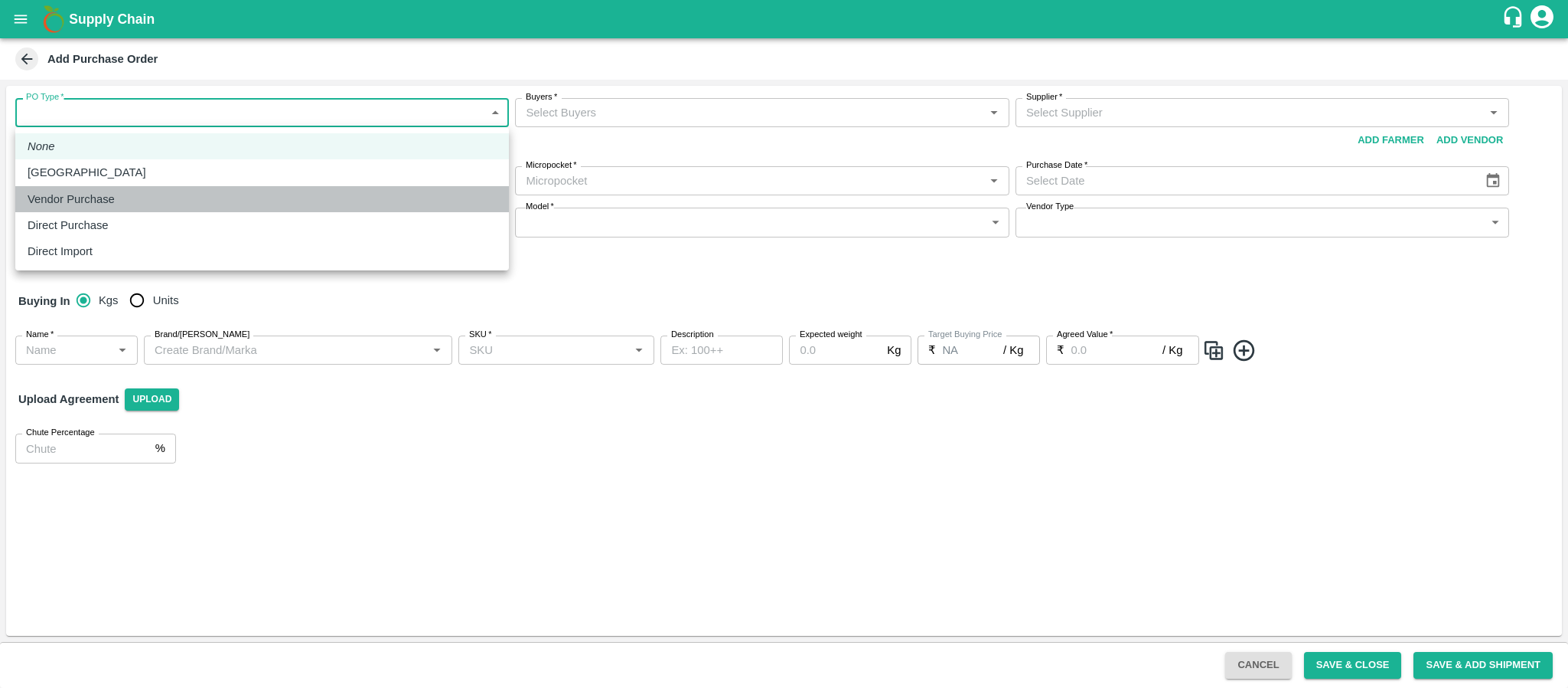
click at [210, 193] on div "Vendor Purchase" at bounding box center [262, 198] width 469 height 17
type input "2"
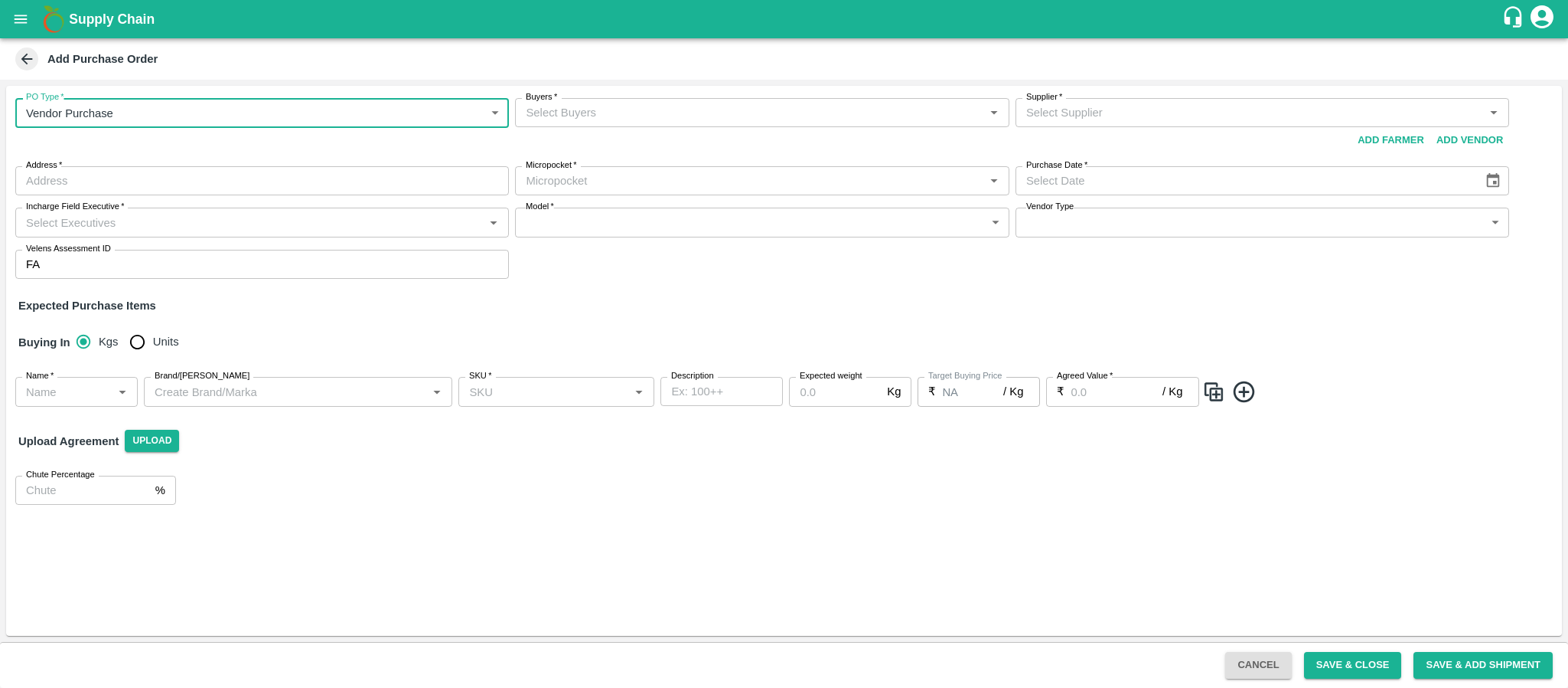
click at [565, 107] on input "Buyers   *" at bounding box center [749, 112] width 460 height 20
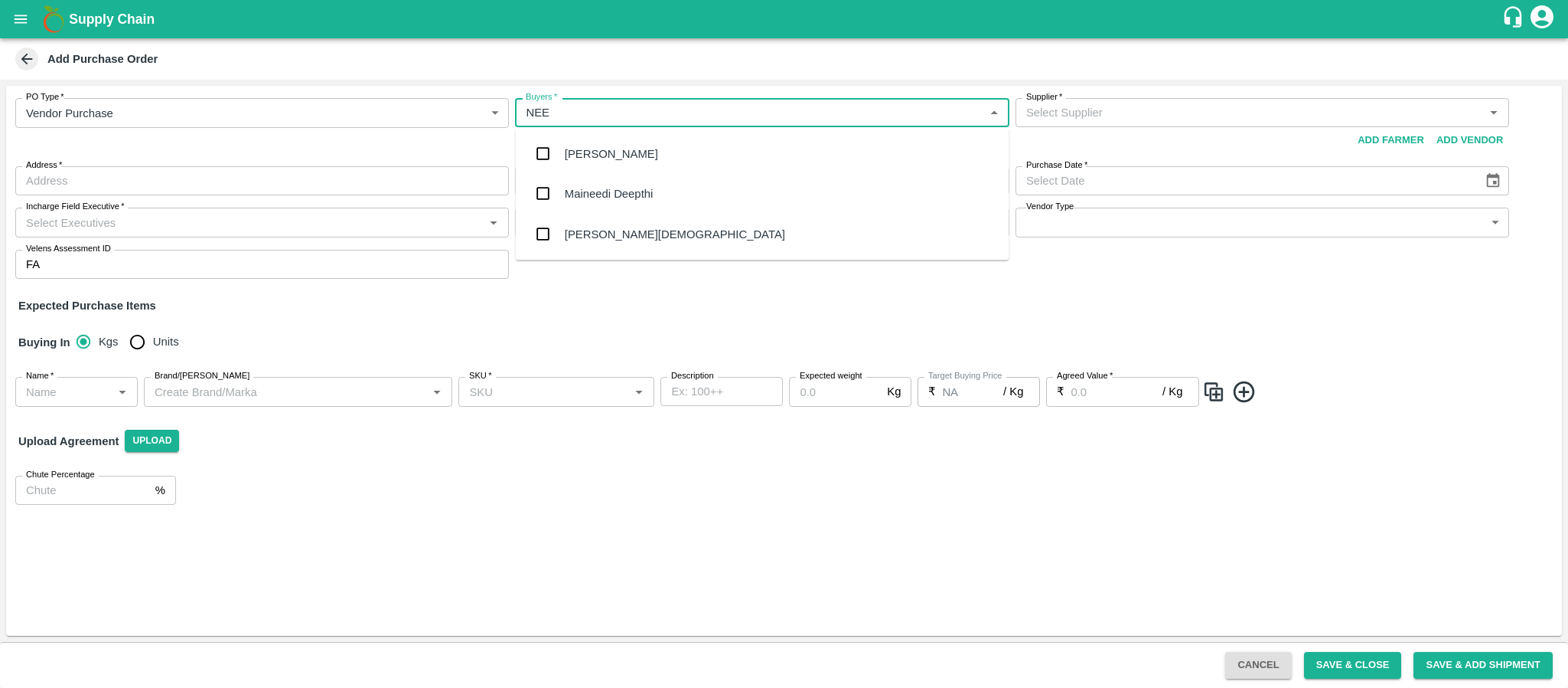
type input "NEET"
click at [600, 193] on div "[PERSON_NAME][DEMOGRAPHIC_DATA]" at bounding box center [675, 193] width 221 height 17
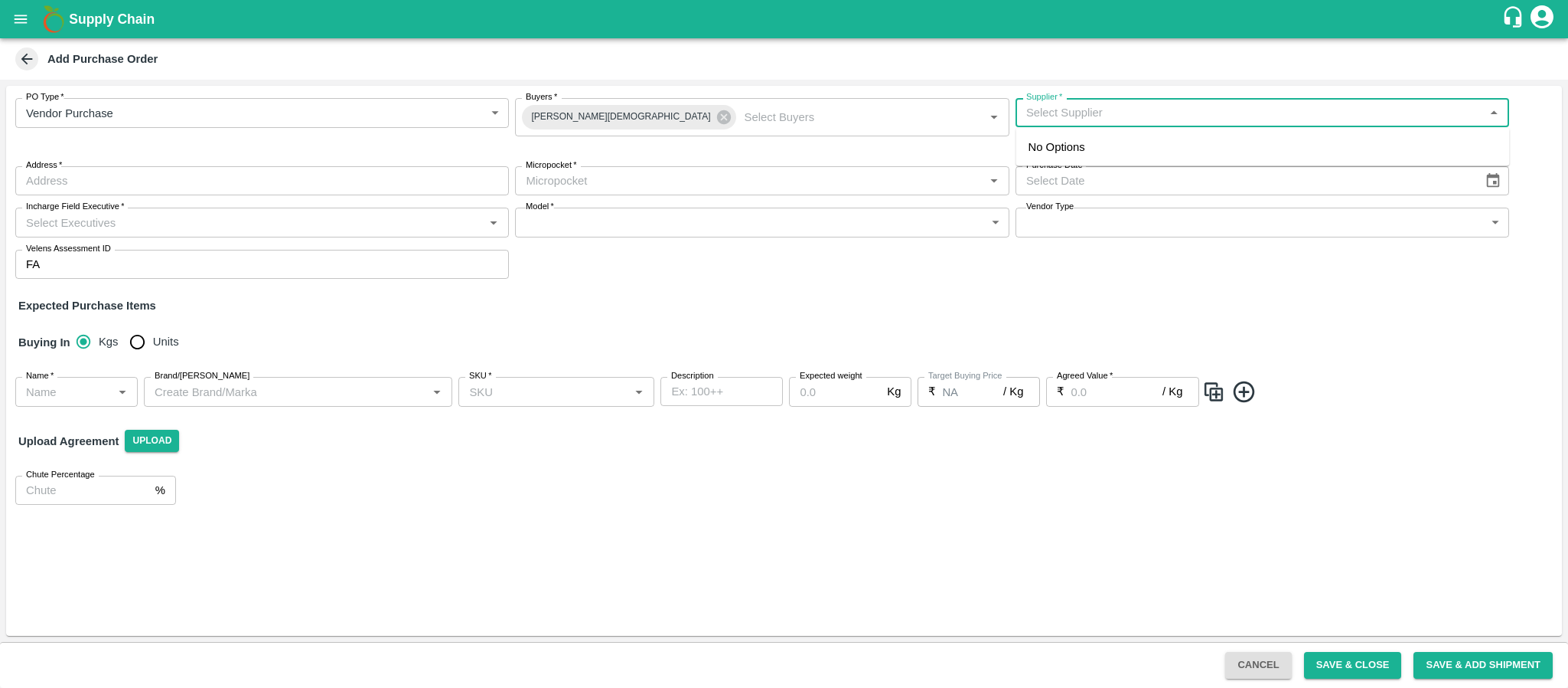
click at [1136, 109] on input "Supplier   *" at bounding box center [1249, 112] width 460 height 20
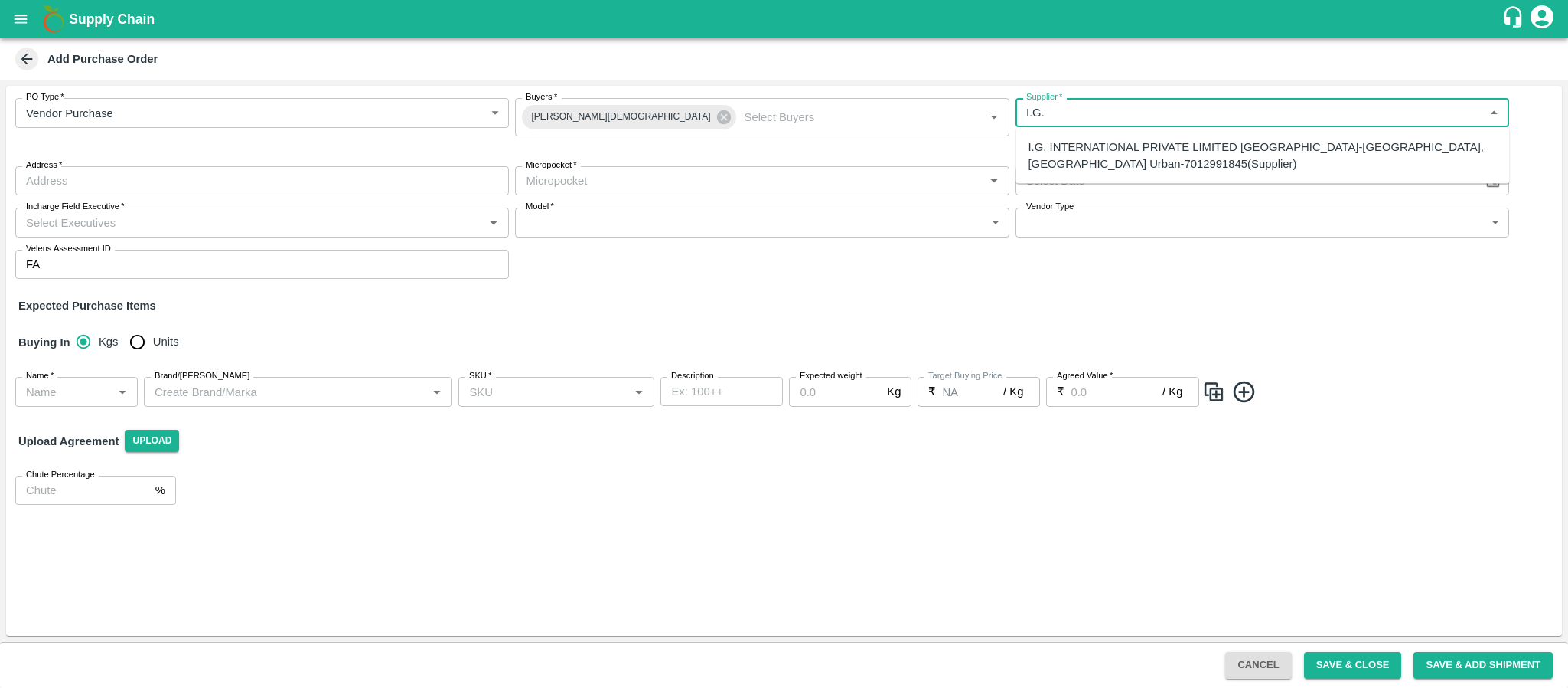
click at [1080, 153] on div "I.G. INTERNATIONAL PRIVATE LIMITED [GEOGRAPHIC_DATA]-[GEOGRAPHIC_DATA], [GEOGRA…" at bounding box center [1263, 155] width 469 height 34
type input "I.G. INTERNATIONAL PRIVATE LIMITED [GEOGRAPHIC_DATA]-[GEOGRAPHIC_DATA], [GEOGRA…"
type input "Singsena, [GEOGRAPHIC_DATA] Urban, huskar, [GEOGRAPHIC_DATA]"
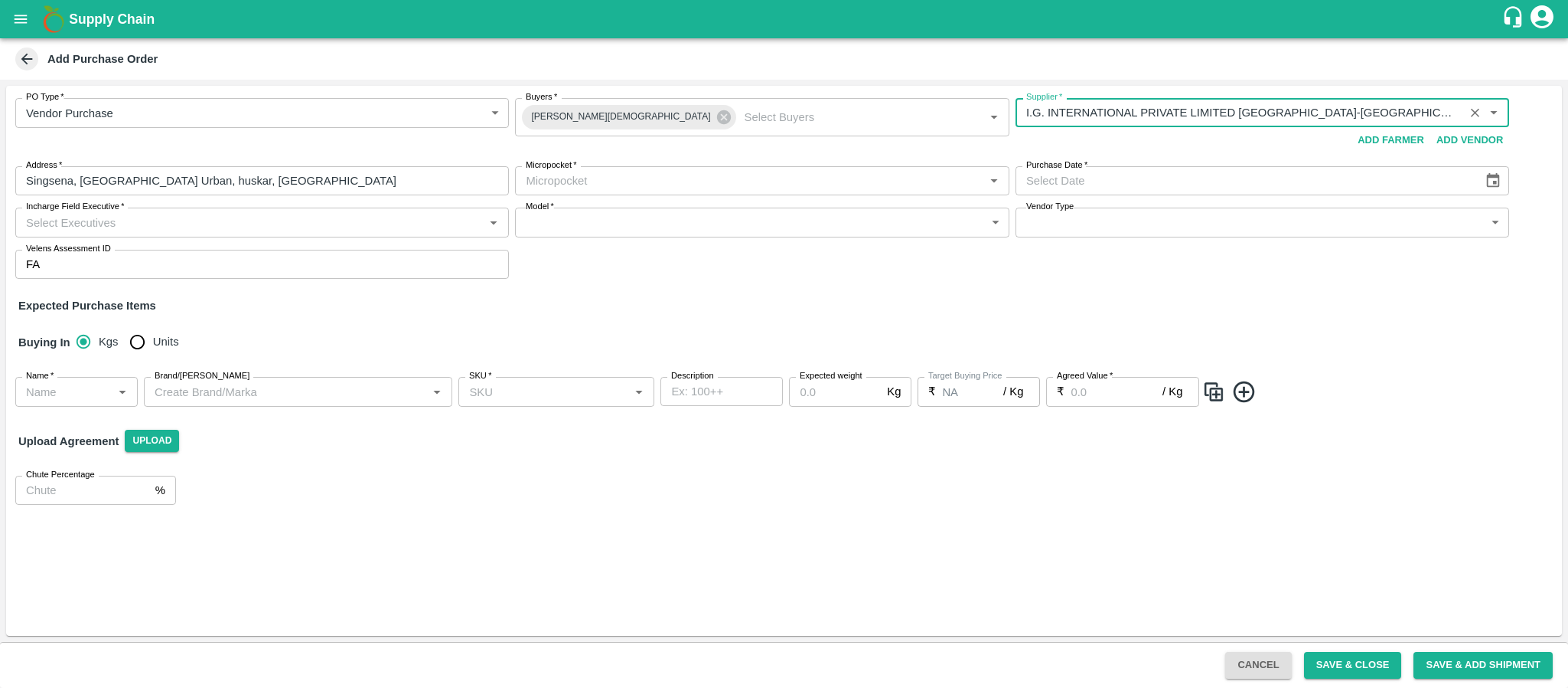
type input "I.G. INTERNATIONAL PRIVATE LIMITED [GEOGRAPHIC_DATA]-[GEOGRAPHIC_DATA], [GEOGRA…"
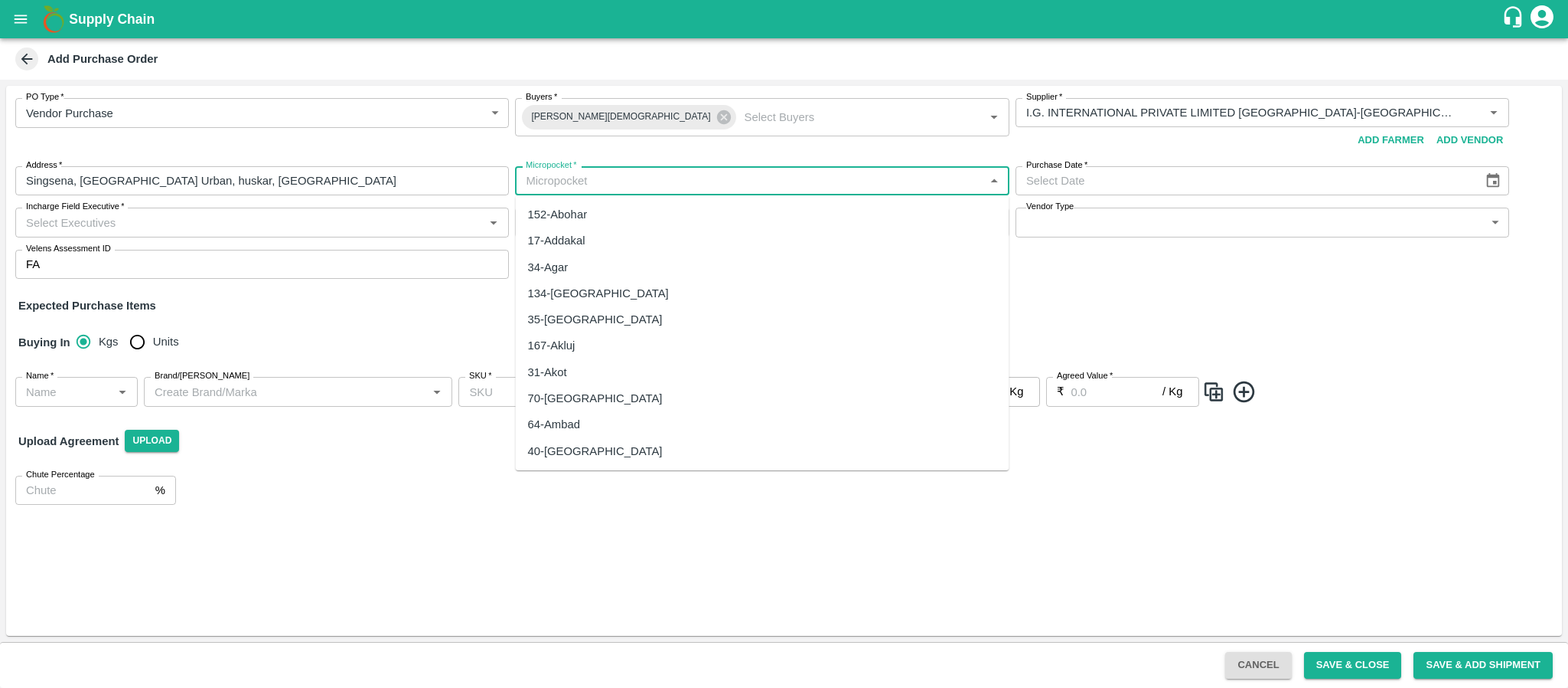
click at [760, 180] on input "Micropocket   *" at bounding box center [749, 181] width 460 height 20
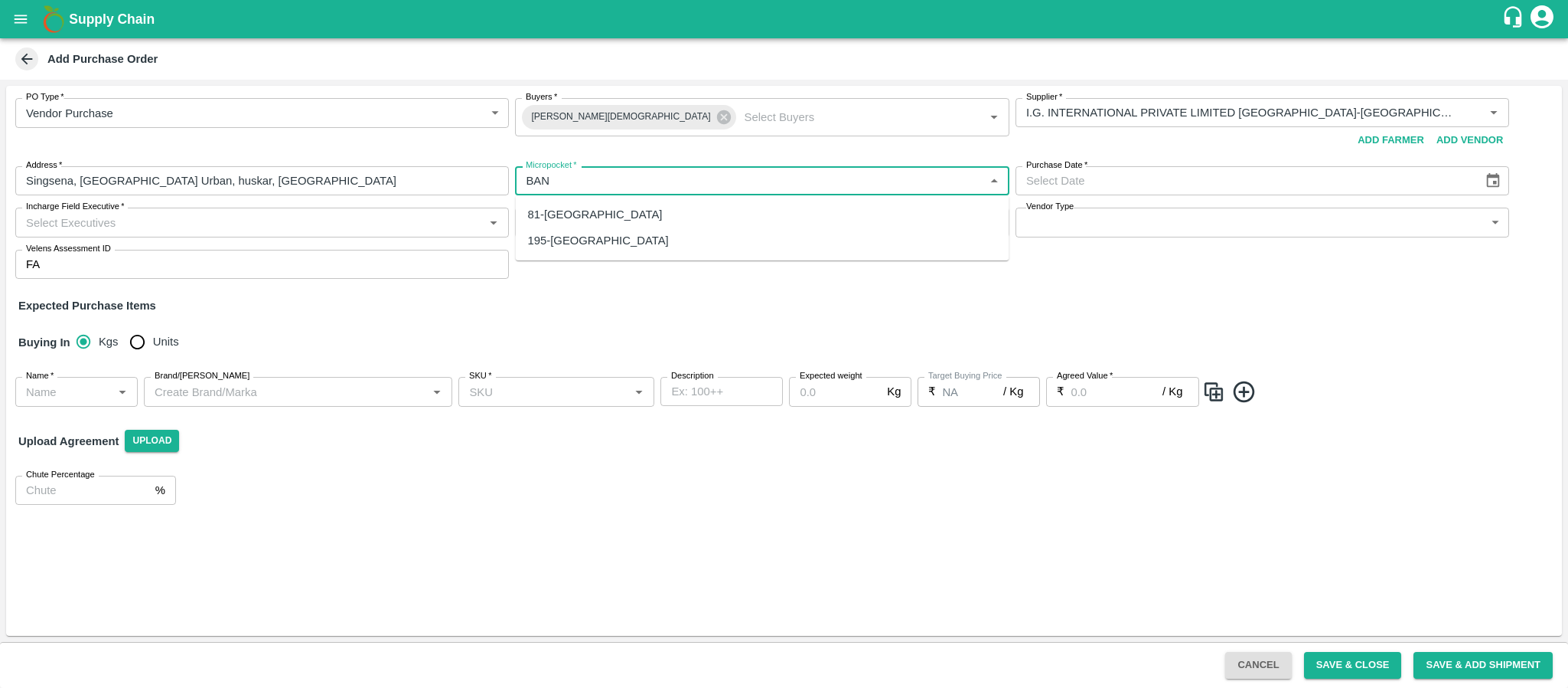
click at [676, 209] on div "81-[GEOGRAPHIC_DATA]" at bounding box center [763, 214] width 494 height 26
type input "81-[GEOGRAPHIC_DATA]"
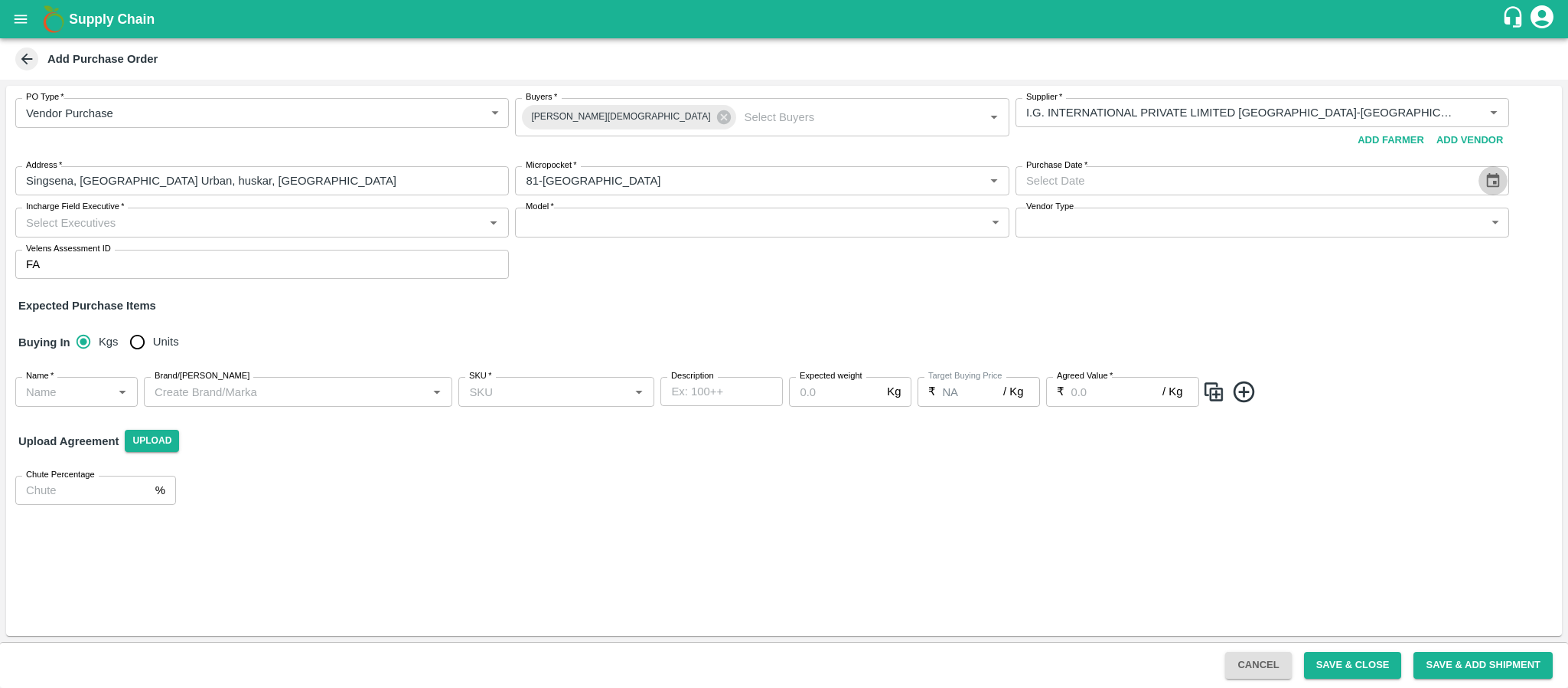
click at [1495, 178] on icon "Choose date" at bounding box center [1493, 181] width 17 height 17
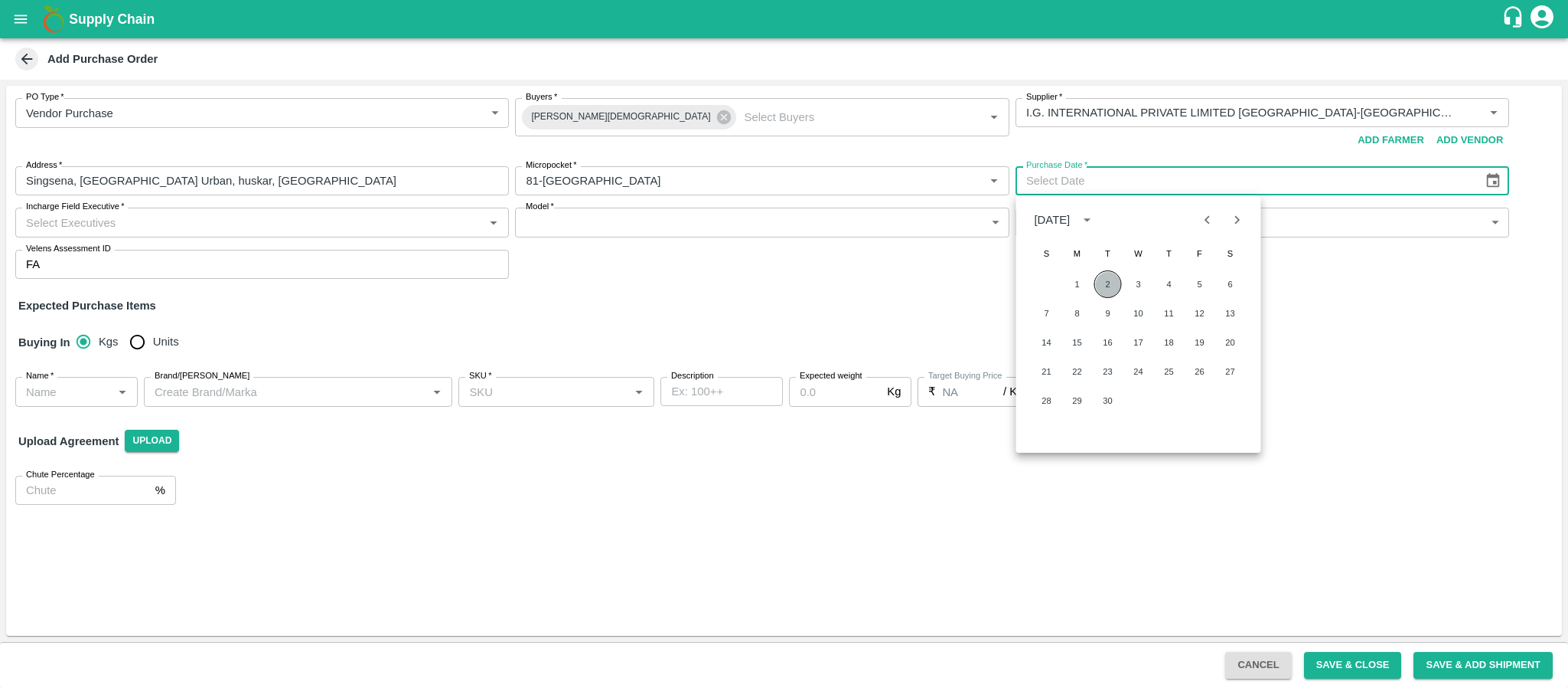
click at [1111, 283] on button "2" at bounding box center [1108, 284] width 28 height 28
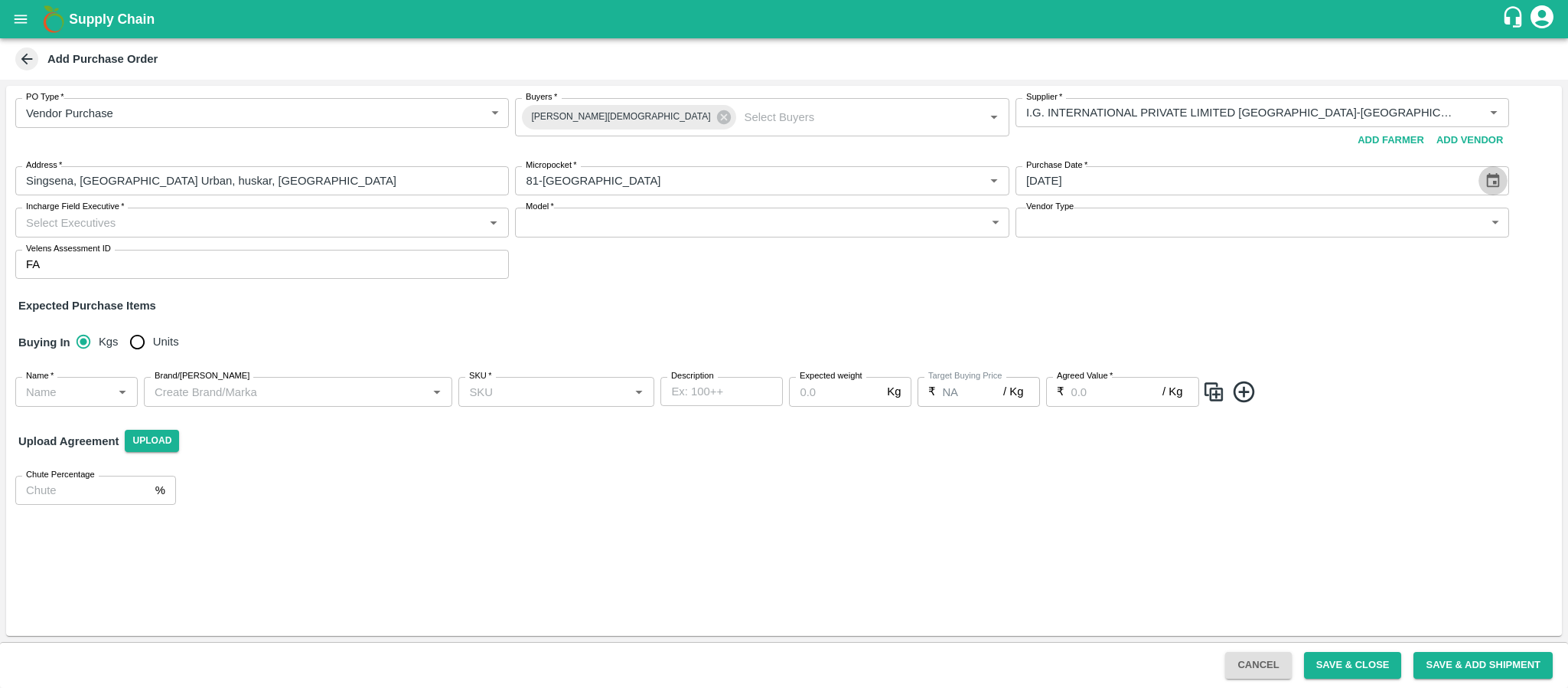
click at [1483, 184] on button "Choose date, selected date is Sep 2, 2025" at bounding box center [1493, 181] width 29 height 29
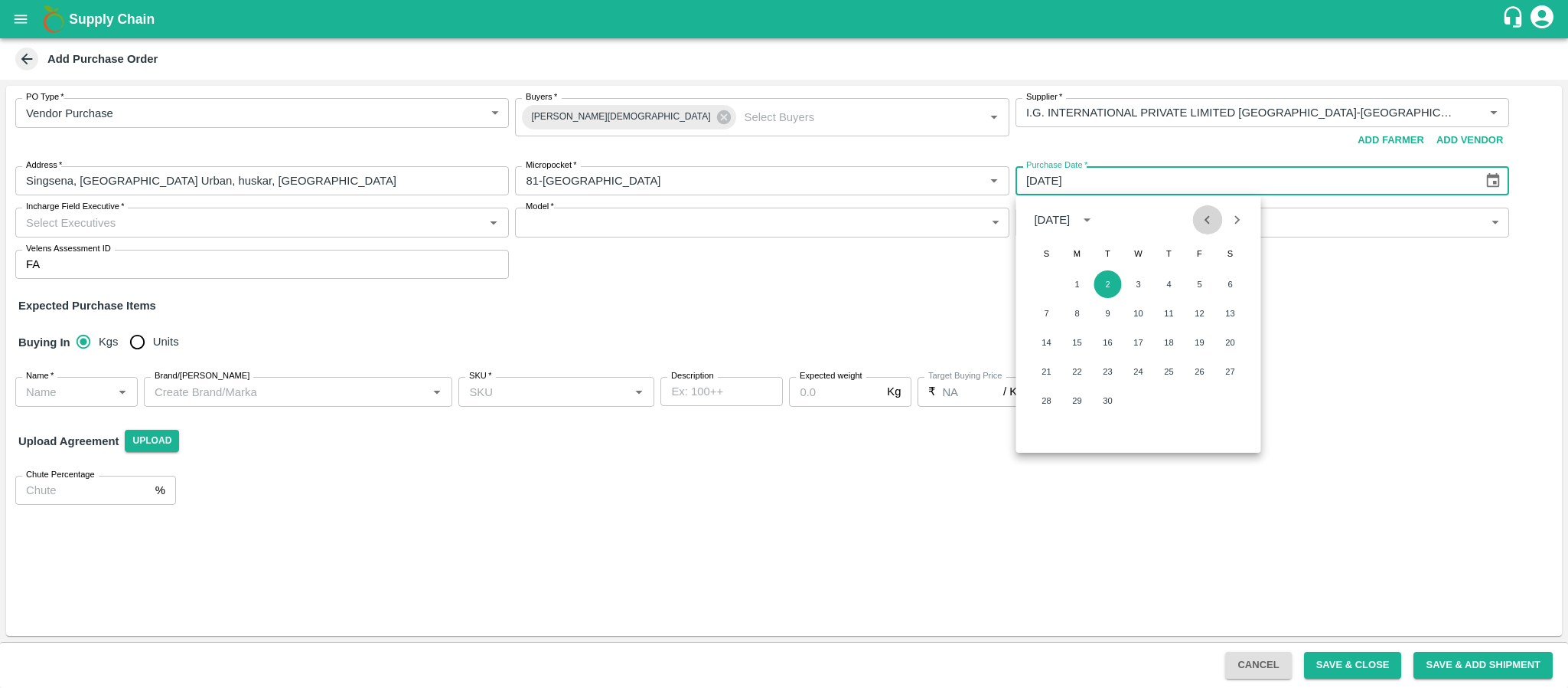
click at [1203, 216] on icon "Previous month" at bounding box center [1207, 219] width 17 height 17
click at [1167, 404] on button "28" at bounding box center [1169, 401] width 28 height 28
type input "[DATE]"
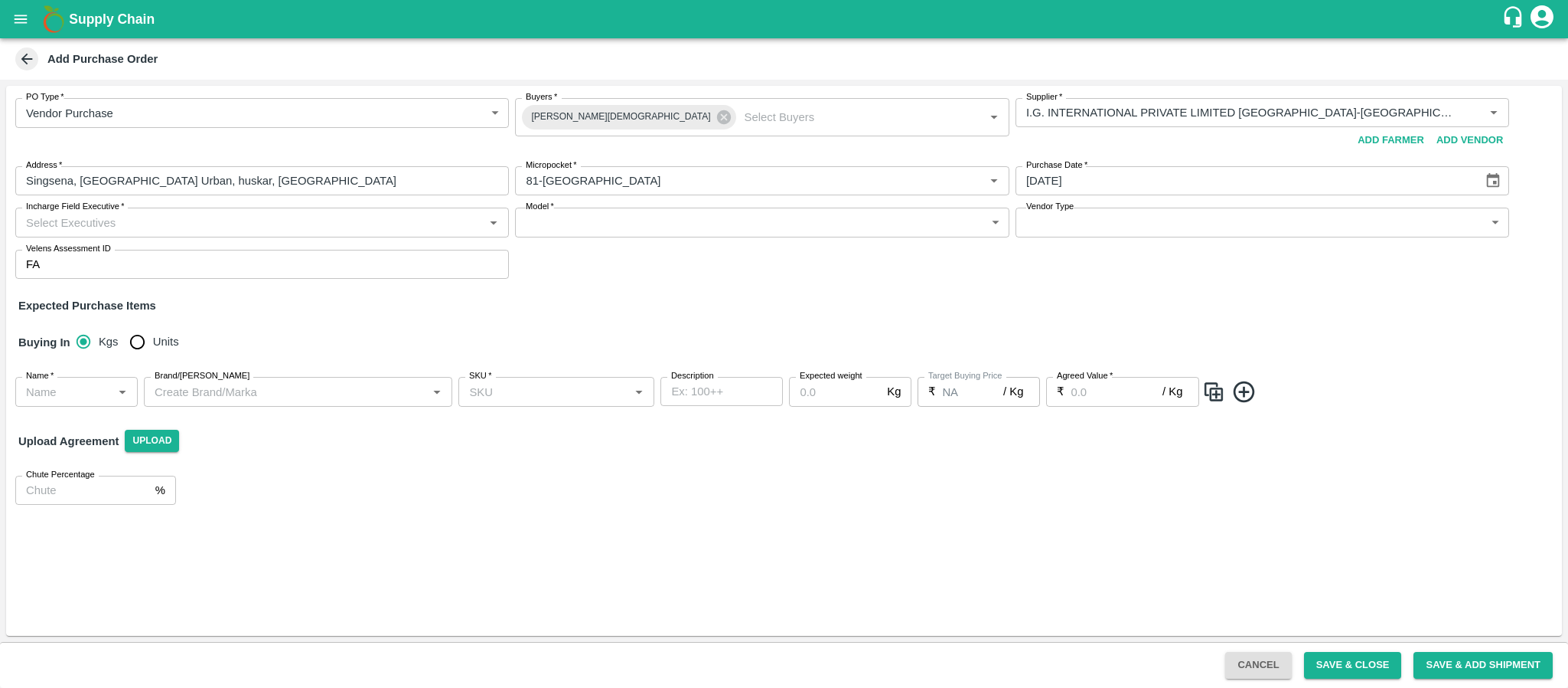
click at [402, 228] on input "Incharge Field Executive   *" at bounding box center [250, 222] width 460 height 20
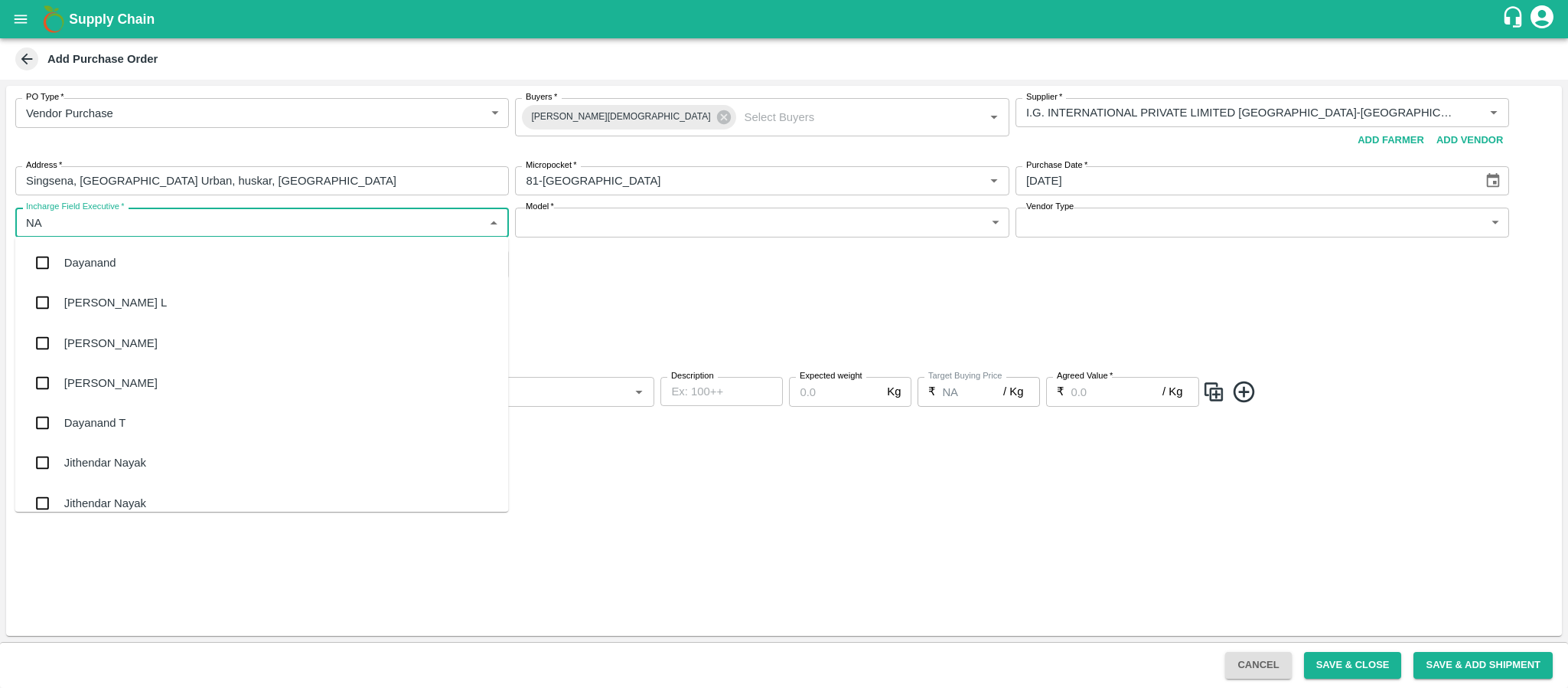
type input "NAN"
click at [276, 278] on div "Dayanand" at bounding box center [262, 262] width 494 height 40
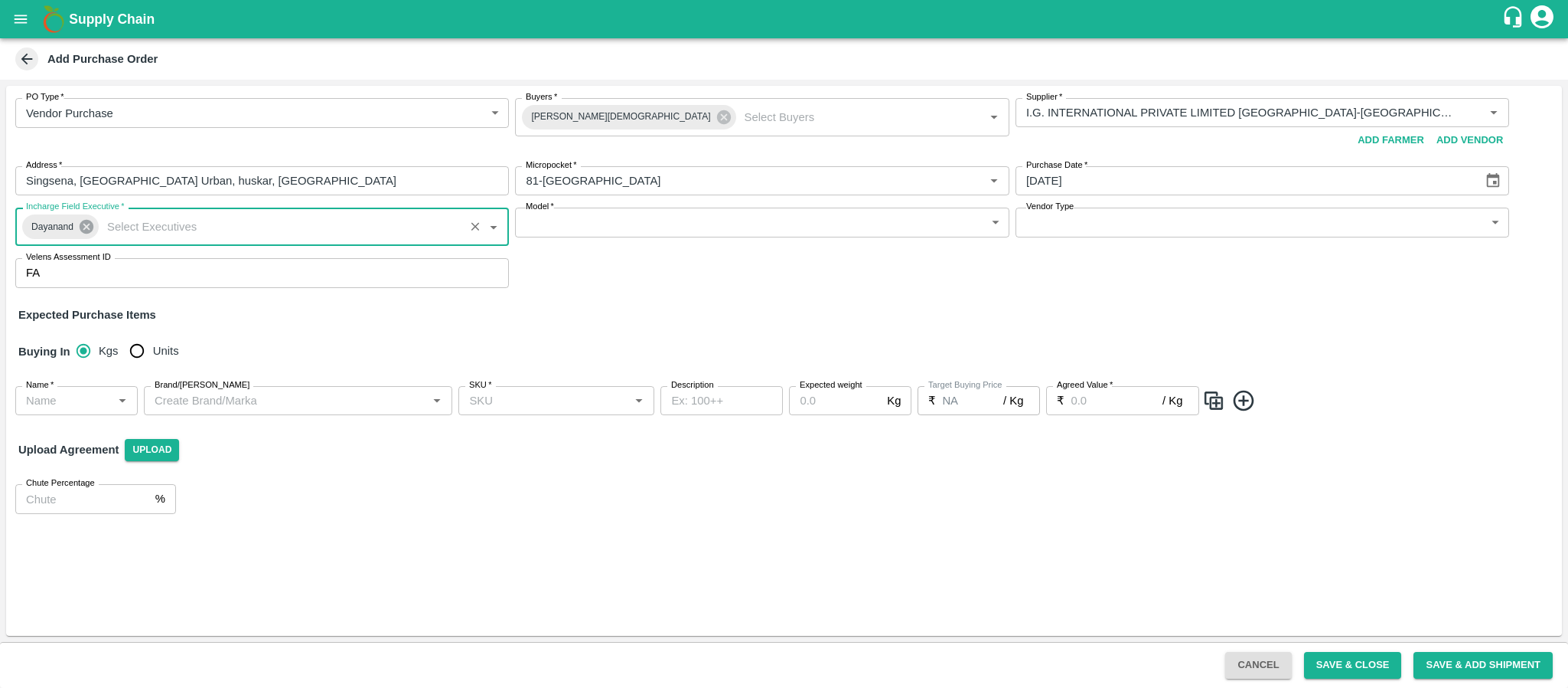
click at [85, 228] on icon at bounding box center [86, 226] width 17 height 17
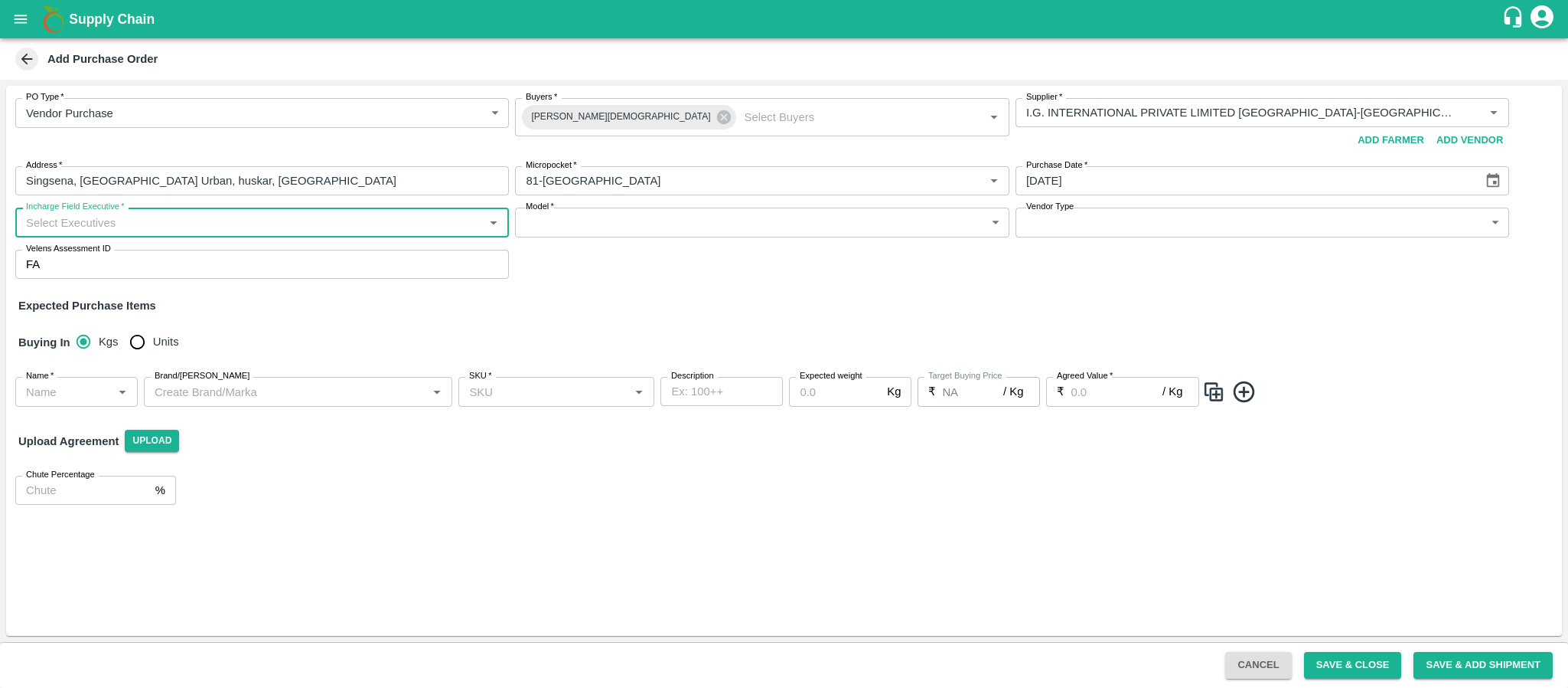
click at [100, 231] on input "Incharge Field Executive   *" at bounding box center [250, 222] width 460 height 20
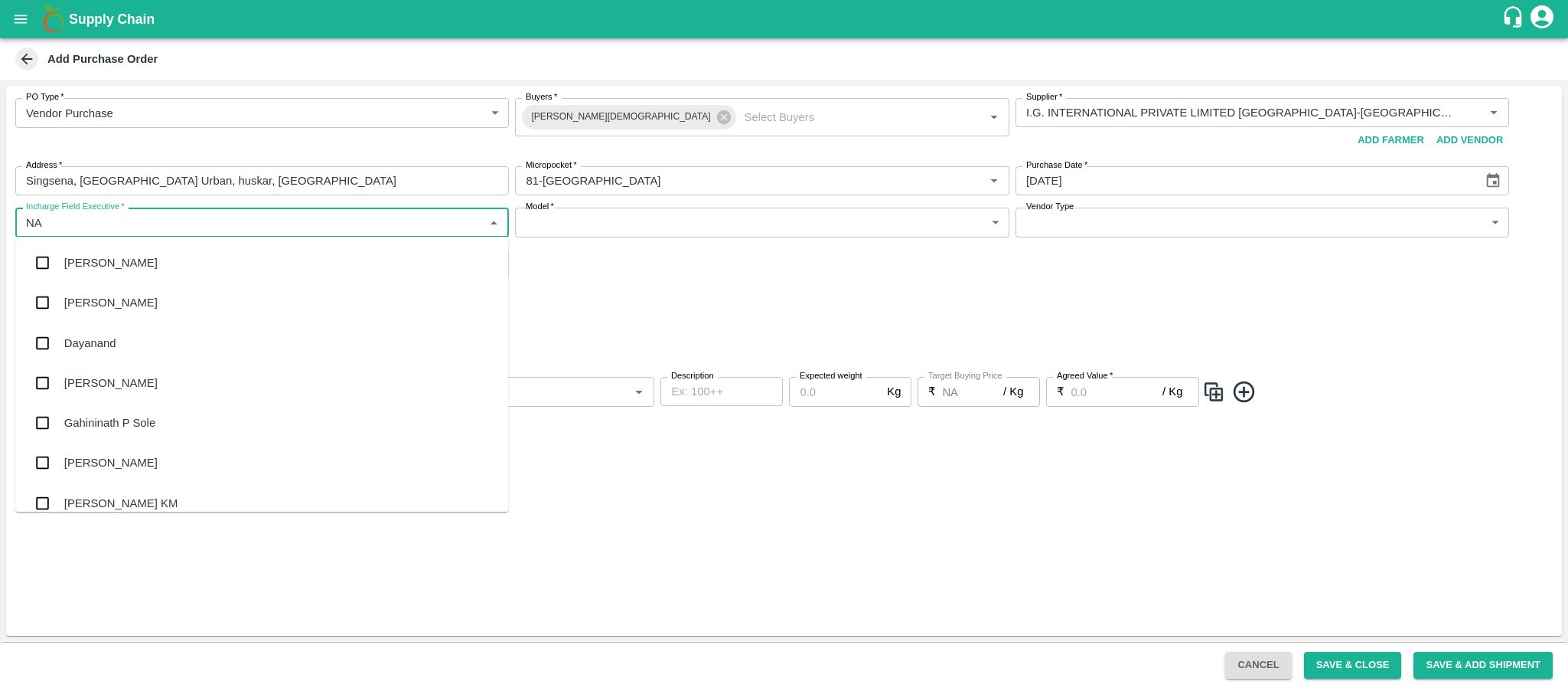
type input "NAN"
click at [90, 301] on div "[PERSON_NAME] L" at bounding box center [116, 302] width 102 height 17
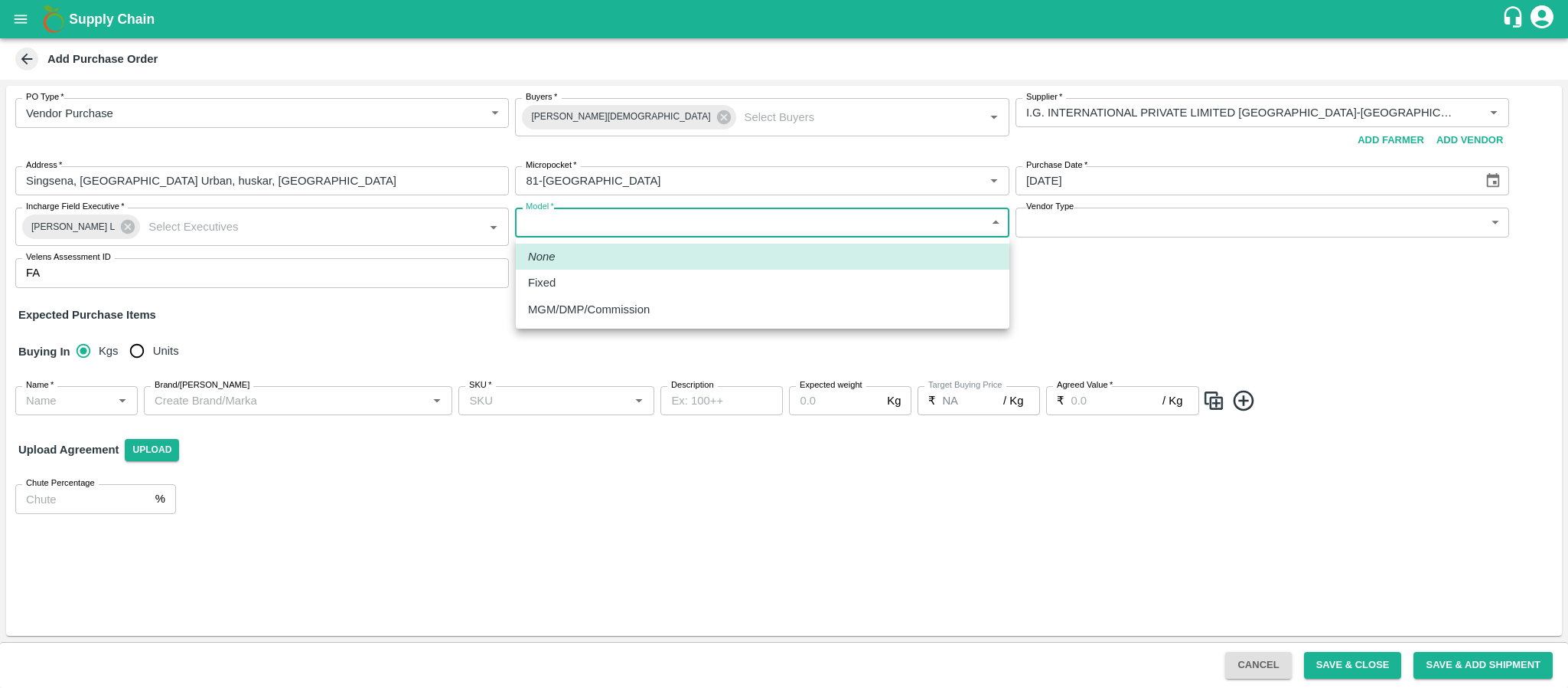
click at [606, 221] on body "Supply Chain Add Purchase Order PO Type   * Vendor Purchase 2 PO Type Buyers   …" at bounding box center [784, 344] width 1568 height 688
click at [600, 274] on div "Fixed" at bounding box center [762, 282] width 469 height 17
type input "Fixed"
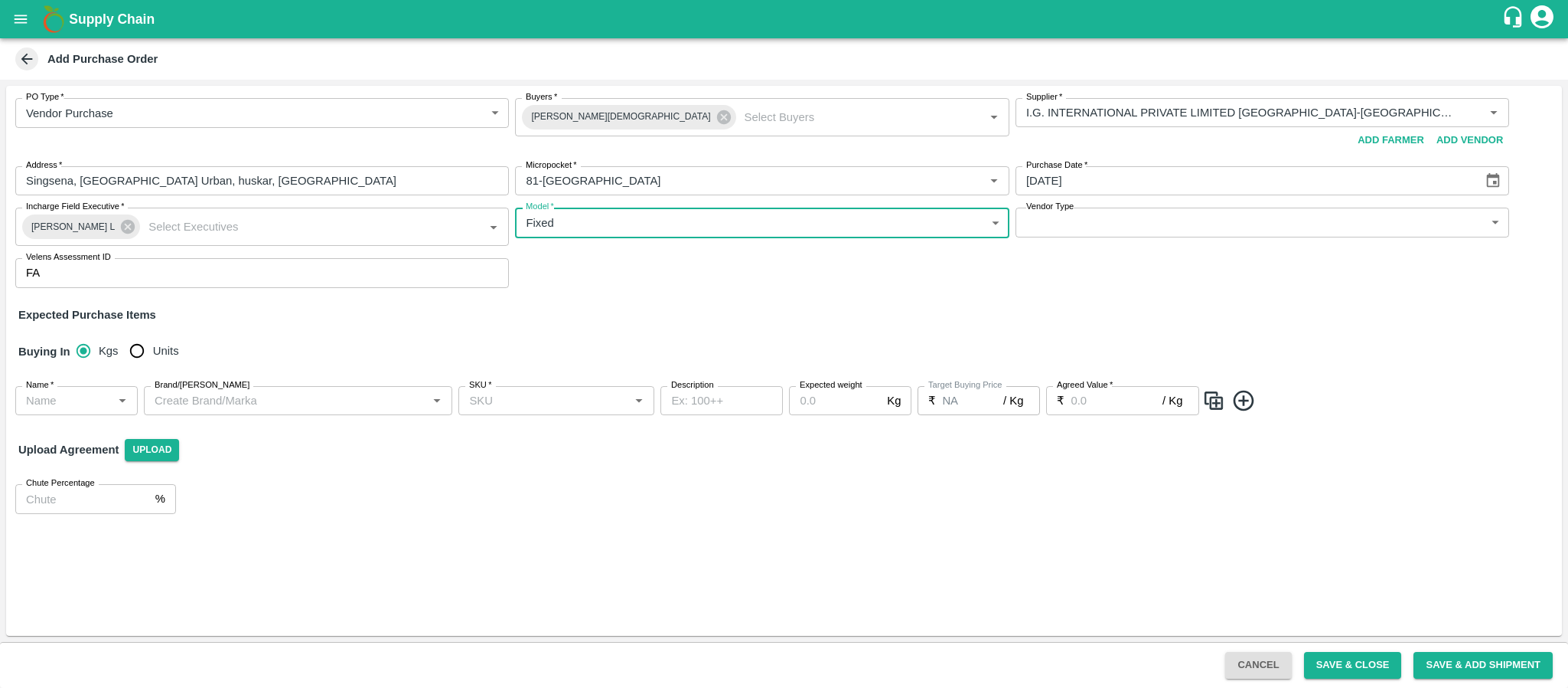
click at [1092, 216] on body "Supply Chain Add Purchase Order PO Type   * Vendor Purchase 2 PO Type Buyers   …" at bounding box center [784, 344] width 1568 height 688
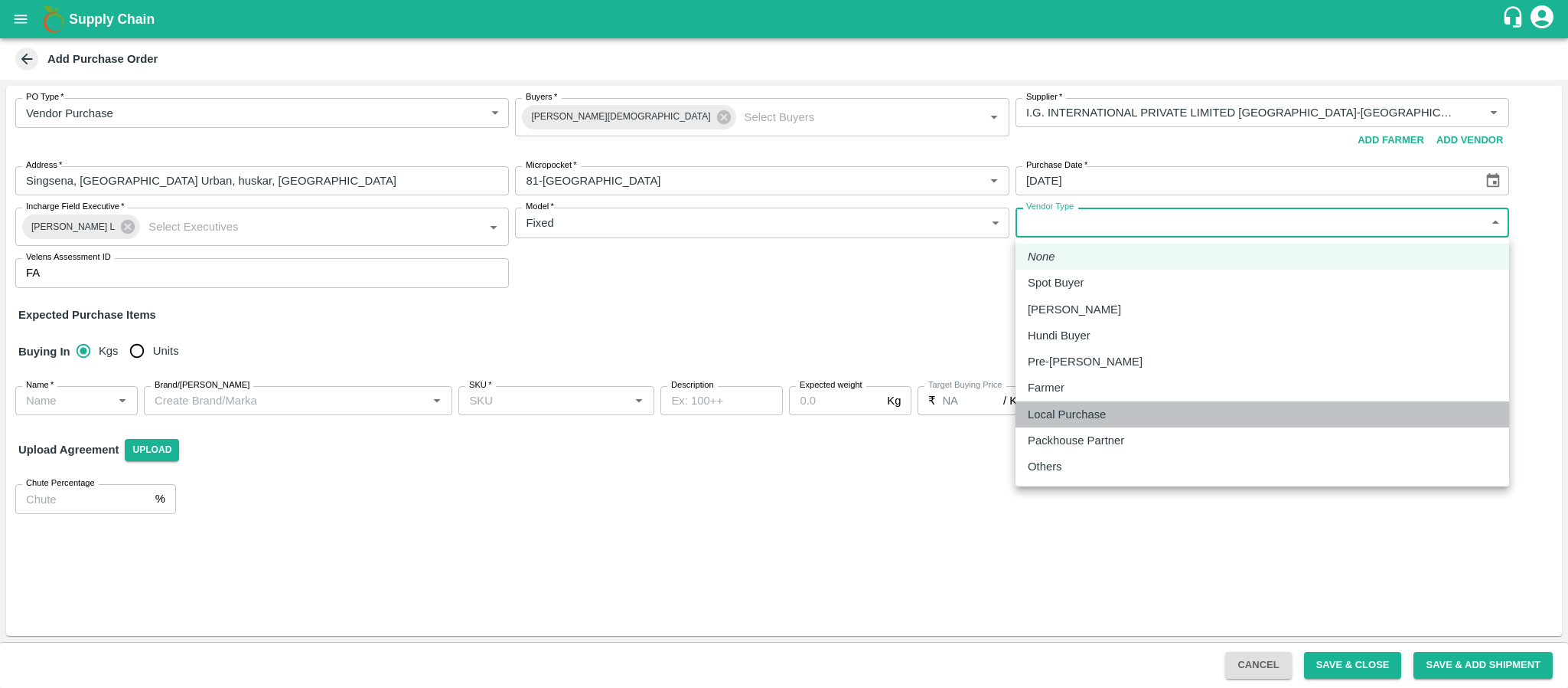
click at [1076, 411] on p "Local Purchase" at bounding box center [1066, 414] width 78 height 17
type input "LOCAL_PURCHASE"
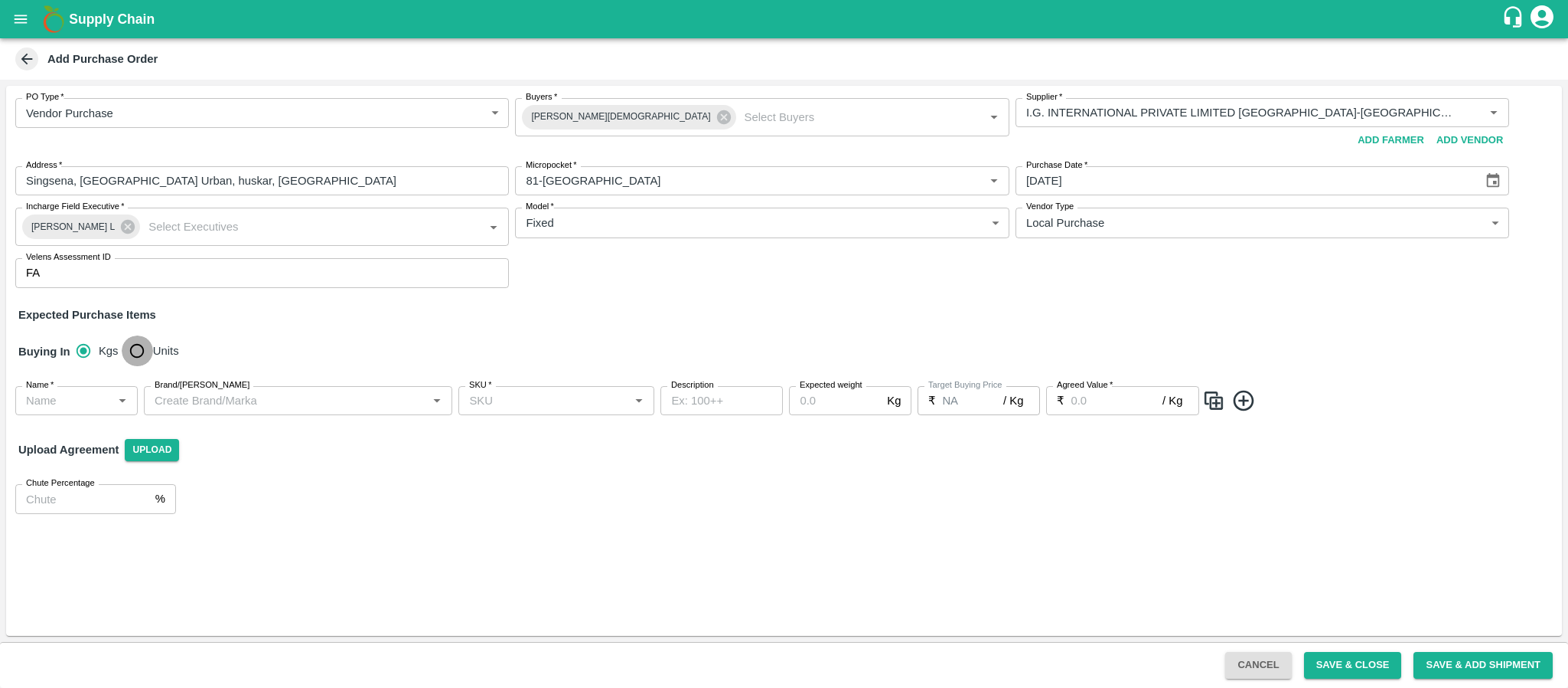
click at [141, 336] on input "Units" at bounding box center [137, 350] width 31 height 31
radio input "true"
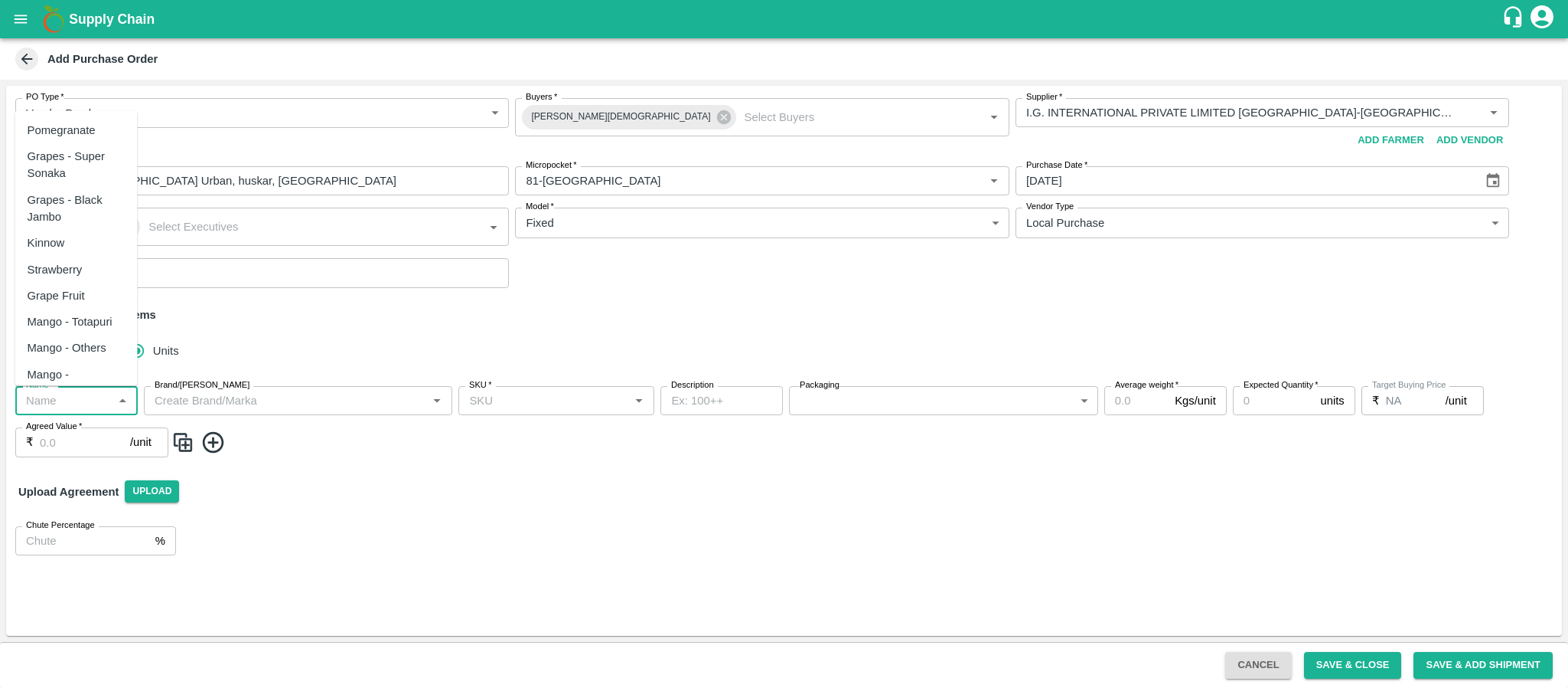
click at [74, 391] on input "Name   *" at bounding box center [64, 401] width 88 height 20
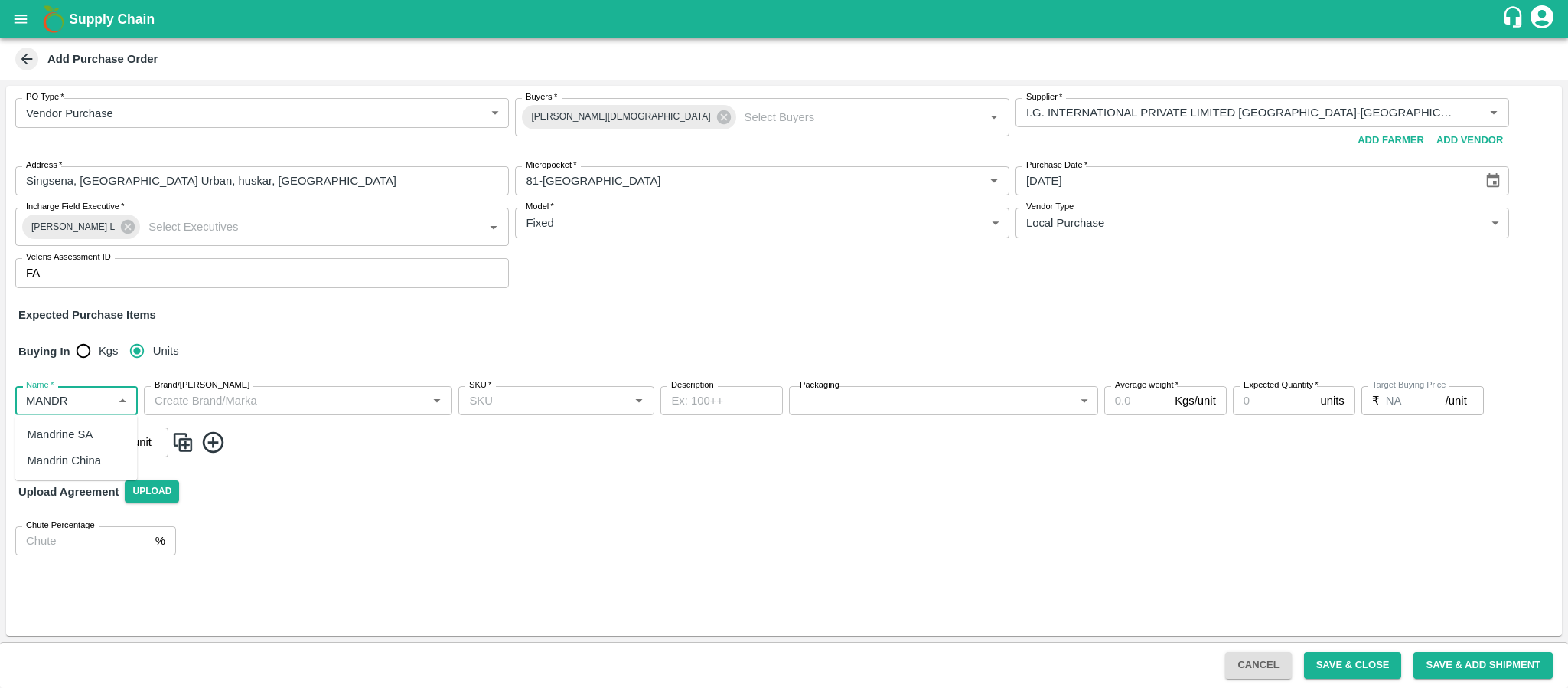
click at [65, 437] on div "Mandrine SA" at bounding box center [60, 434] width 66 height 17
type input "Mandrine SA"
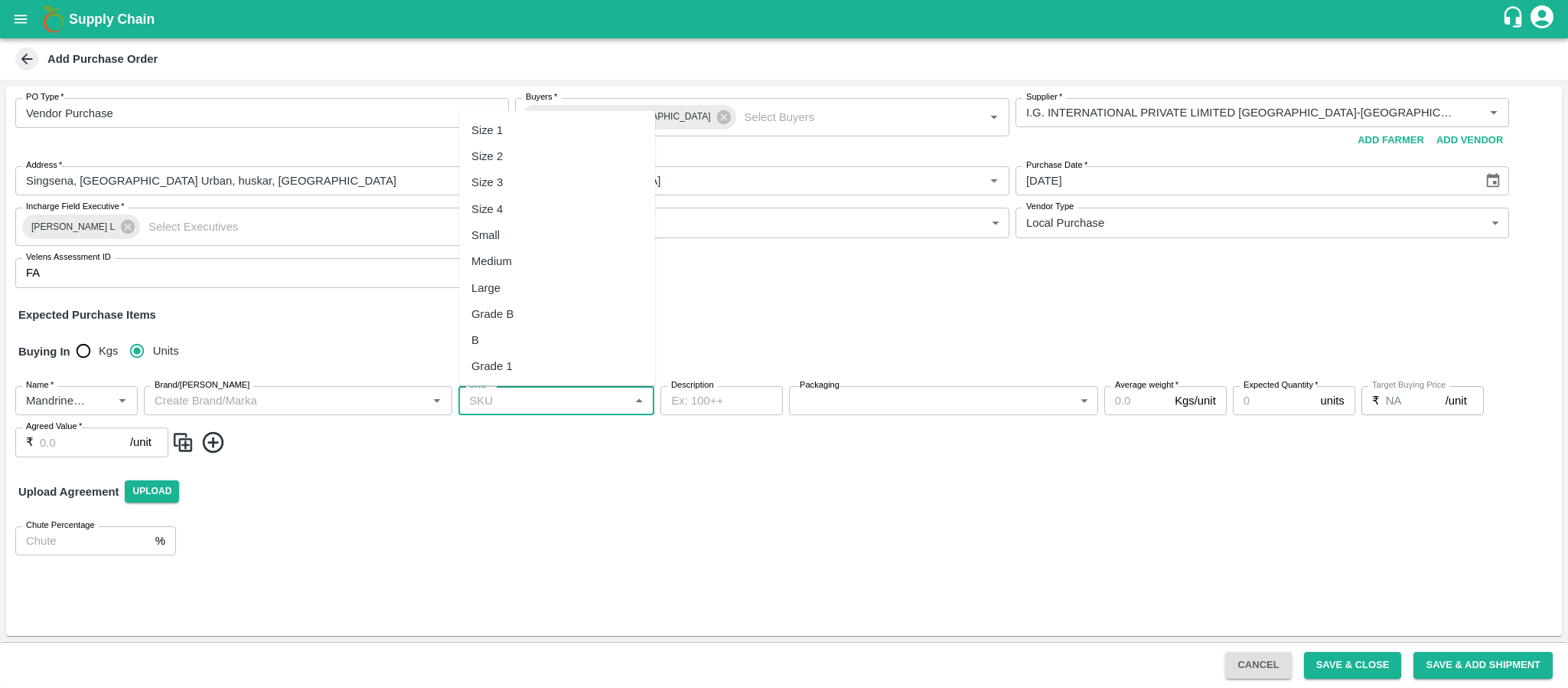
click at [511, 402] on input "SKU   *" at bounding box center [544, 401] width 162 height 20
click at [521, 159] on div "Size 2" at bounding box center [557, 155] width 196 height 26
type input "Size 2"
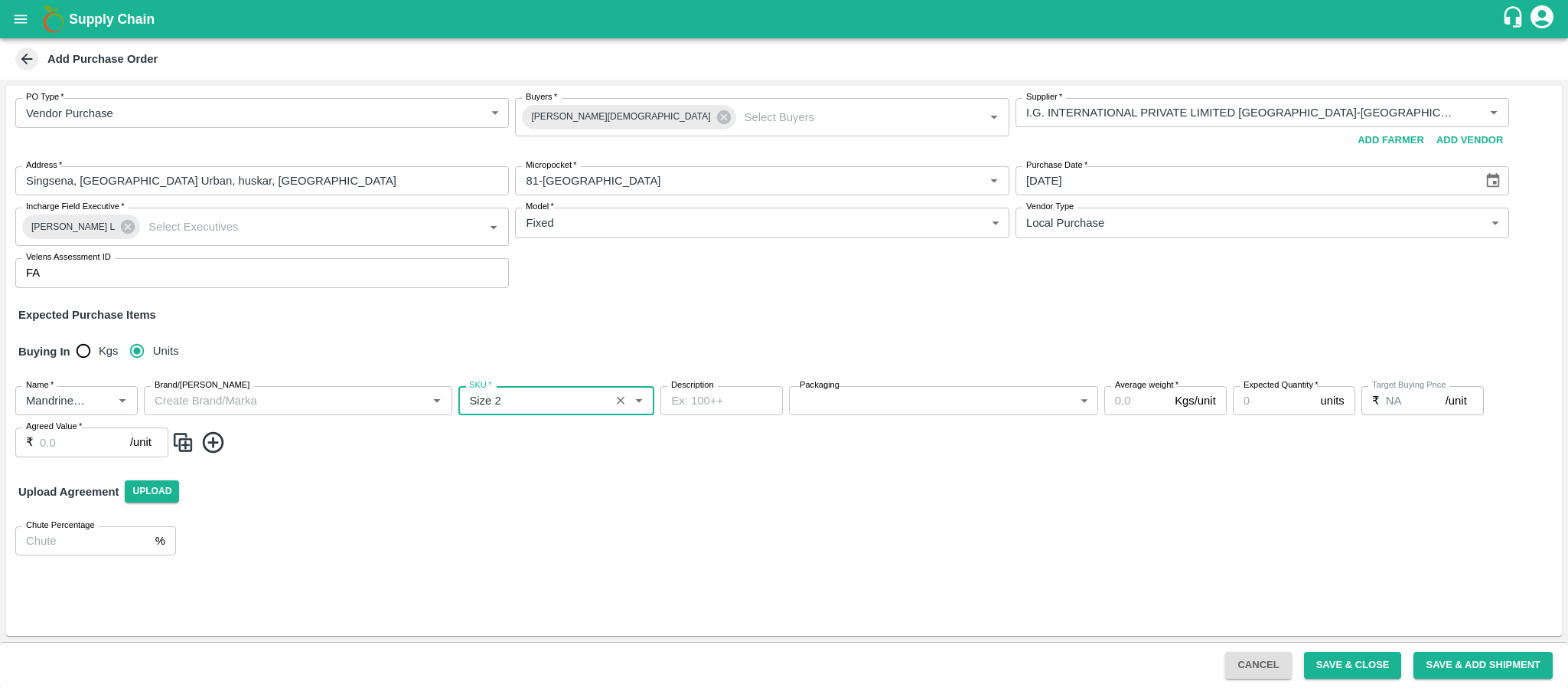
click at [836, 398] on body "Supply Chain Add Purchase Order PO Type   * Vendor Purchase 2 PO Type Buyers   …" at bounding box center [784, 344] width 1568 height 688
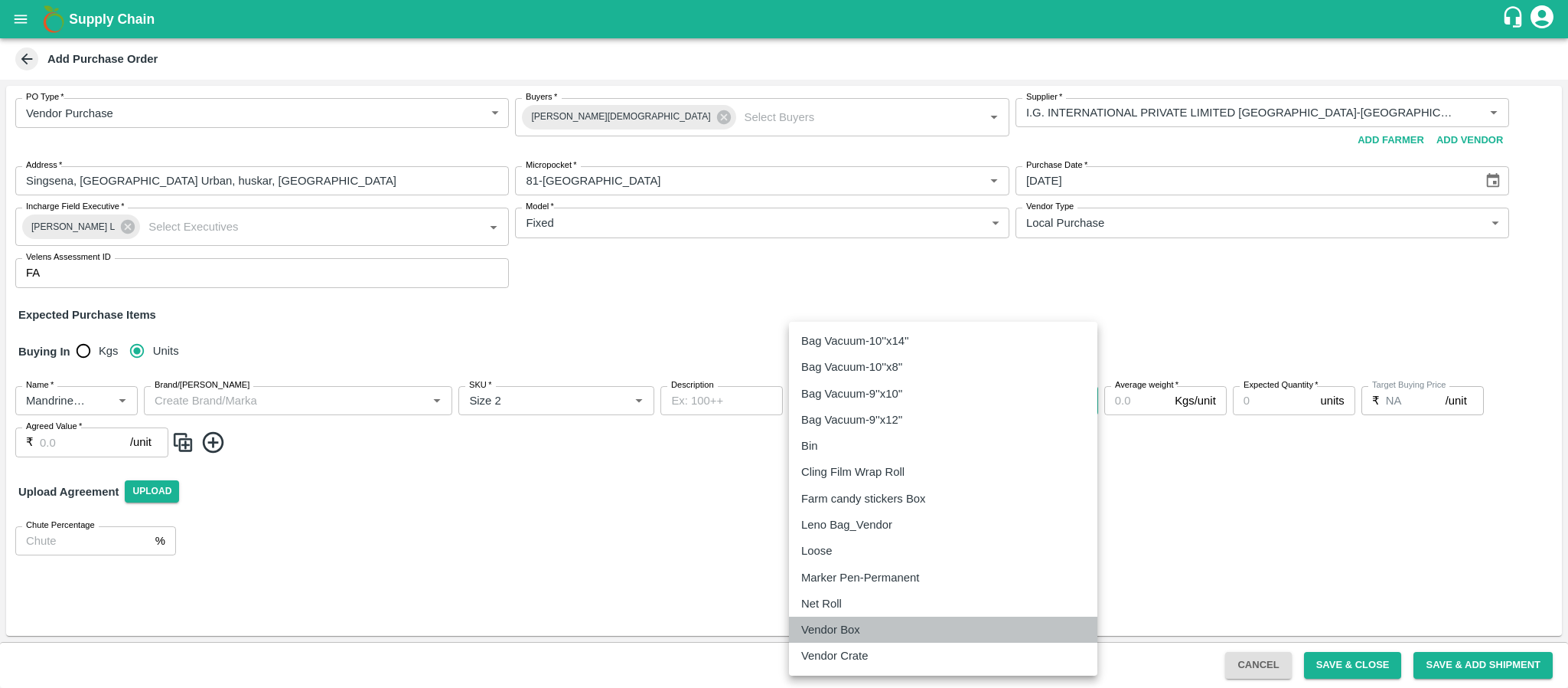
click at [845, 622] on p "Vendor Box" at bounding box center [831, 629] width 59 height 17
type input "276"
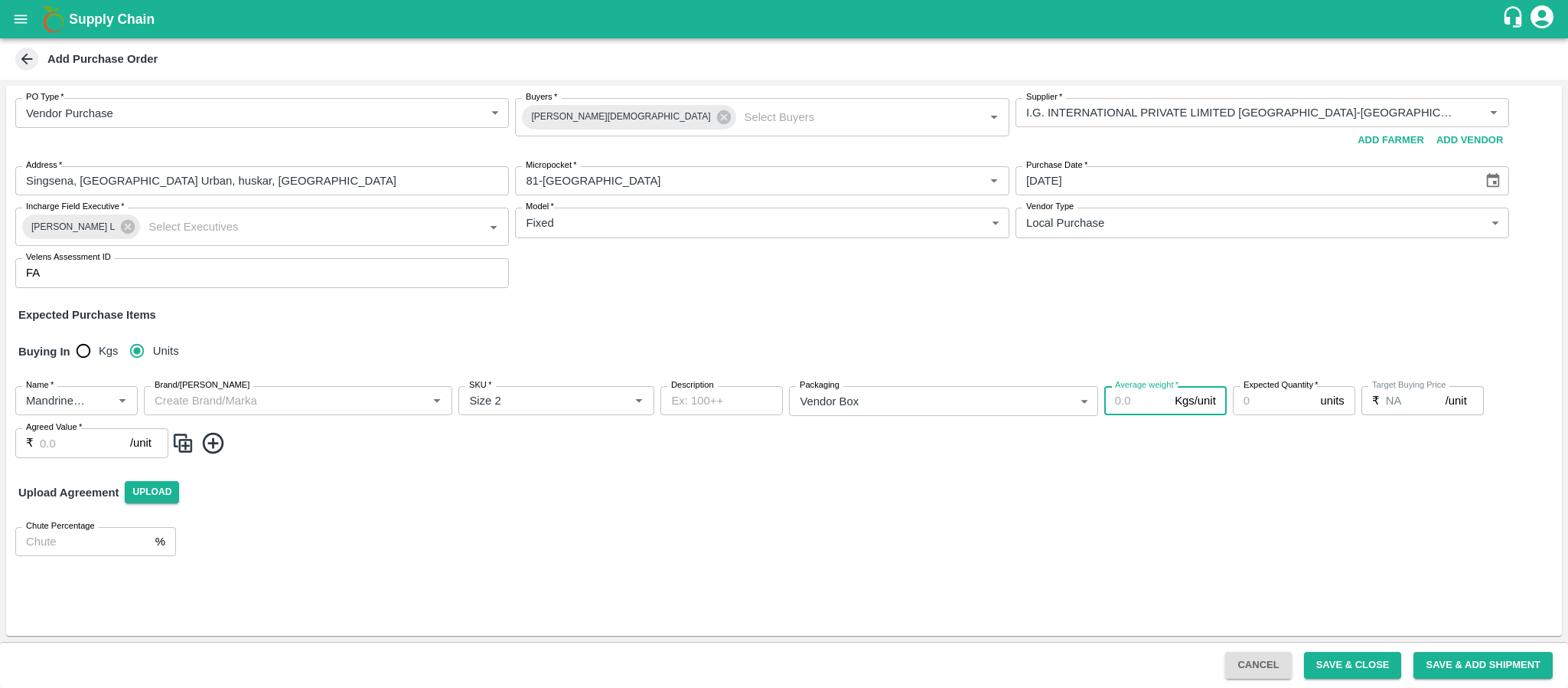
click at [1128, 401] on input "Average weight   *" at bounding box center [1136, 401] width 65 height 29
type input "10"
click at [1264, 400] on input "Expected Quantity   *" at bounding box center [1273, 401] width 82 height 29
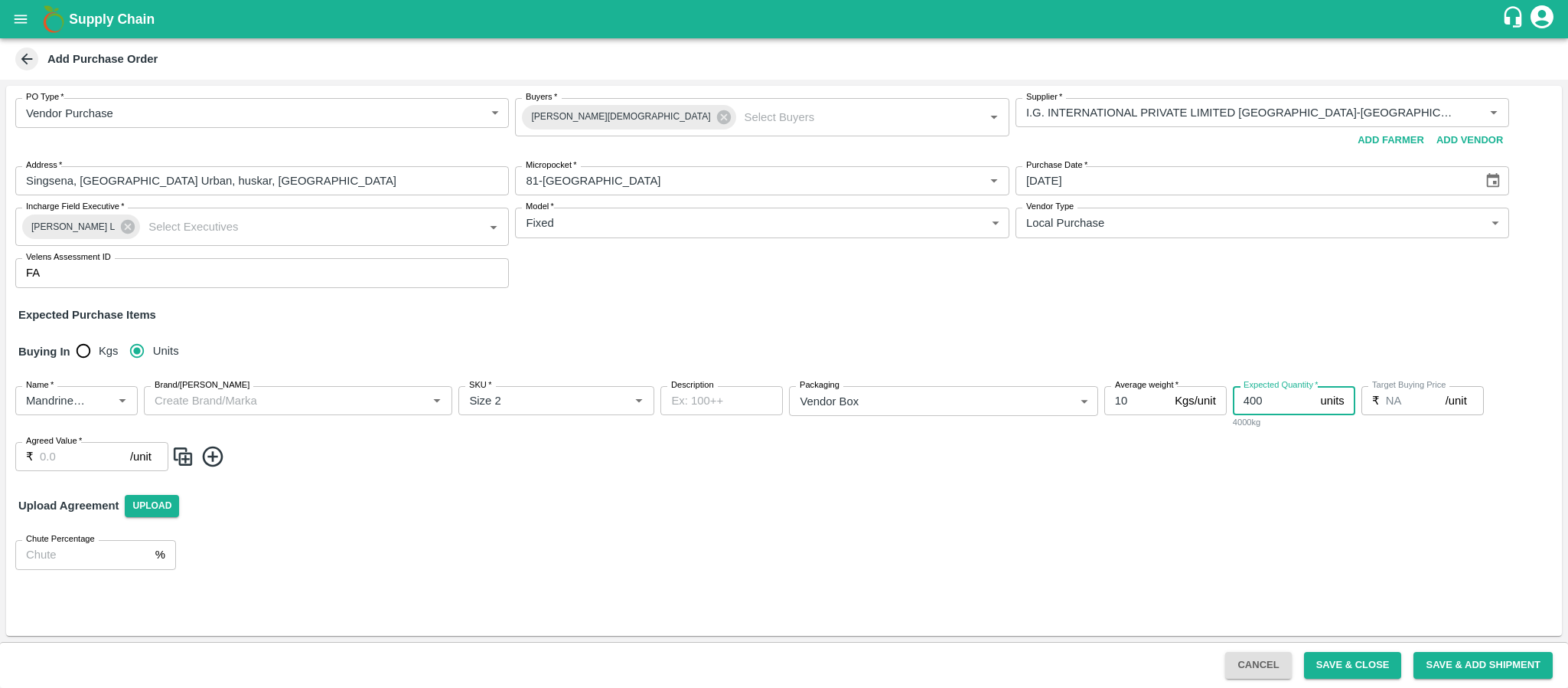
type input "400"
click at [65, 464] on input "Agreed Value   *" at bounding box center [84, 456] width 91 height 29
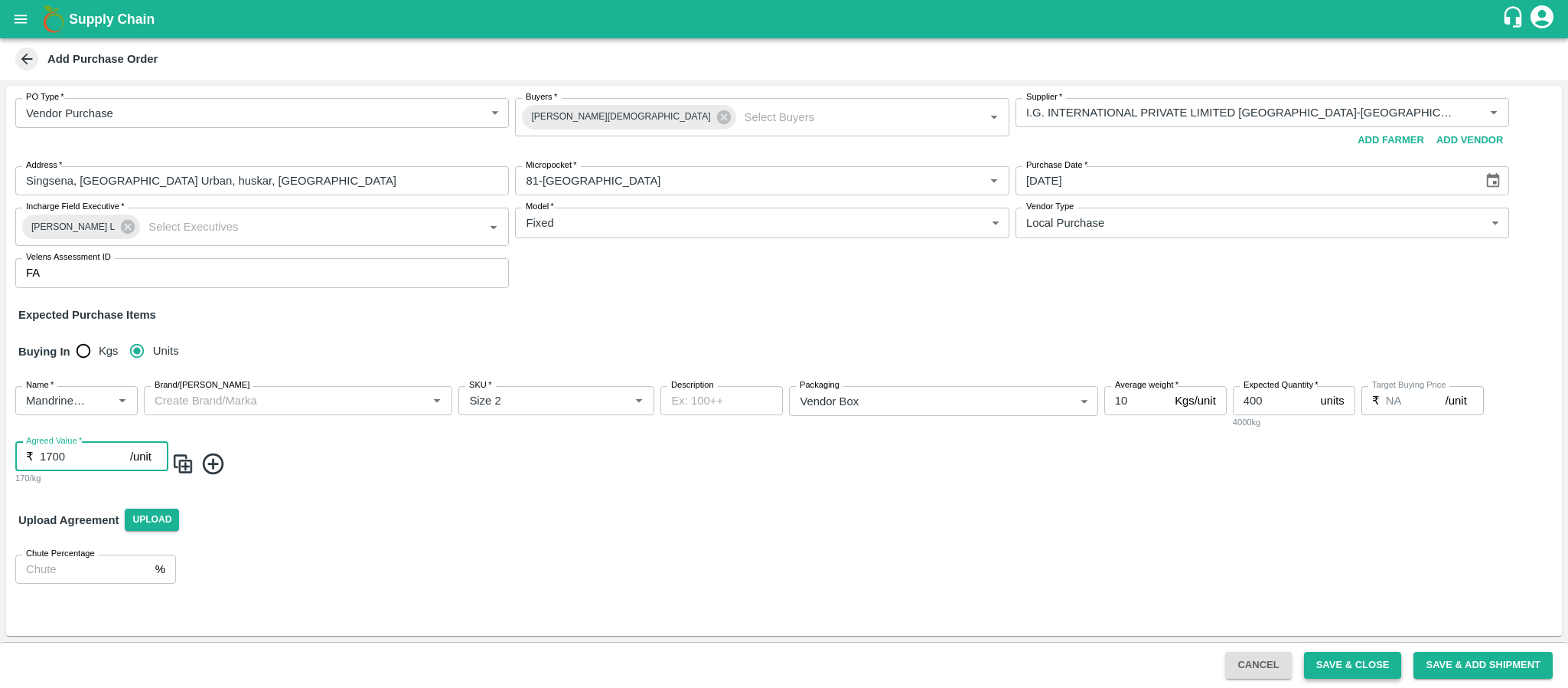
type input "1700"
click at [1360, 669] on button "Save & Close" at bounding box center [1353, 665] width 98 height 27
